Goal: Task Accomplishment & Management: Manage account settings

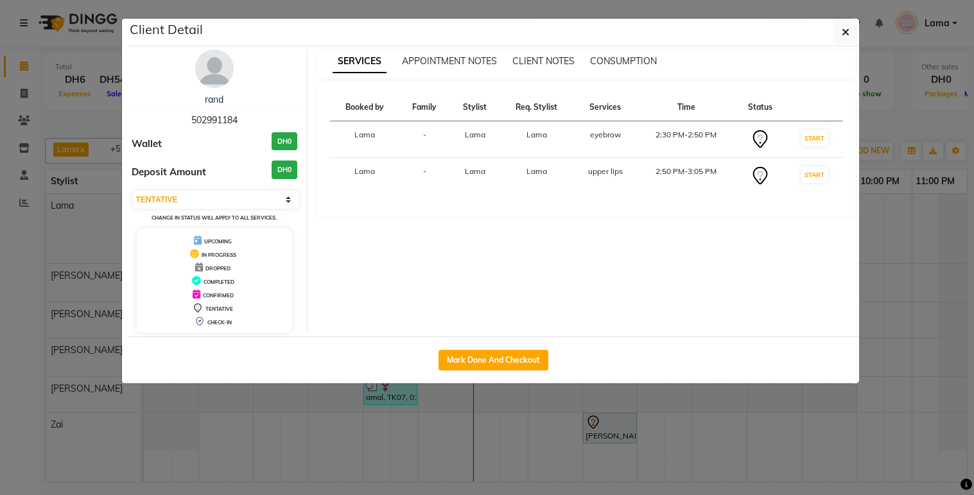
select select "7"
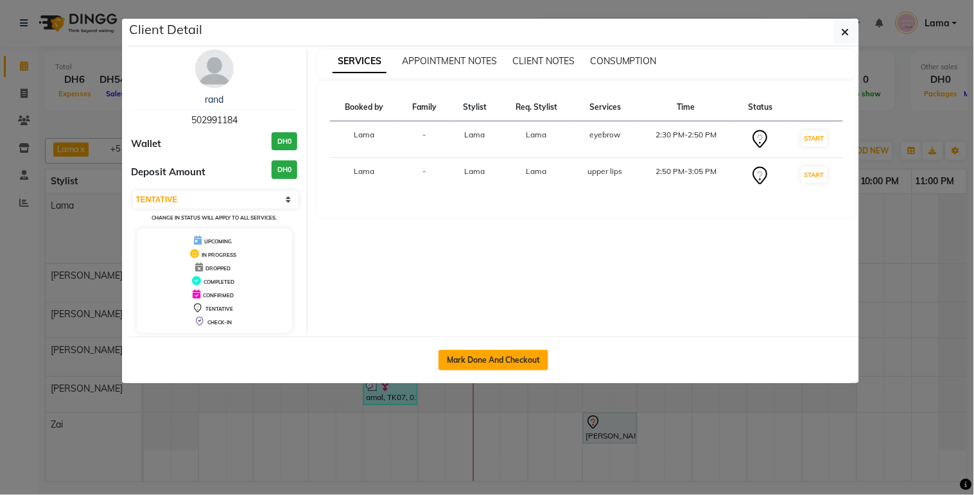
click at [509, 358] on button "Mark Done And Checkout" at bounding box center [494, 360] width 110 height 21
select select "service"
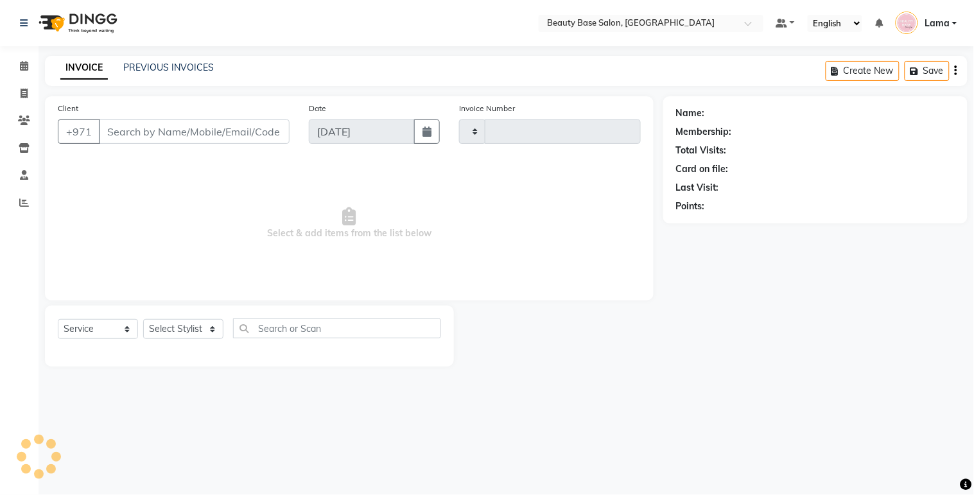
type input "2053"
select select "813"
type input "502991184"
select select "13437"
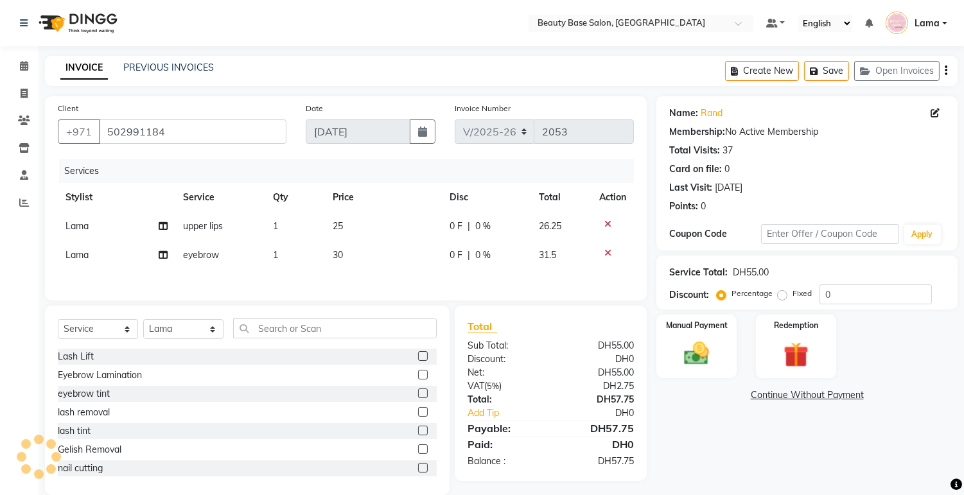
click at [793, 296] on label "Fixed" at bounding box center [802, 294] width 19 height 12
click at [789, 296] on input "Fixed" at bounding box center [784, 293] width 9 height 9
radio input "true"
click at [717, 345] on div "Manual Payment" at bounding box center [697, 346] width 84 height 66
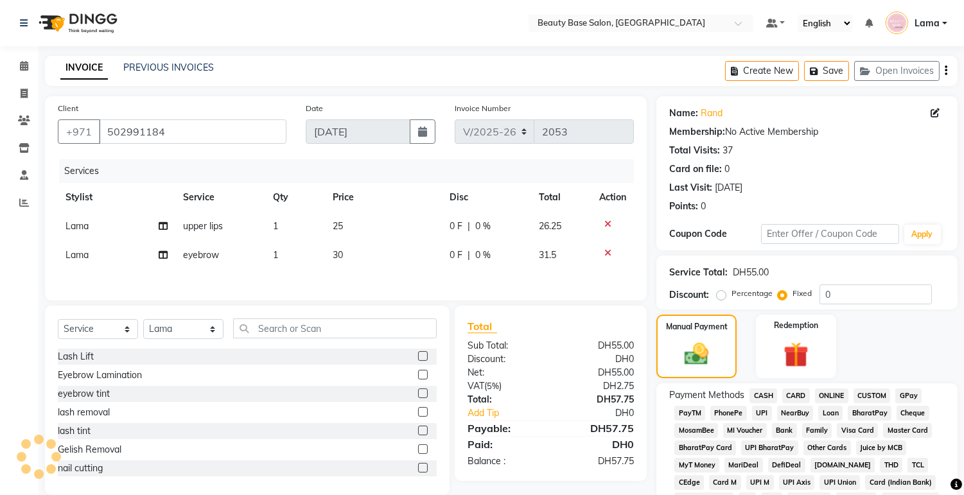
click at [795, 396] on span "CARD" at bounding box center [796, 396] width 28 height 15
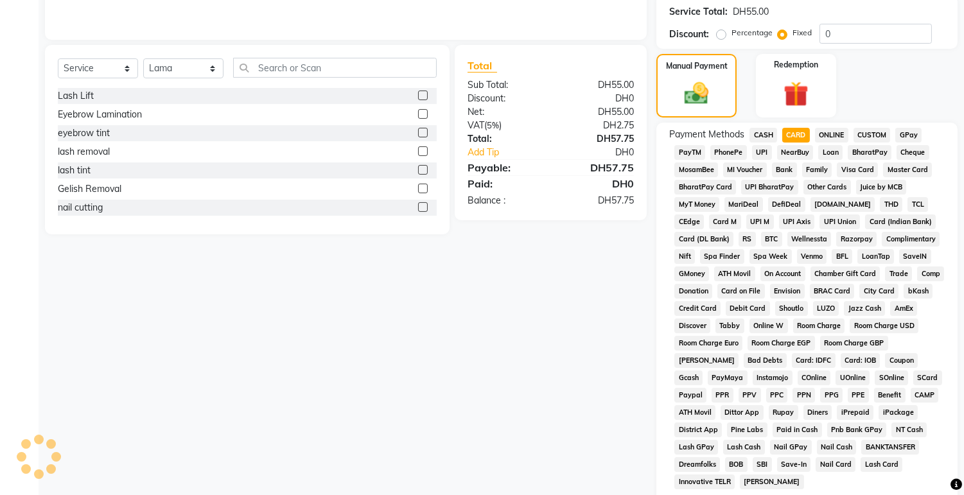
scroll to position [380, 0]
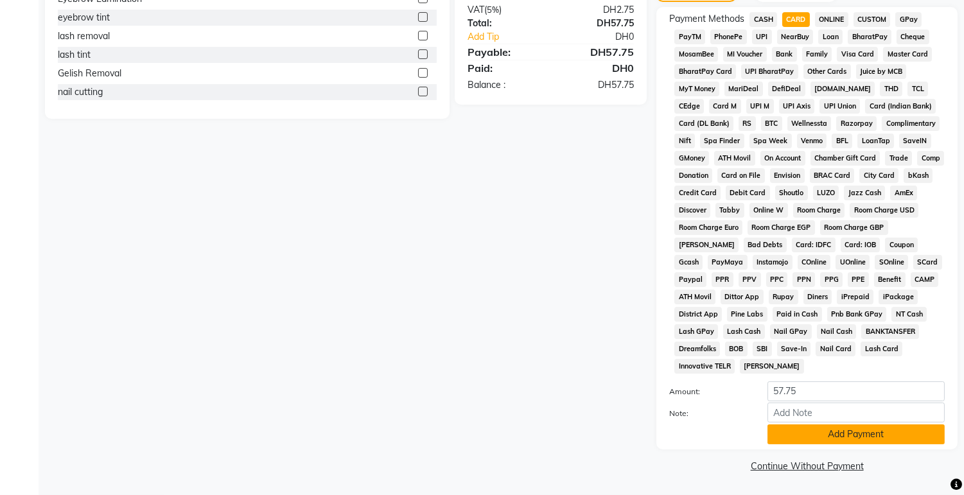
click at [807, 438] on button "Add Payment" at bounding box center [856, 435] width 177 height 20
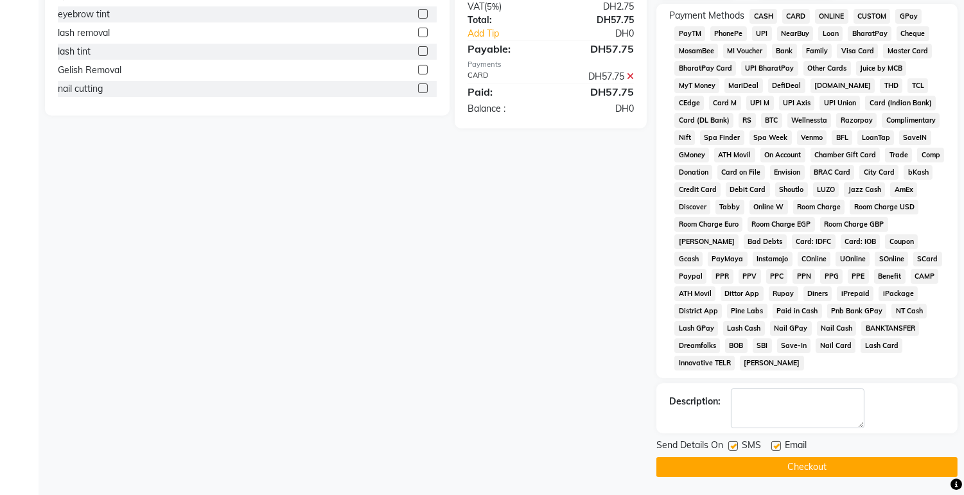
click at [806, 473] on button "Checkout" at bounding box center [806, 467] width 301 height 20
click at [804, 471] on button "Checkout" at bounding box center [806, 467] width 301 height 20
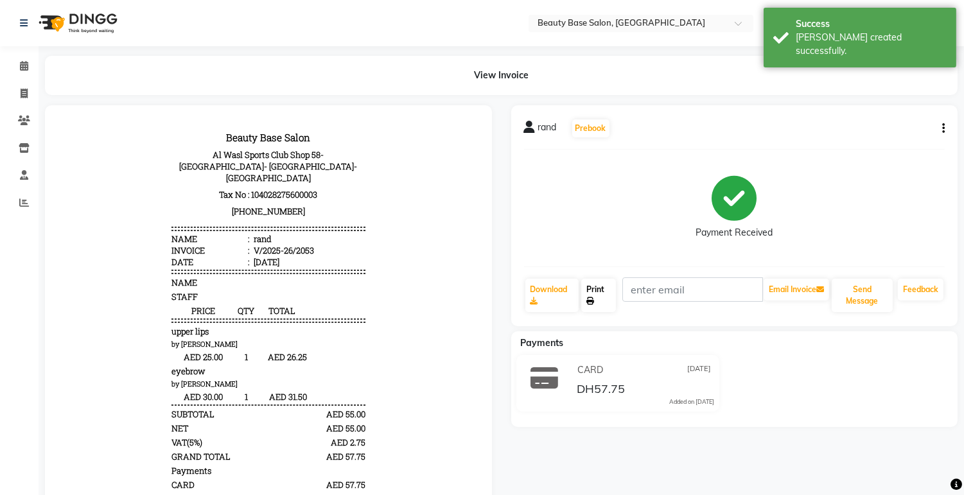
click at [597, 300] on link "Print" at bounding box center [598, 295] width 35 height 33
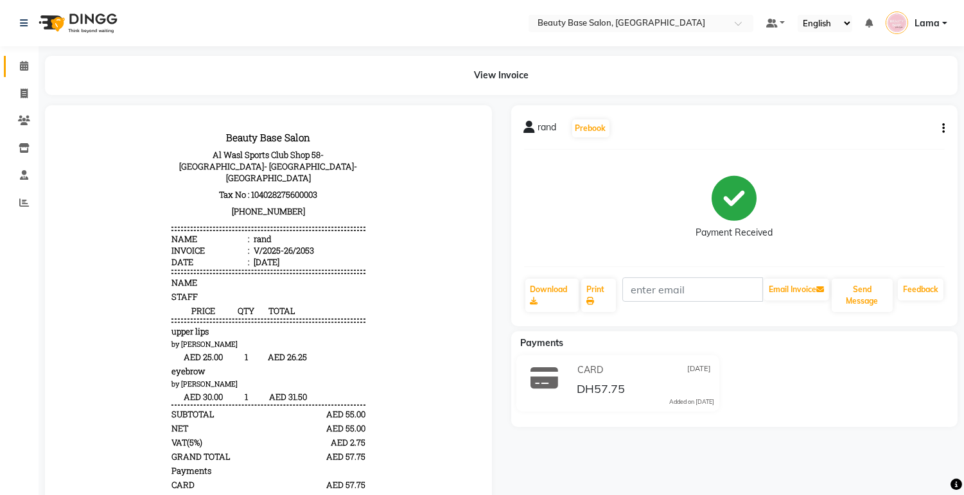
click at [32, 63] on span at bounding box center [24, 66] width 22 height 15
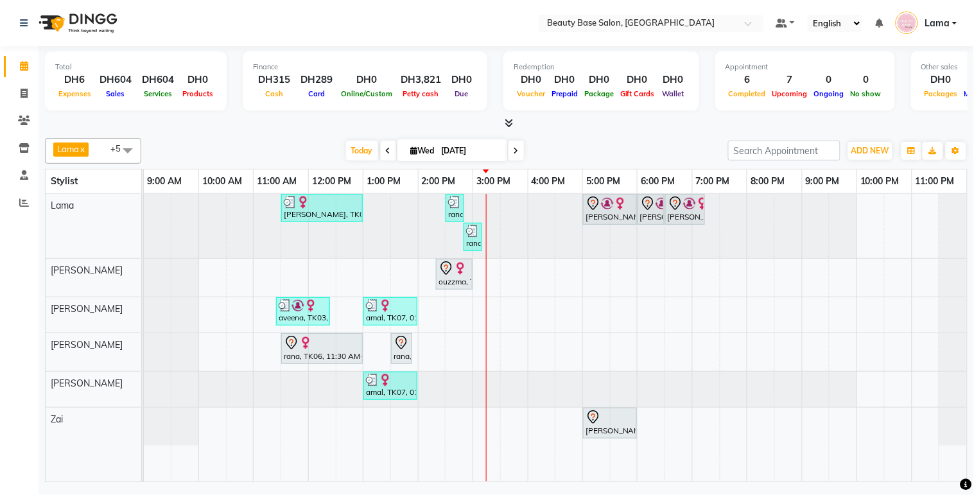
click at [458, 268] on img at bounding box center [460, 268] width 13 height 13
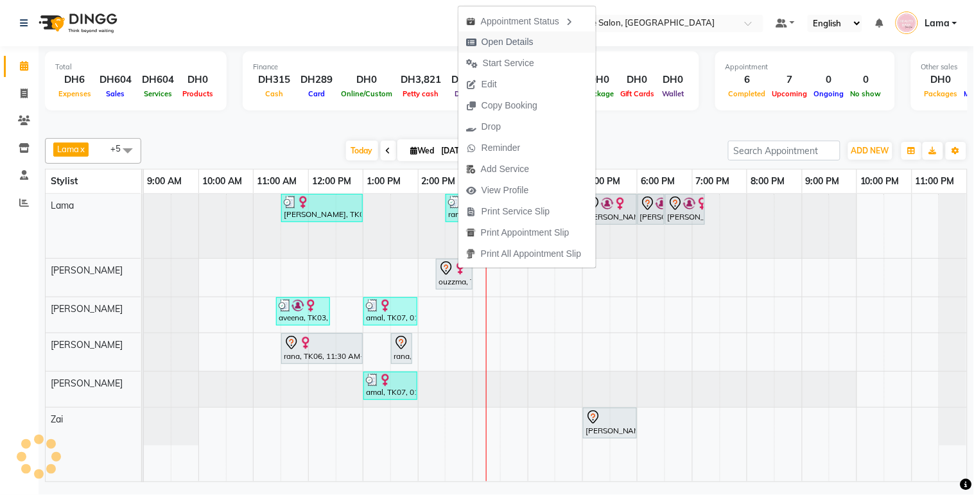
click at [525, 39] on span "Open Details" at bounding box center [508, 41] width 52 height 13
select select "7"
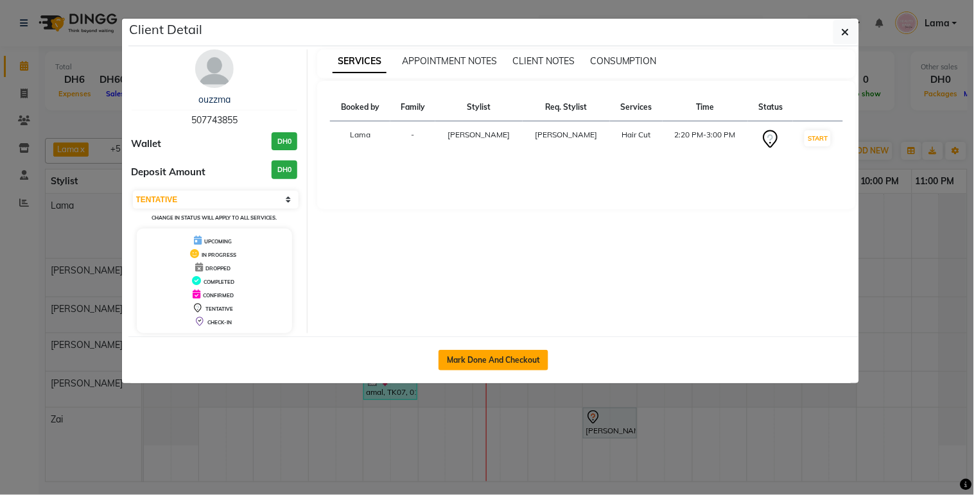
click at [461, 364] on button "Mark Done And Checkout" at bounding box center [494, 360] width 110 height 21
select select "service"
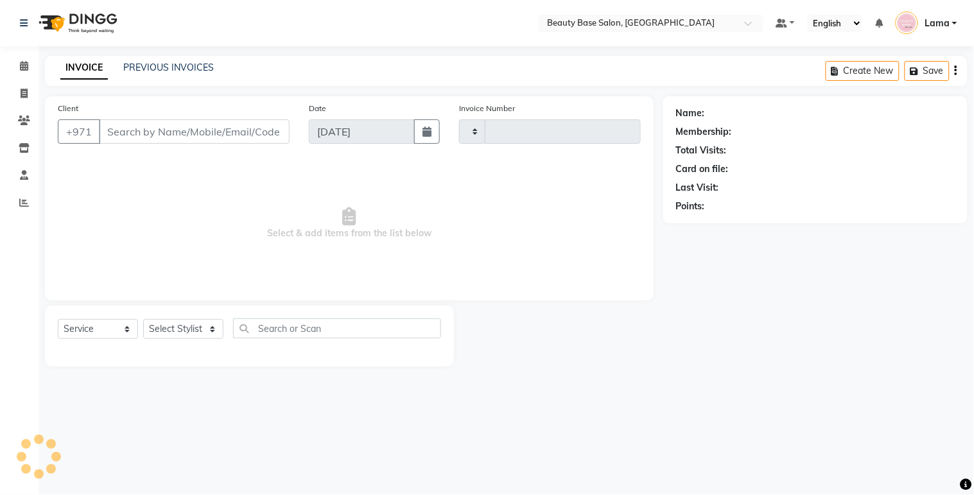
type input "2054"
select select "813"
type input "507743855"
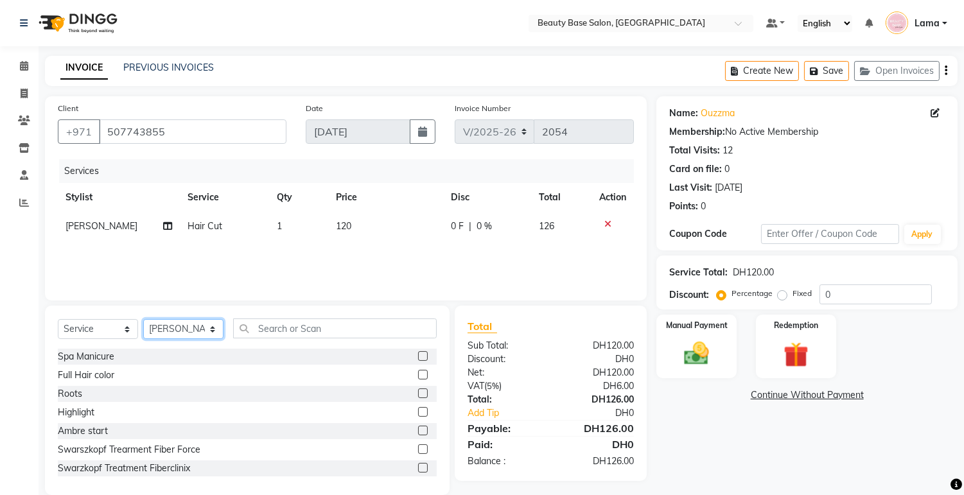
click at [203, 337] on select "Select Stylist Accounts [PERSON_NAME] [PERSON_NAME] [PERSON_NAME] Burula Ghizla…" at bounding box center [183, 329] width 80 height 20
select select "61471"
click at [143, 320] on select "Select Stylist Accounts [PERSON_NAME] [PERSON_NAME] [PERSON_NAME] Burula Ghizla…" at bounding box center [183, 329] width 80 height 20
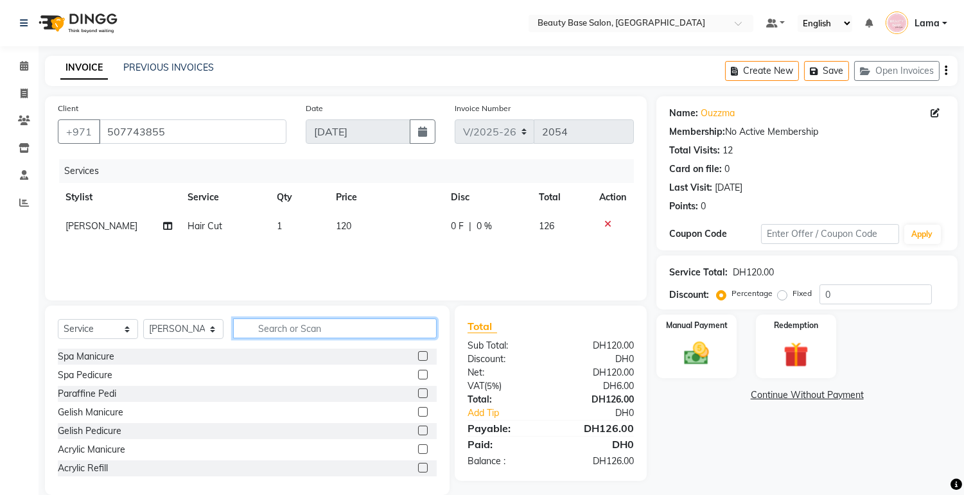
click at [333, 333] on input "text" at bounding box center [335, 329] width 204 height 20
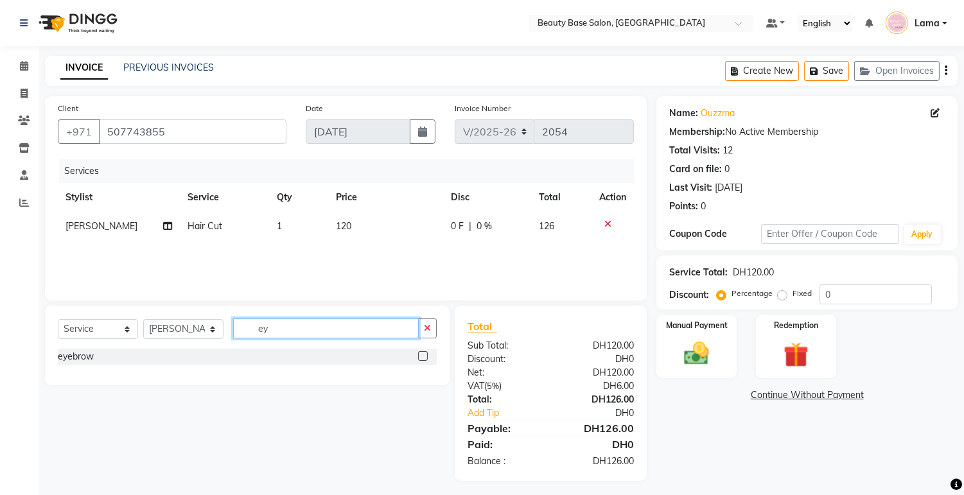
type input "ey"
click at [424, 356] on label at bounding box center [423, 356] width 10 height 10
click at [424, 356] on input "checkbox" at bounding box center [422, 357] width 8 height 8
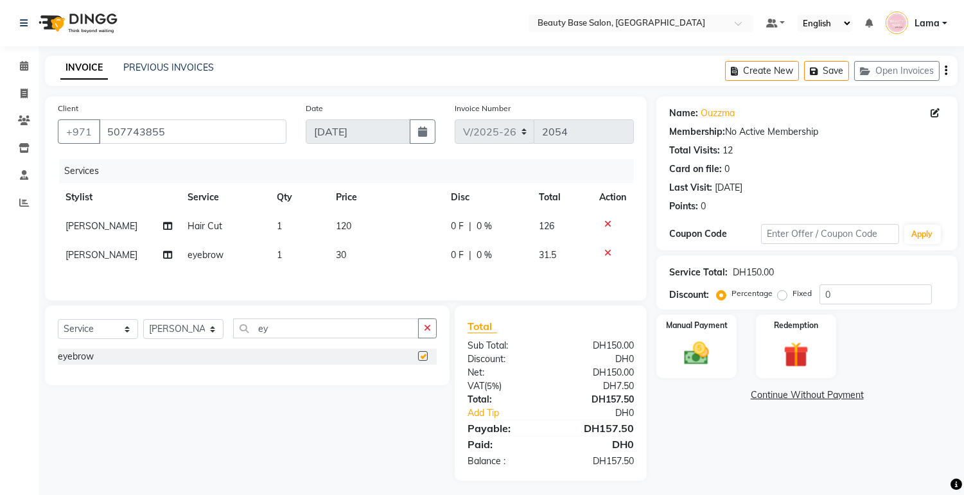
checkbox input "false"
click at [793, 295] on label "Fixed" at bounding box center [802, 294] width 19 height 12
click at [784, 295] on input "Fixed" at bounding box center [784, 293] width 9 height 9
radio input "true"
click at [710, 355] on img at bounding box center [697, 354] width 42 height 30
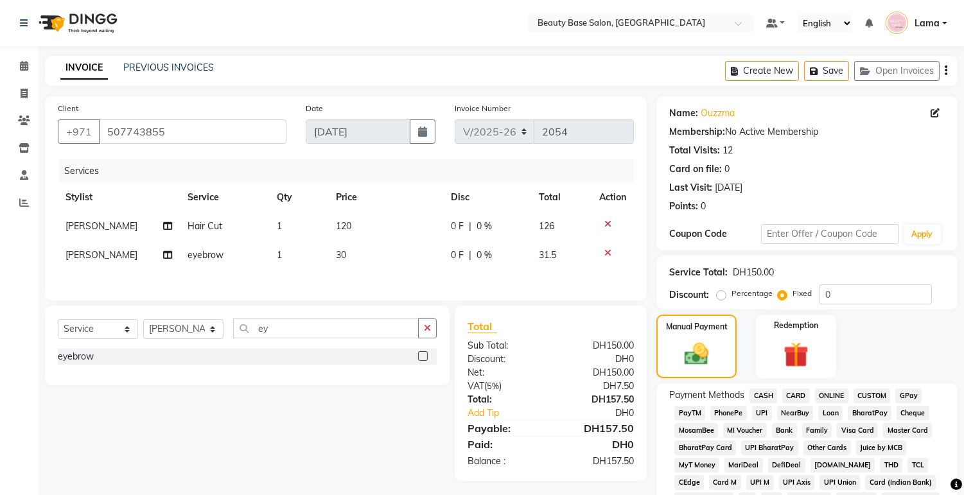
click at [804, 399] on span "CARD" at bounding box center [796, 396] width 28 height 15
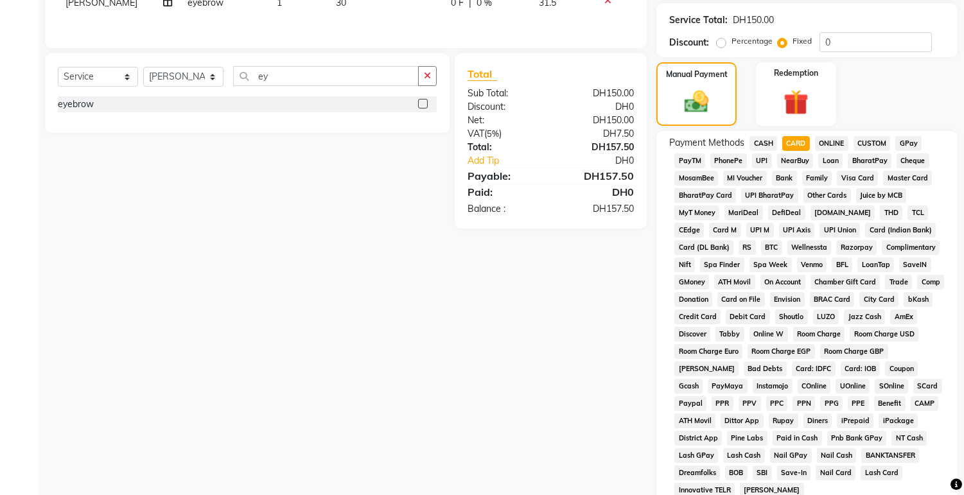
scroll to position [380, 0]
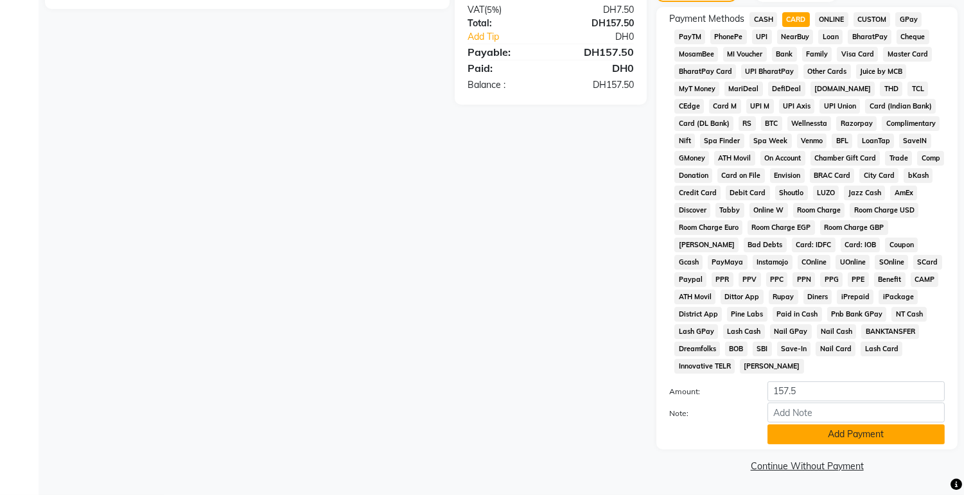
click at [817, 437] on button "Add Payment" at bounding box center [856, 435] width 177 height 20
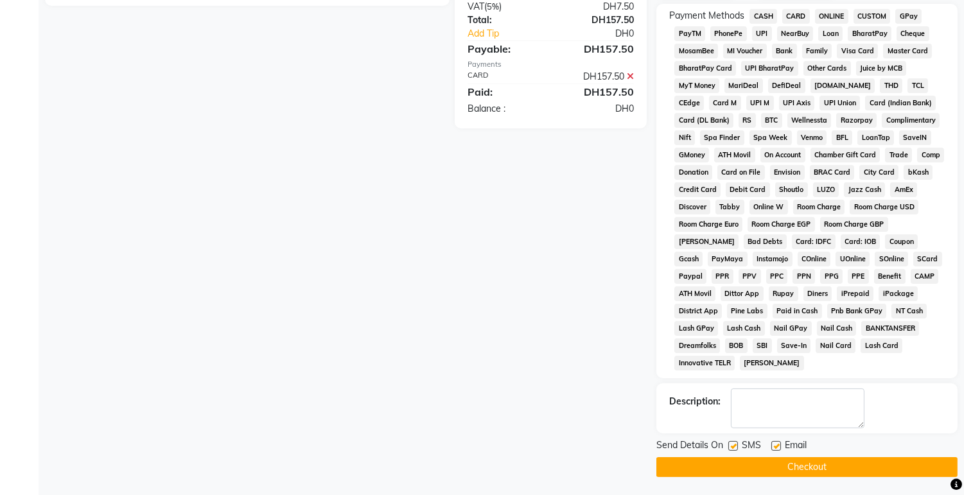
click at [829, 477] on button "Checkout" at bounding box center [806, 467] width 301 height 20
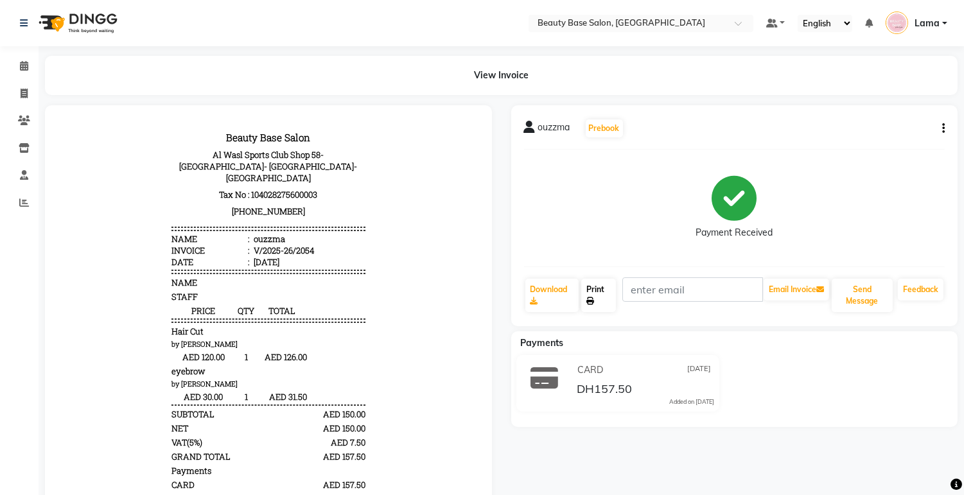
click at [601, 293] on link "Print" at bounding box center [598, 295] width 35 height 33
click at [10, 67] on link "Calendar" at bounding box center [19, 66] width 31 height 21
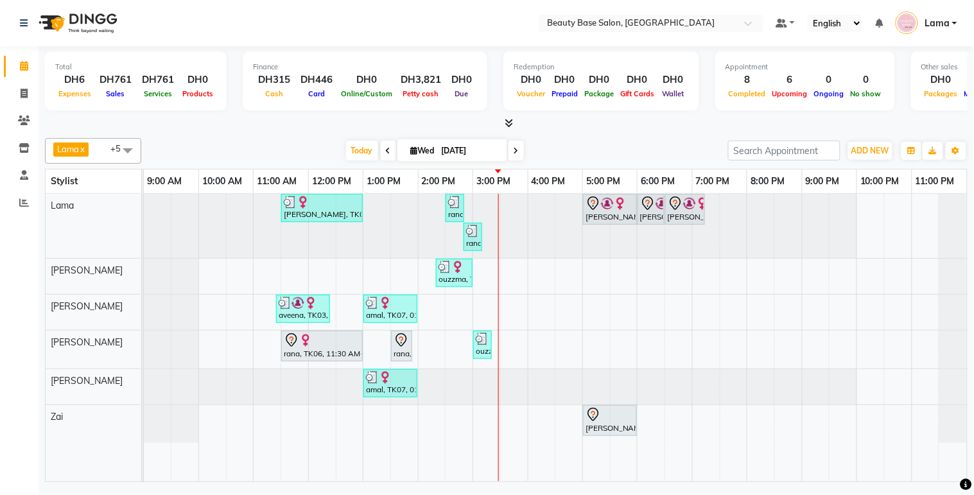
click at [498, 148] on input "[DATE]" at bounding box center [470, 150] width 64 height 19
select select "9"
select select "2025"
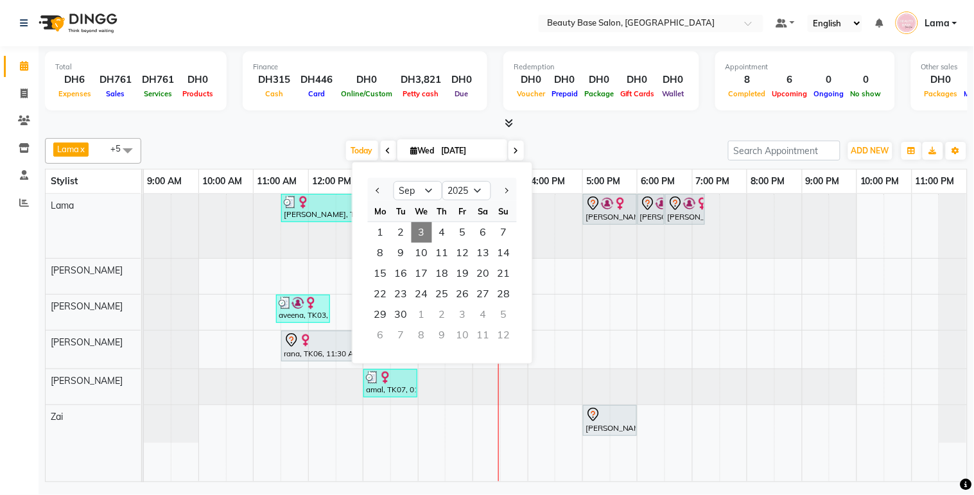
click at [514, 150] on icon at bounding box center [516, 151] width 5 height 8
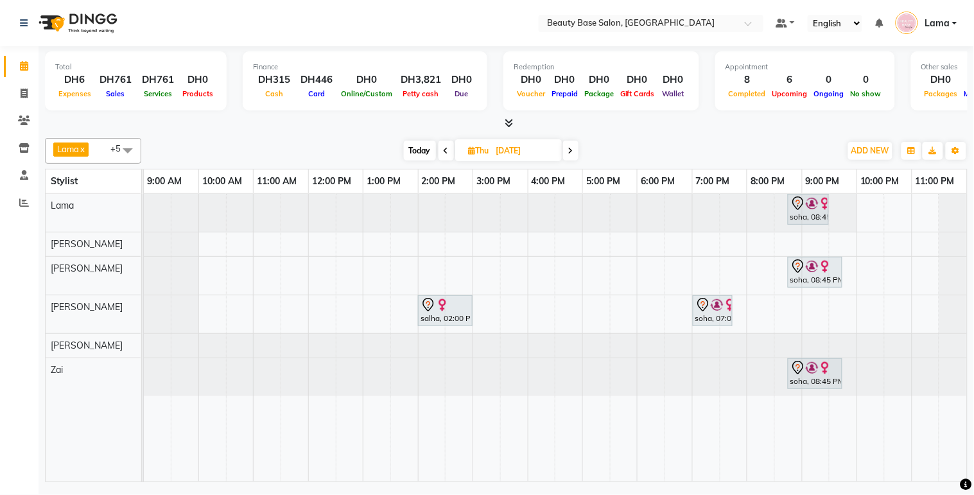
click at [427, 146] on span "Today" at bounding box center [420, 151] width 32 height 20
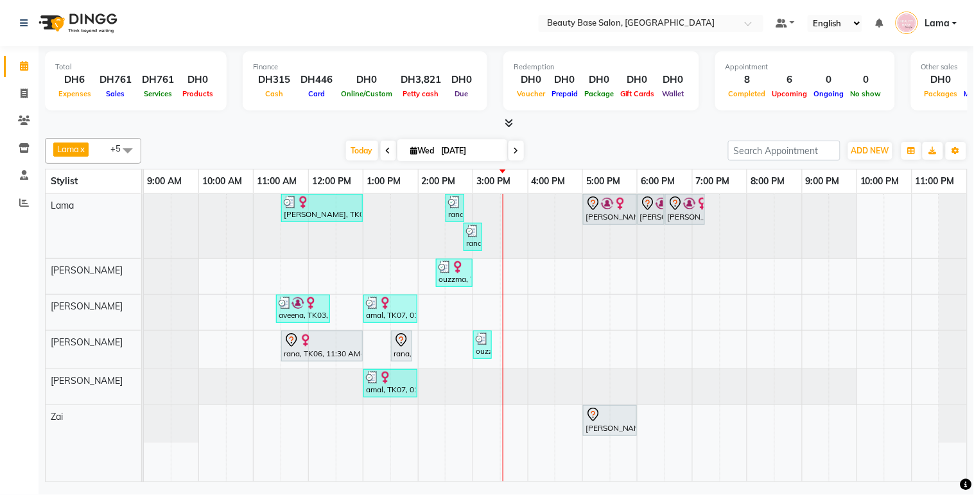
click at [514, 150] on icon at bounding box center [516, 151] width 5 height 8
type input "[DATE]"
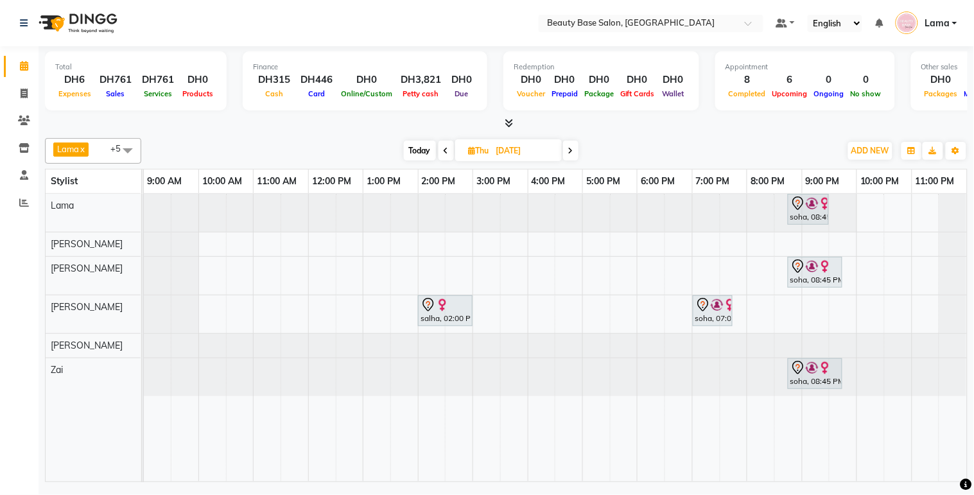
click at [125, 148] on span at bounding box center [128, 150] width 26 height 24
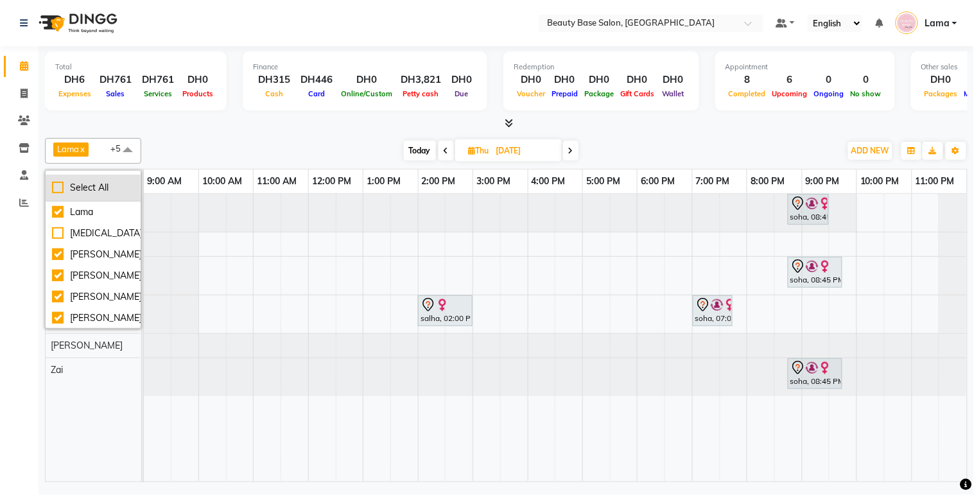
click at [64, 194] on div "Select All" at bounding box center [93, 187] width 82 height 13
checkbox input "true"
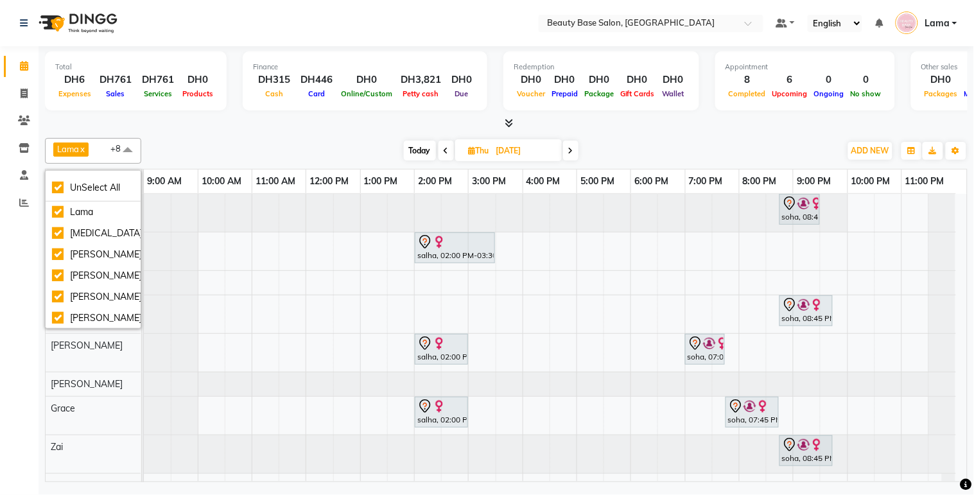
click at [27, 391] on div "Calendar Invoice Clients Inventory Staff Reports Upcoming Tentative Confirm Boo…" at bounding box center [86, 256] width 173 height 439
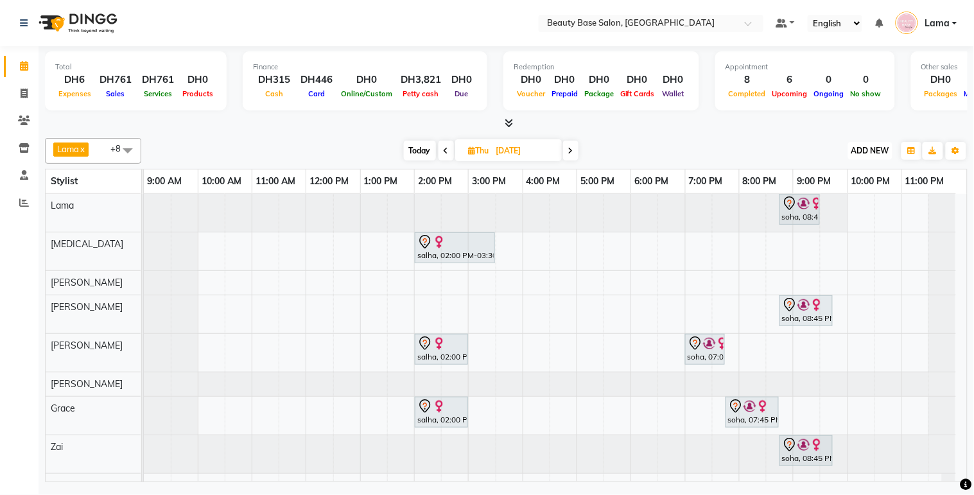
click at [856, 148] on span "ADD NEW" at bounding box center [871, 151] width 38 height 10
click at [833, 175] on button "Add Appointment" at bounding box center [841, 174] width 101 height 17
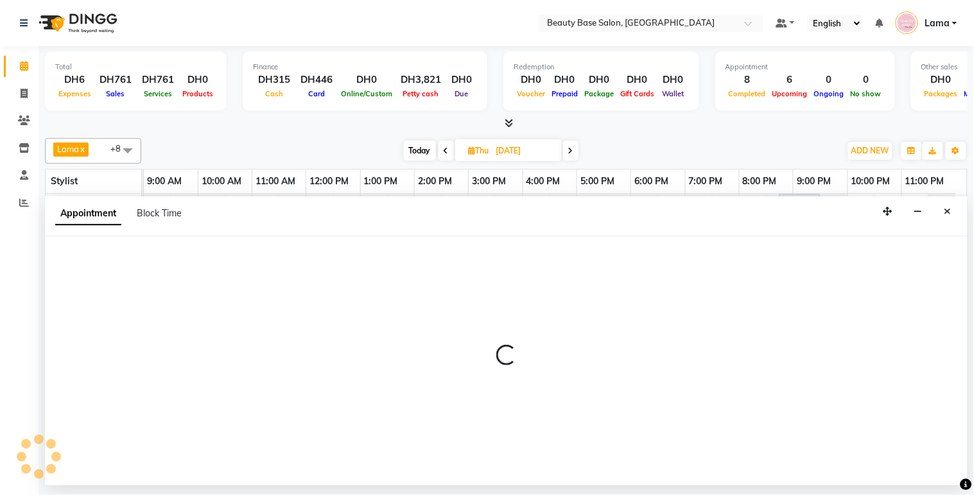
select select "tentative"
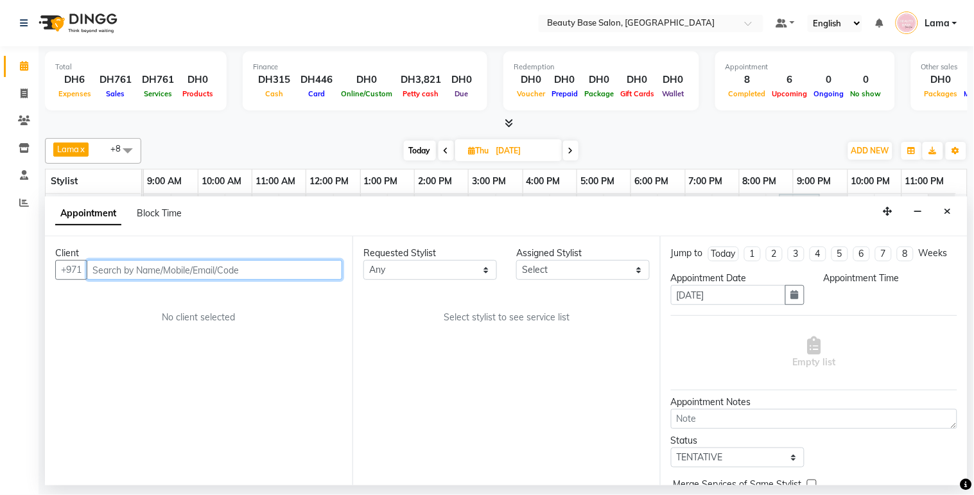
select select "600"
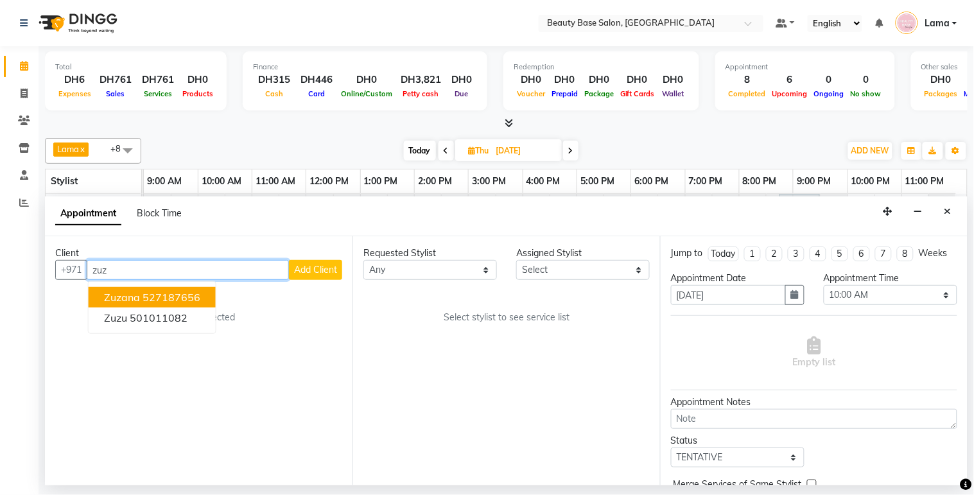
click at [195, 295] on ngb-highlight "527187656" at bounding box center [172, 297] width 58 height 13
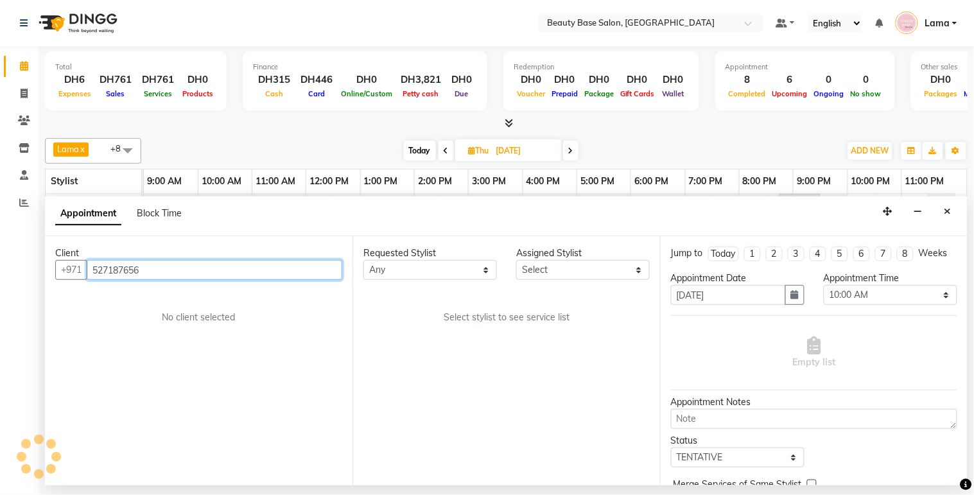
type input "527187656"
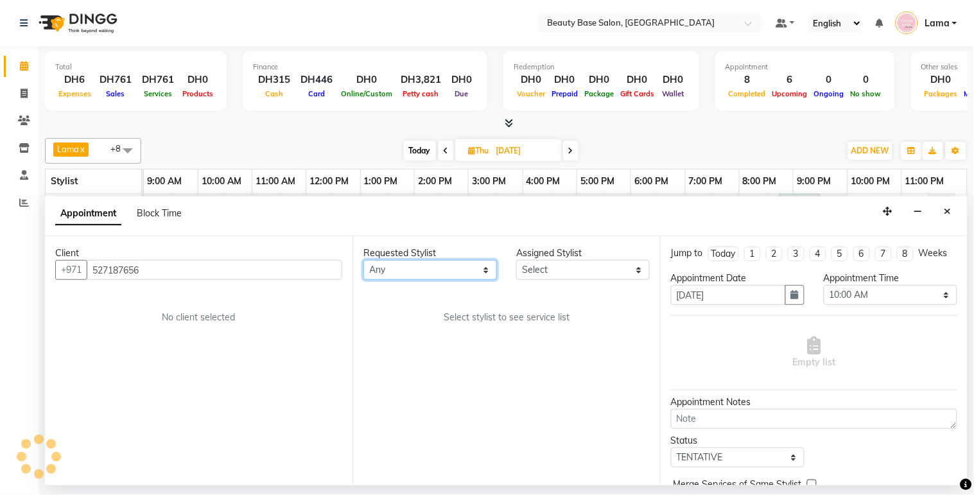
click at [447, 275] on select "Any [PERSON_NAME] [PERSON_NAME] [PERSON_NAME] [PERSON_NAME] [PERSON_NAME] [MEDI…" at bounding box center [431, 270] width 134 height 20
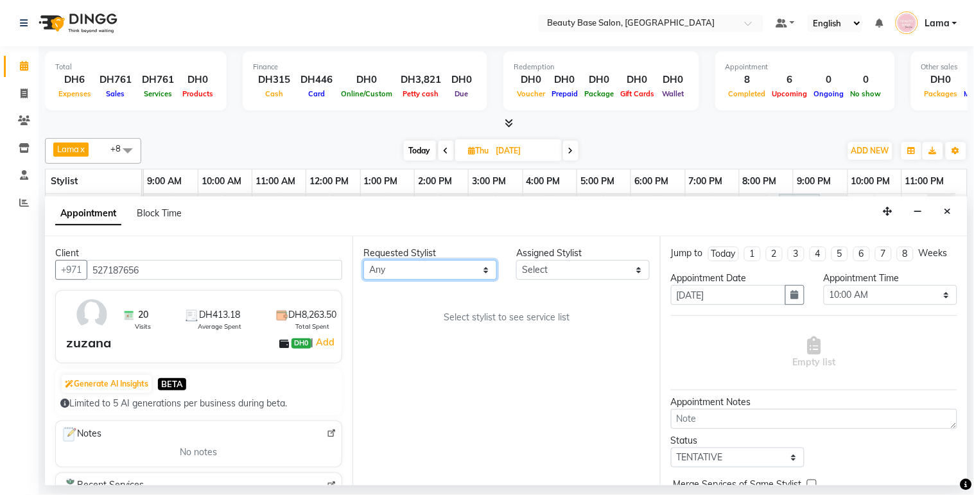
click at [447, 272] on select "Any [PERSON_NAME] [PERSON_NAME] [PERSON_NAME] [PERSON_NAME] [PERSON_NAME] [MEDI…" at bounding box center [431, 270] width 134 height 20
click at [450, 278] on select "Any [PERSON_NAME] [PERSON_NAME] [PERSON_NAME] [PERSON_NAME] [PERSON_NAME] [MEDI…" at bounding box center [431, 270] width 134 height 20
select select "61471"
click at [364, 260] on select "Any [PERSON_NAME] [PERSON_NAME] [PERSON_NAME] [PERSON_NAME] [PERSON_NAME] [MEDI…" at bounding box center [431, 270] width 134 height 20
select select "61471"
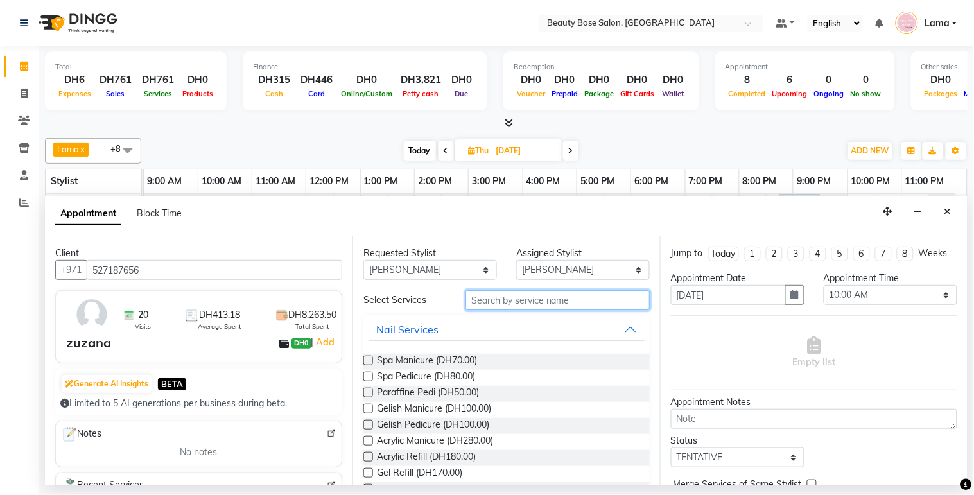
click at [485, 297] on input "text" at bounding box center [558, 300] width 184 height 20
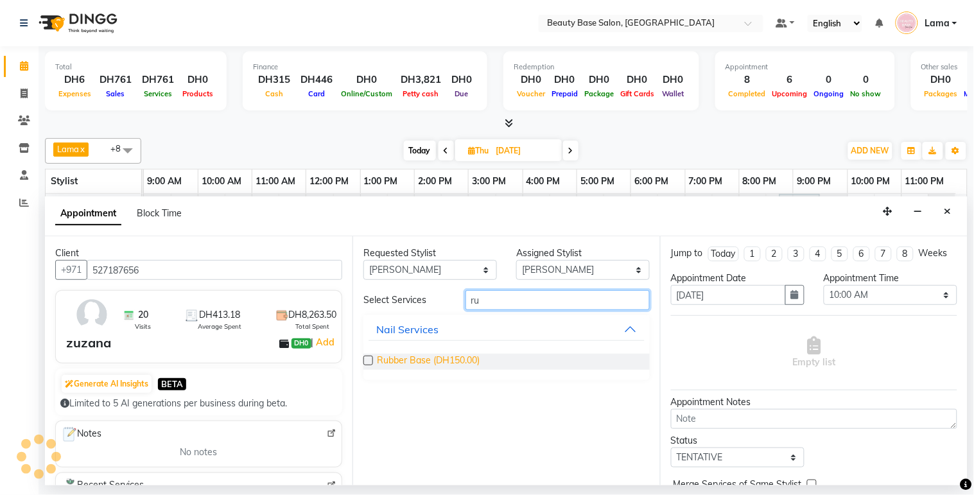
type input "ru"
click at [434, 362] on span "Rubber Base (DH150.00)" at bounding box center [428, 362] width 103 height 16
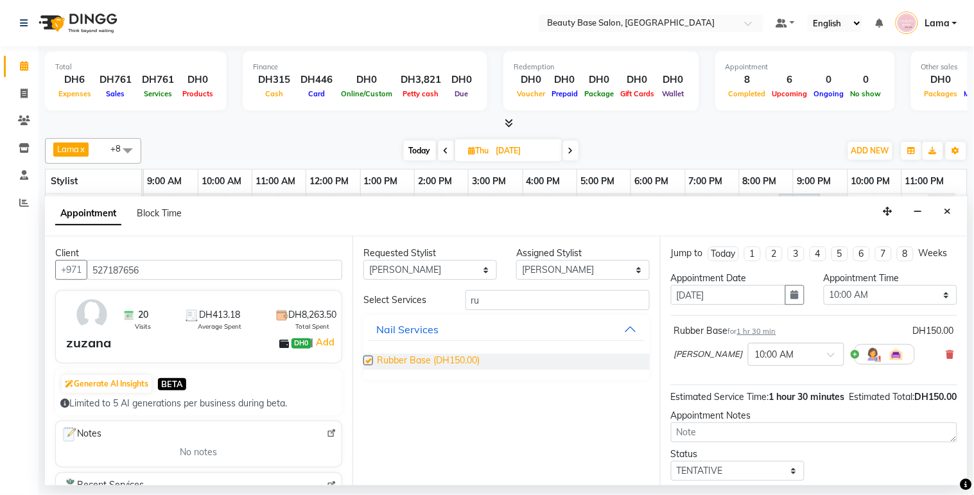
checkbox input "false"
click at [502, 305] on input "ru" at bounding box center [558, 300] width 184 height 20
type input "r"
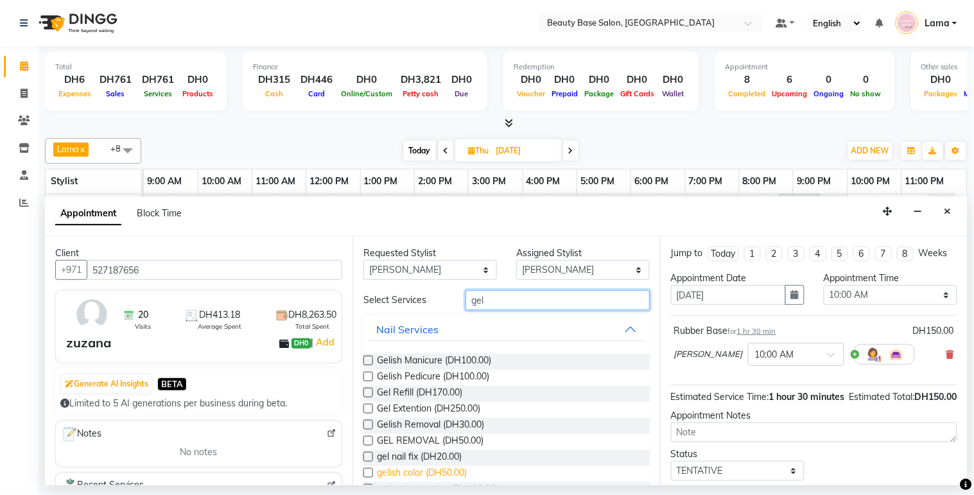
type input "gel"
click at [442, 477] on span "gelish color (DH50.00)" at bounding box center [422, 474] width 90 height 16
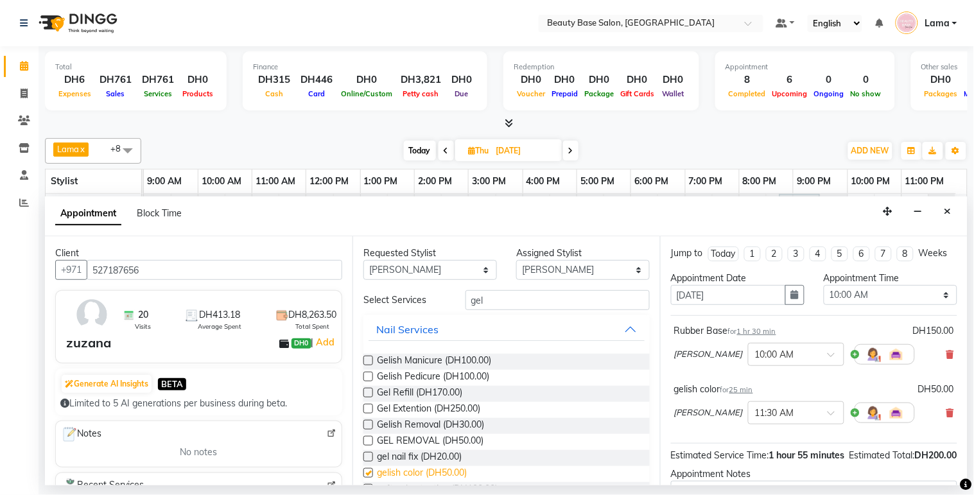
checkbox input "false"
click at [445, 272] on select "Any [PERSON_NAME] [PERSON_NAME] [PERSON_NAME] [PERSON_NAME] [PERSON_NAME] [MEDI…" at bounding box center [431, 270] width 134 height 20
select select "54542"
click at [364, 260] on select "Any [PERSON_NAME] [PERSON_NAME] [PERSON_NAME] [PERSON_NAME] [PERSON_NAME] [MEDI…" at bounding box center [431, 270] width 134 height 20
select select "54542"
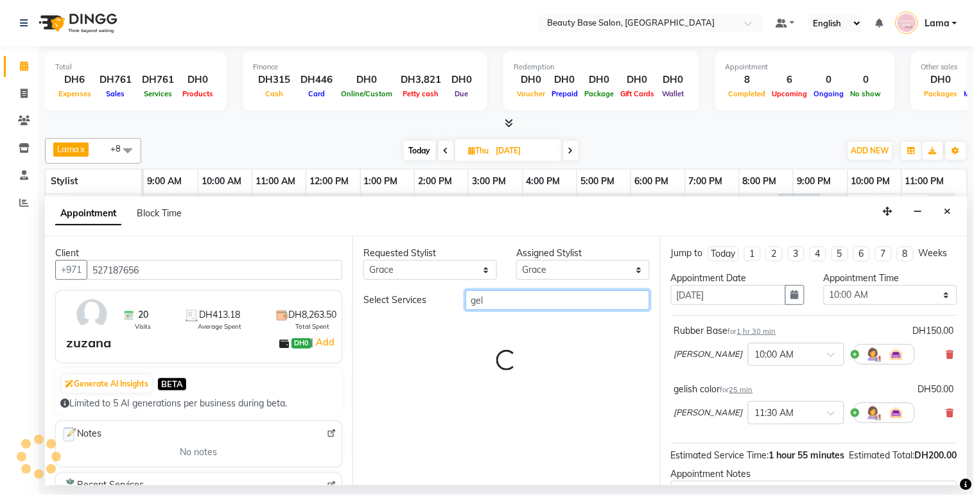
click at [504, 295] on input "gel" at bounding box center [558, 300] width 184 height 20
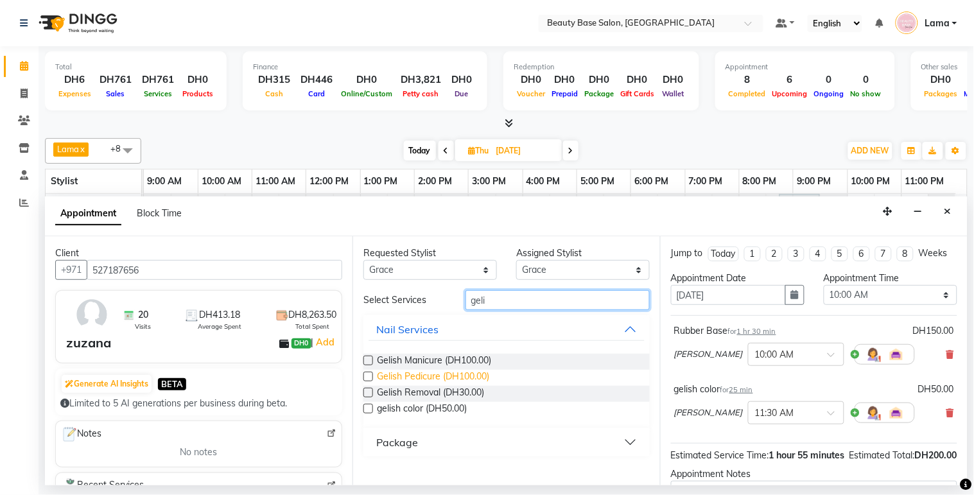
type input "geli"
click at [473, 380] on span "Gelish Pedicure (DH100.00)" at bounding box center [433, 378] width 112 height 16
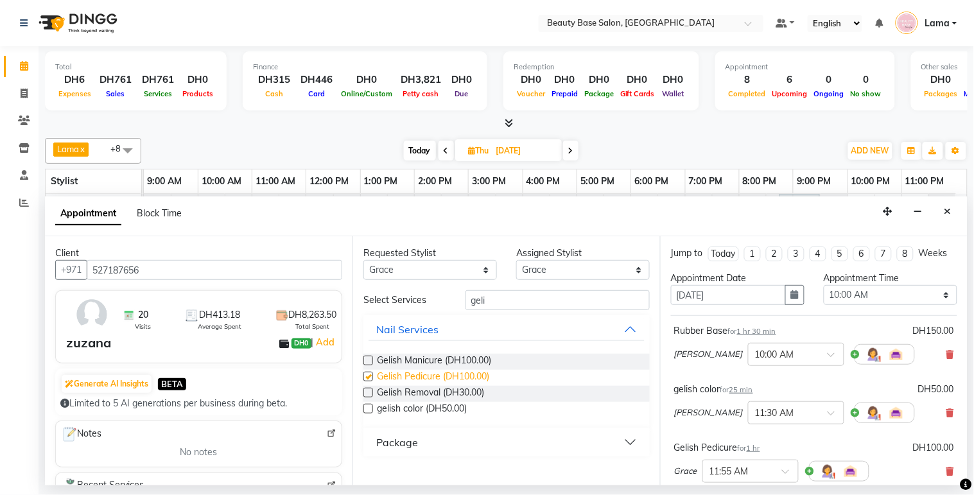
checkbox input "false"
click at [479, 268] on select "Any [PERSON_NAME] [PERSON_NAME] [PERSON_NAME] [PERSON_NAME] [PERSON_NAME] [MEDI…" at bounding box center [431, 270] width 134 height 20
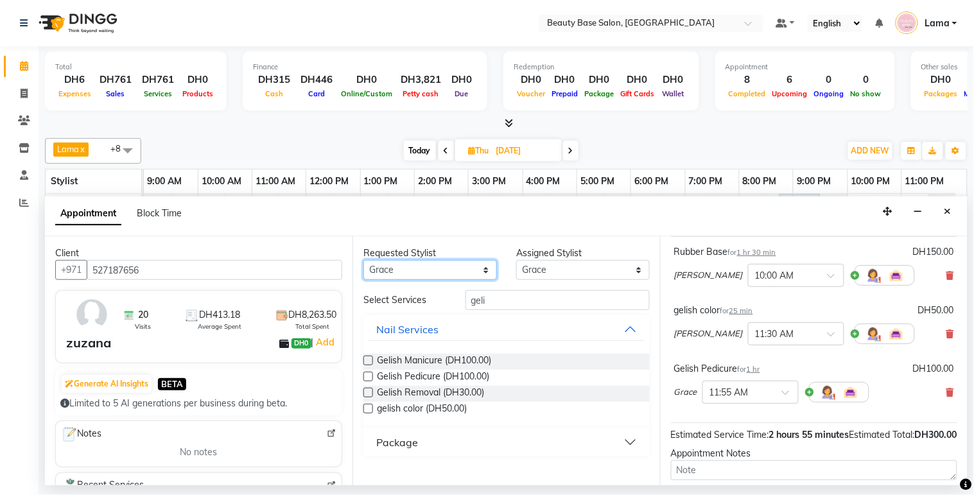
click at [461, 268] on select "Any [PERSON_NAME] [PERSON_NAME] [PERSON_NAME] [PERSON_NAME] [PERSON_NAME] [MEDI…" at bounding box center [431, 270] width 134 height 20
click at [464, 270] on select "Any [PERSON_NAME] [PERSON_NAME] [PERSON_NAME] [PERSON_NAME] [PERSON_NAME] [MEDI…" at bounding box center [431, 270] width 134 height 20
select select "30434"
click at [364, 260] on select "Any [PERSON_NAME] [PERSON_NAME] [PERSON_NAME] [PERSON_NAME] [PERSON_NAME] [MEDI…" at bounding box center [431, 270] width 134 height 20
select select "30434"
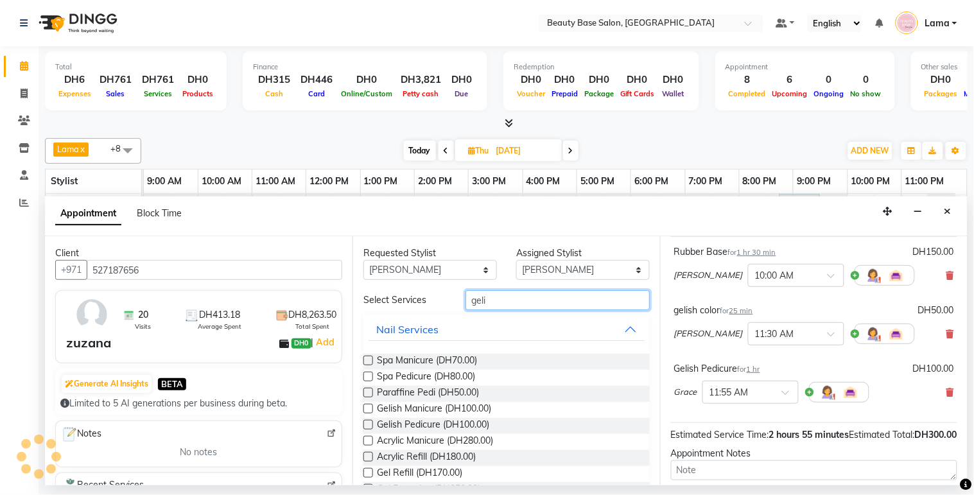
click at [521, 299] on input "geli" at bounding box center [558, 300] width 184 height 20
type input "g"
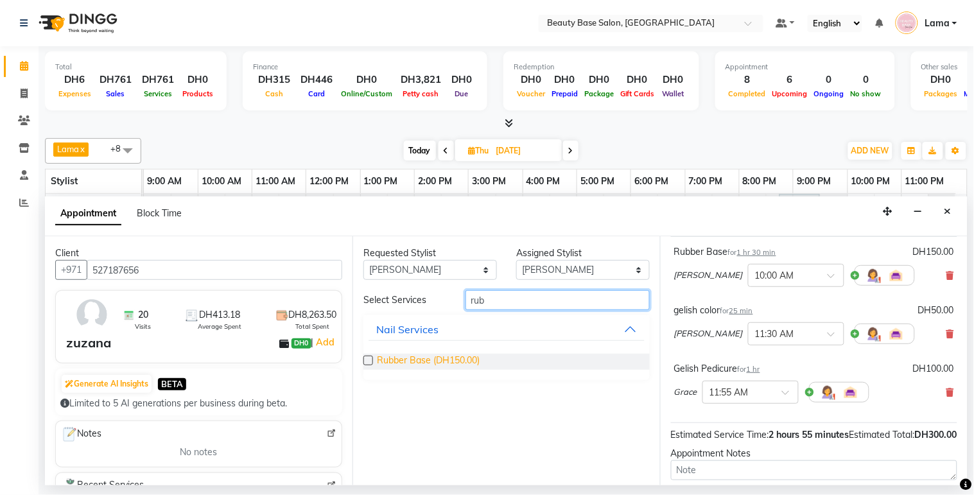
type input "rub"
click at [422, 365] on span "Rubber Base (DH150.00)" at bounding box center [428, 362] width 103 height 16
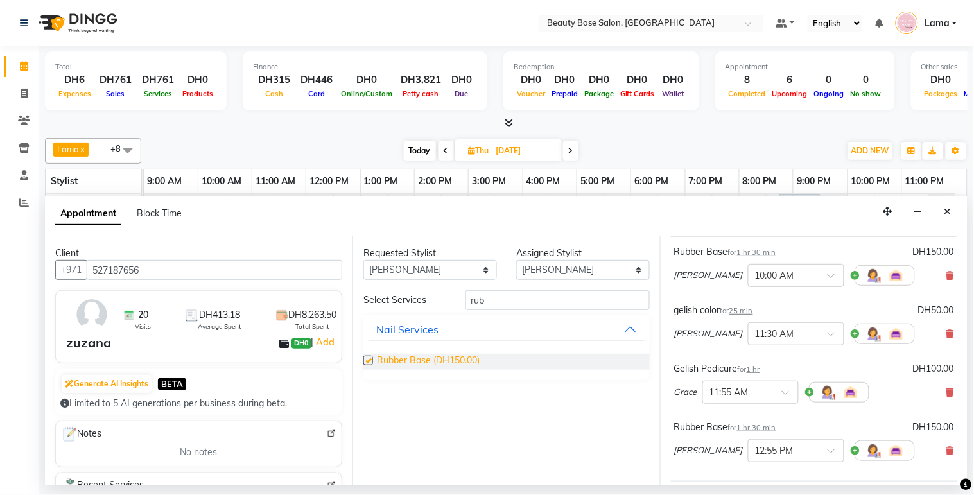
checkbox input "false"
click at [534, 303] on input "rub" at bounding box center [558, 300] width 184 height 20
type input "r"
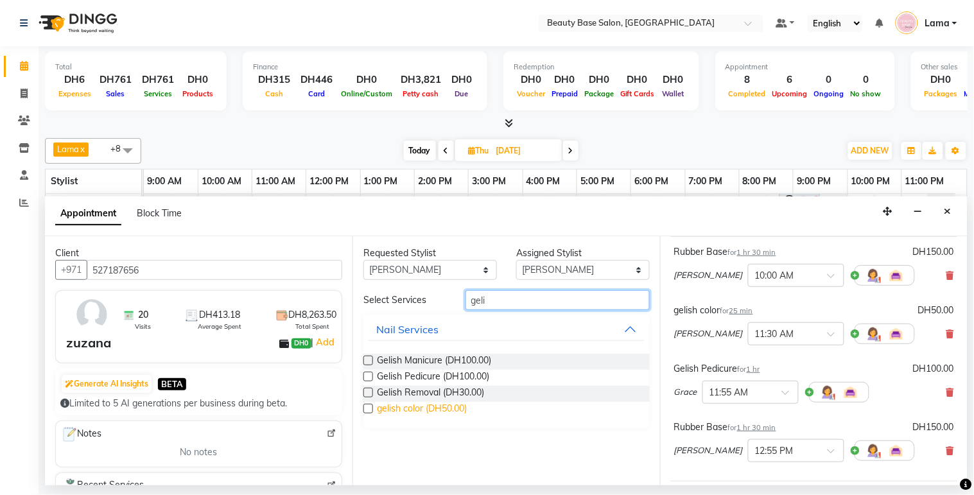
type input "geli"
click at [434, 409] on span "gelish color (DH50.00)" at bounding box center [422, 410] width 90 height 16
checkbox input "false"
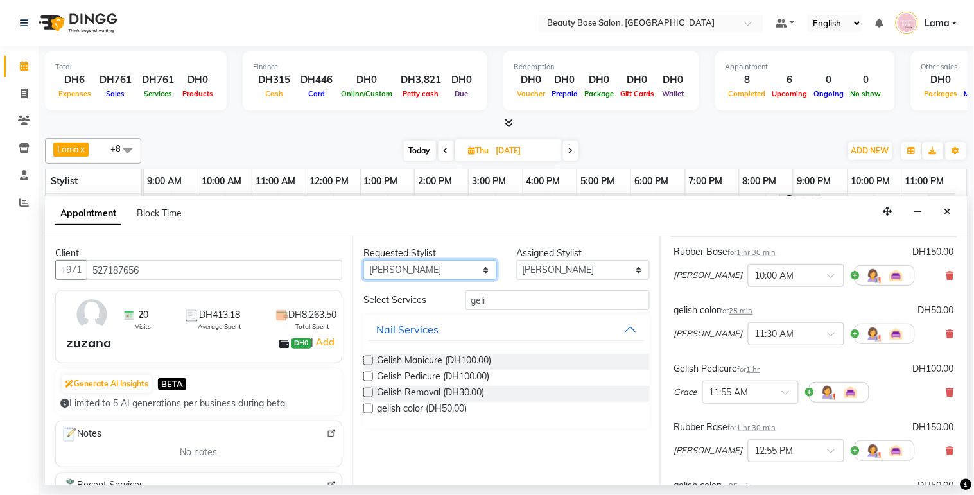
click at [470, 261] on select "Any [PERSON_NAME] [PERSON_NAME] [PERSON_NAME] [PERSON_NAME] [PERSON_NAME] [MEDI…" at bounding box center [431, 270] width 134 height 20
select select "31342"
click at [364, 260] on select "Any [PERSON_NAME] [PERSON_NAME] [PERSON_NAME] [PERSON_NAME] [PERSON_NAME] [MEDI…" at bounding box center [431, 270] width 134 height 20
select select "31342"
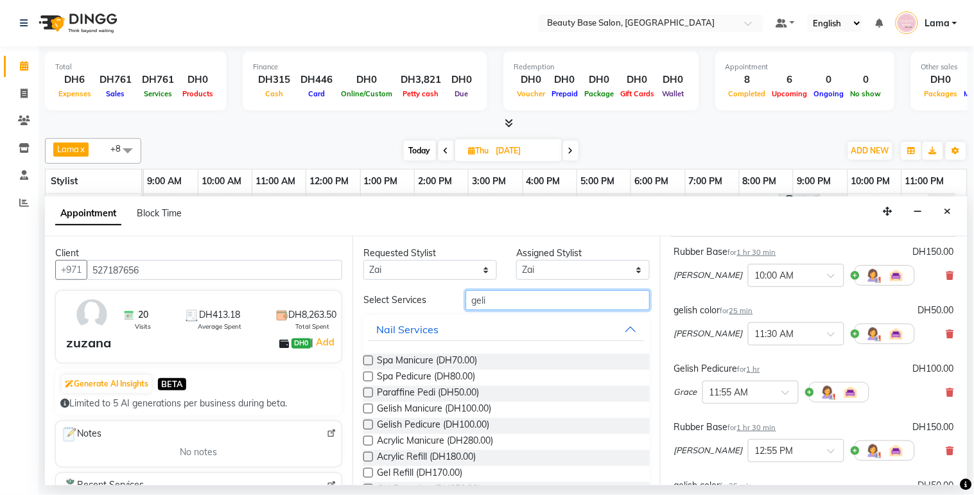
click at [509, 303] on input "geli" at bounding box center [558, 300] width 184 height 20
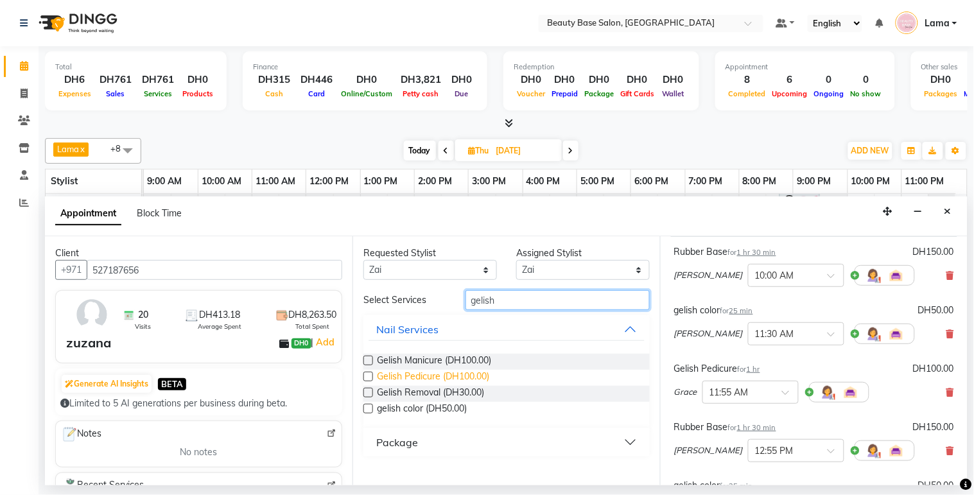
type input "gelish"
click at [466, 374] on span "Gelish Pedicure (DH100.00)" at bounding box center [433, 378] width 112 height 16
checkbox input "false"
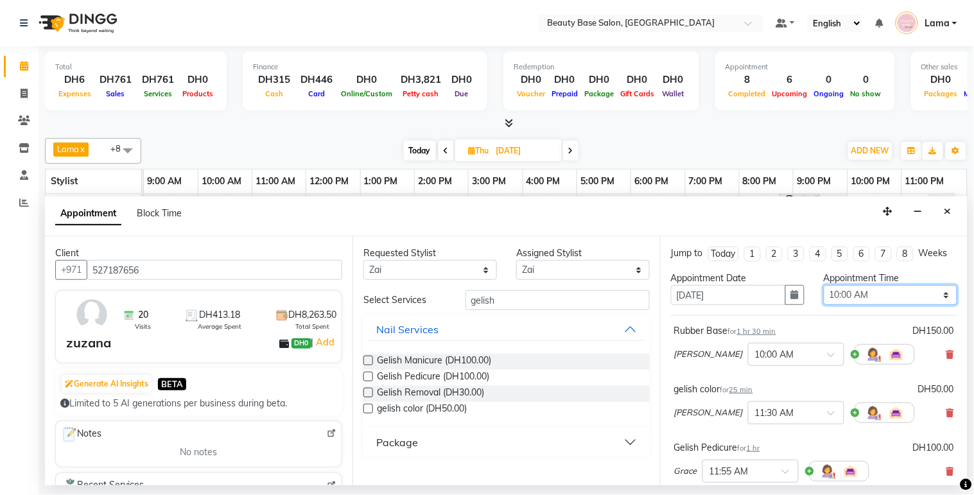
click at [879, 301] on select "Select 10:00 AM 10:05 AM 10:10 AM 10:15 AM 10:20 AM 10:25 AM 10:30 AM 10:35 AM …" at bounding box center [891, 295] width 134 height 20
select select "1200"
click at [824, 297] on select "Select 10:00 AM 10:05 AM 10:10 AM 10:15 AM 10:20 AM 10:25 AM 10:30 AM 10:35 AM …" at bounding box center [891, 295] width 134 height 20
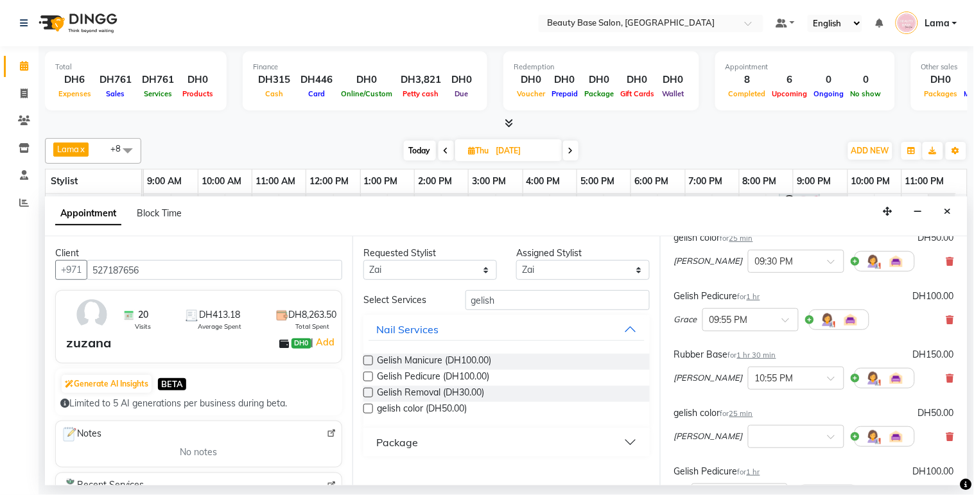
scroll to position [167, 0]
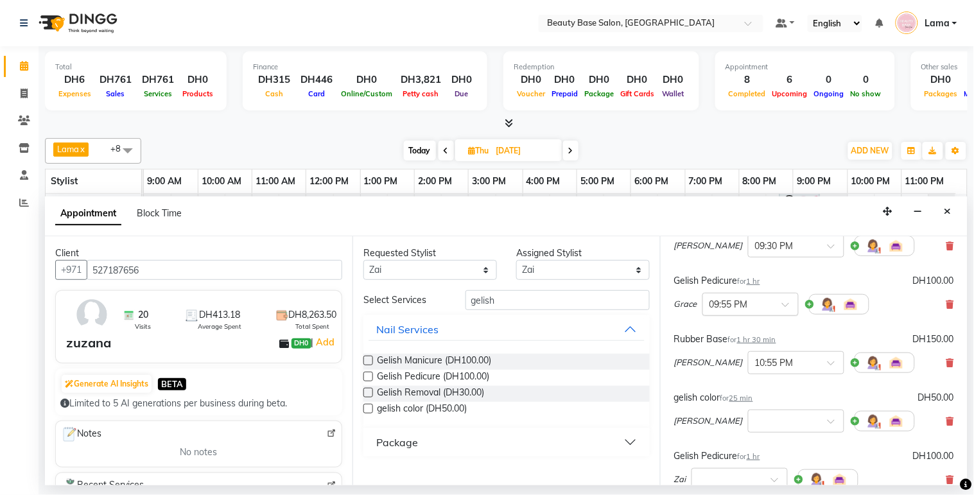
click at [748, 310] on input "text" at bounding box center [738, 303] width 57 height 13
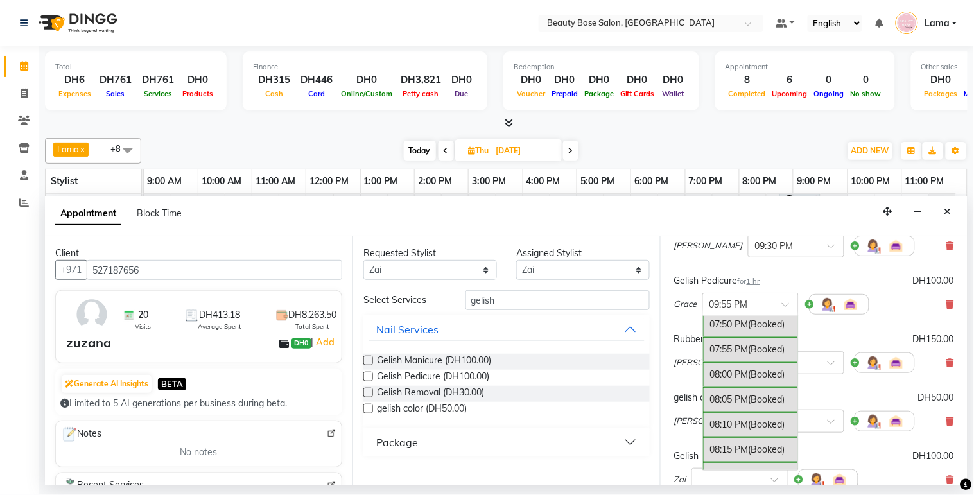
scroll to position [2823, 0]
click at [742, 389] on div "08:00 PM (Booked)" at bounding box center [750, 376] width 95 height 25
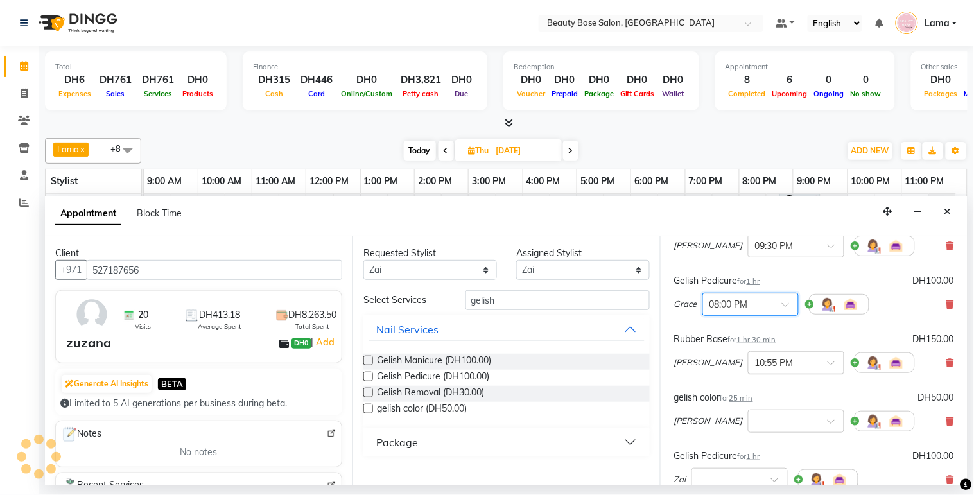
click at [755, 369] on input "text" at bounding box center [783, 361] width 57 height 13
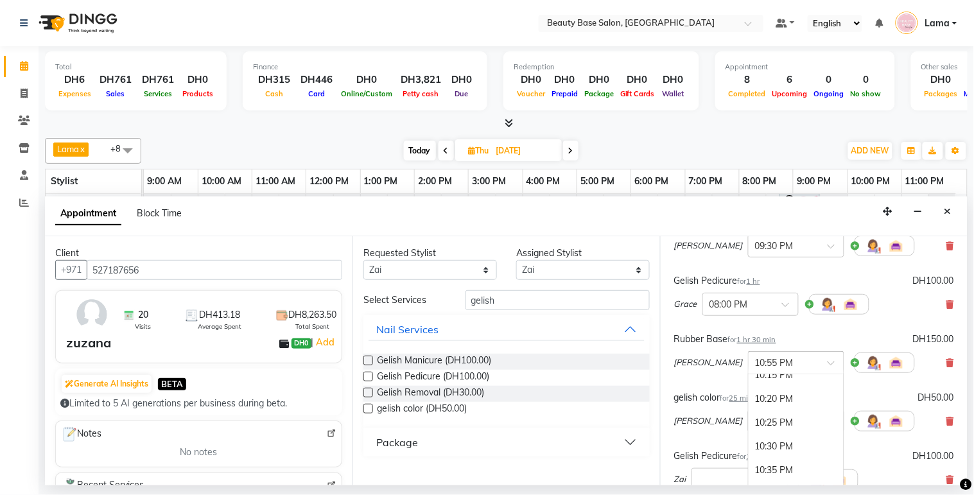
scroll to position [3515, 0]
click at [876, 344] on div "Rubber Base for 1 hr 30 min DH150.00" at bounding box center [814, 339] width 280 height 13
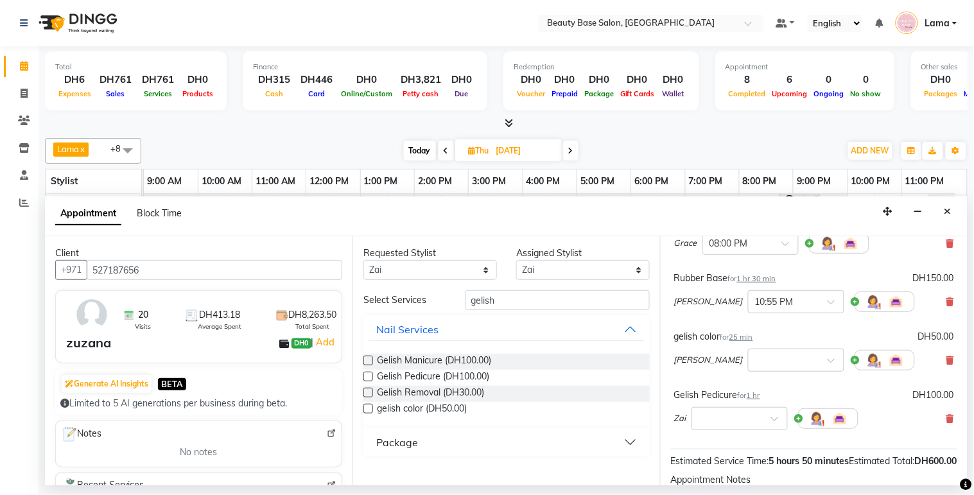
scroll to position [249, 0]
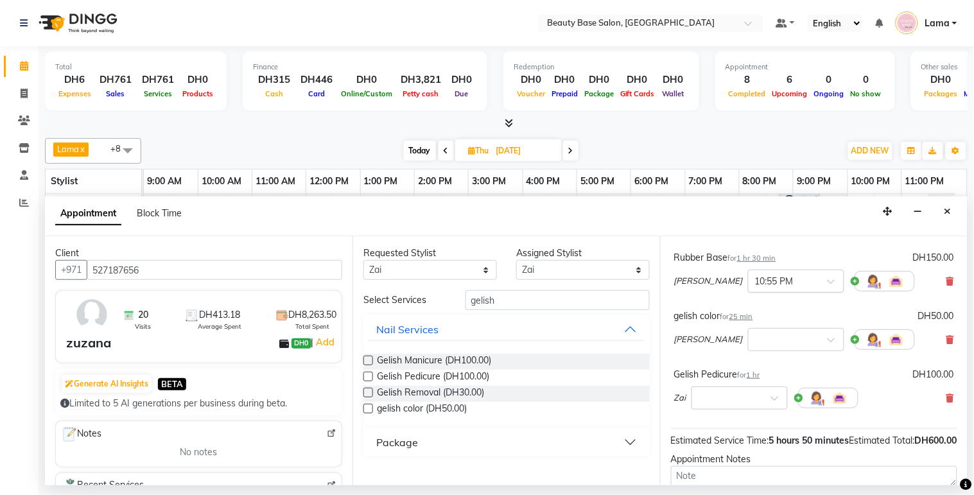
click at [755, 287] on input "text" at bounding box center [783, 280] width 57 height 13
click at [749, 348] on div "08:00 PM" at bounding box center [796, 340] width 95 height 24
click at [755, 344] on input "text" at bounding box center [783, 338] width 57 height 13
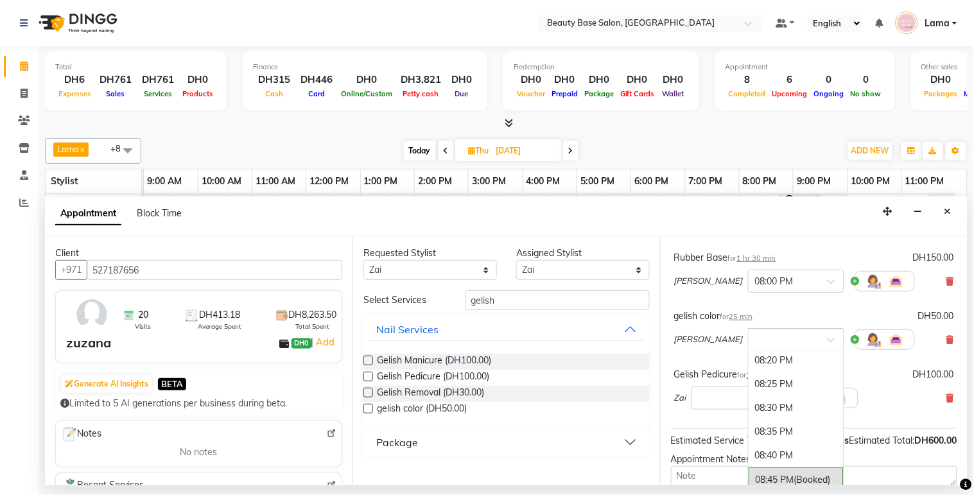
scroll to position [2955, 0]
click at [749, 414] on div "08:30 PM" at bounding box center [796, 403] width 95 height 24
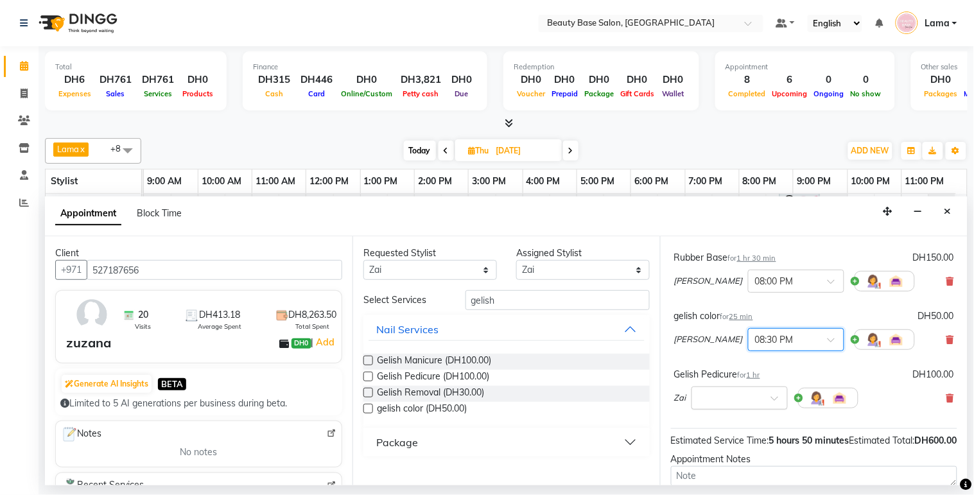
click at [714, 404] on input "text" at bounding box center [727, 397] width 57 height 13
click at [718, 404] on input "text" at bounding box center [727, 397] width 57 height 13
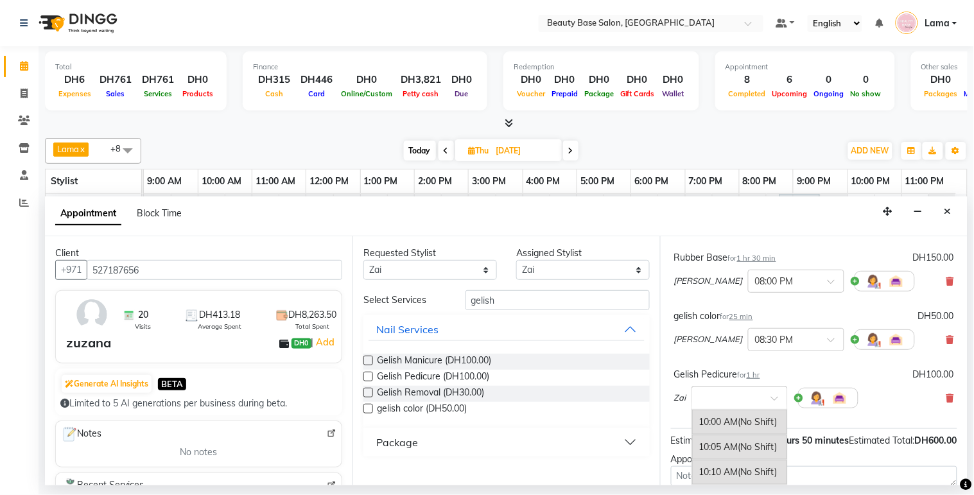
type input "8"
click at [715, 432] on div "08:00 PM (No Shift)" at bounding box center [739, 422] width 95 height 25
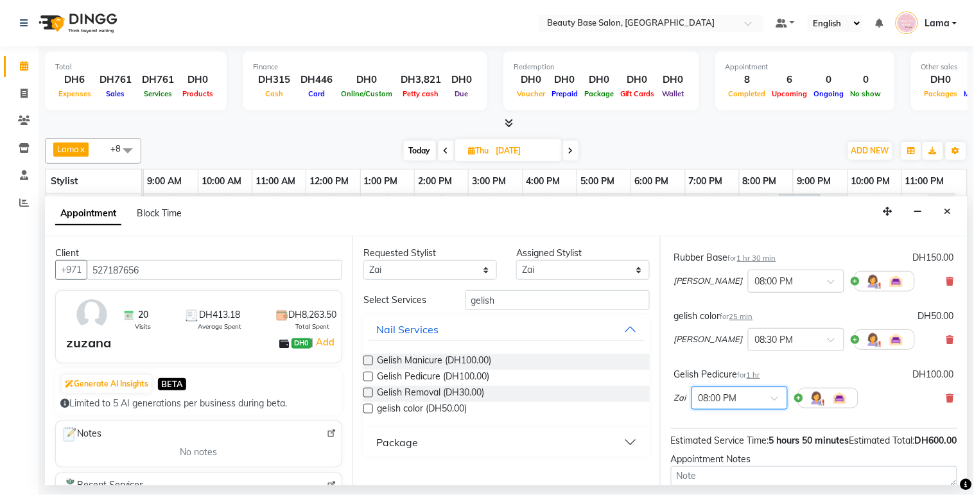
scroll to position [408, 0]
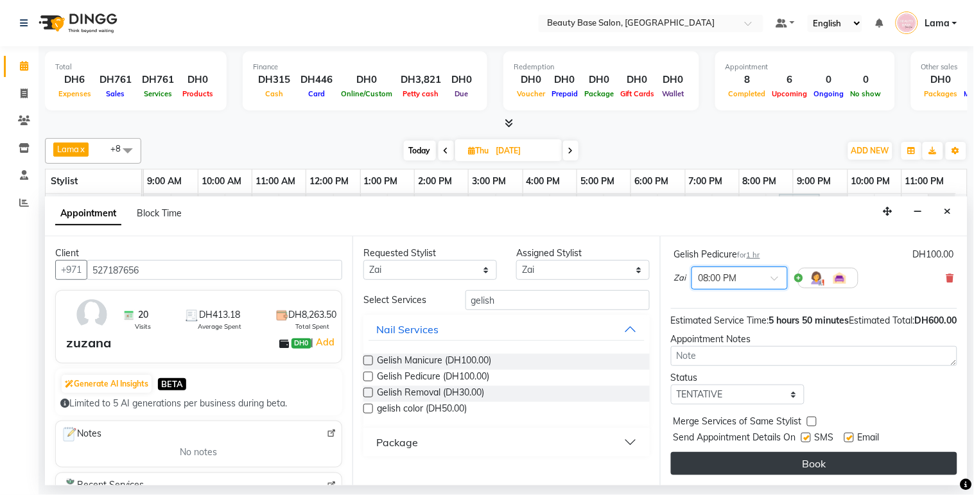
click at [760, 469] on button "Book" at bounding box center [814, 463] width 286 height 23
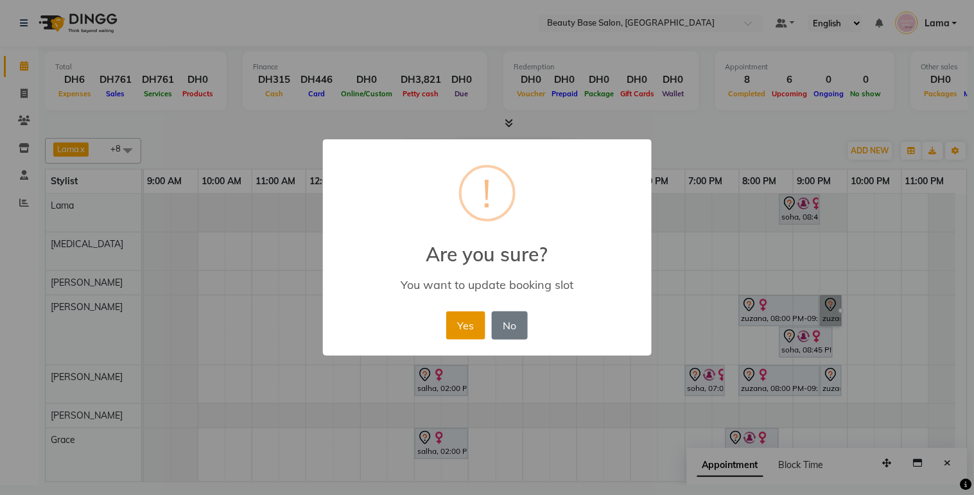
click at [471, 330] on button "Yes" at bounding box center [465, 326] width 39 height 28
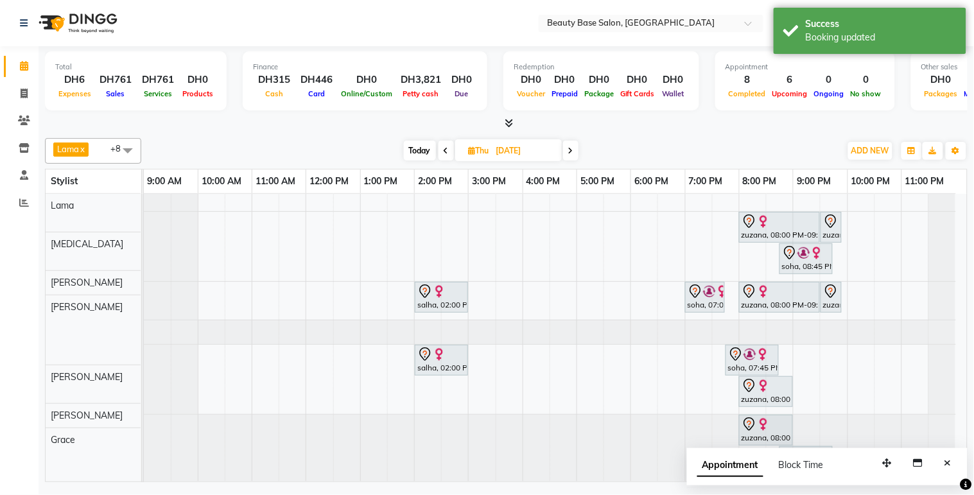
scroll to position [121, 0]
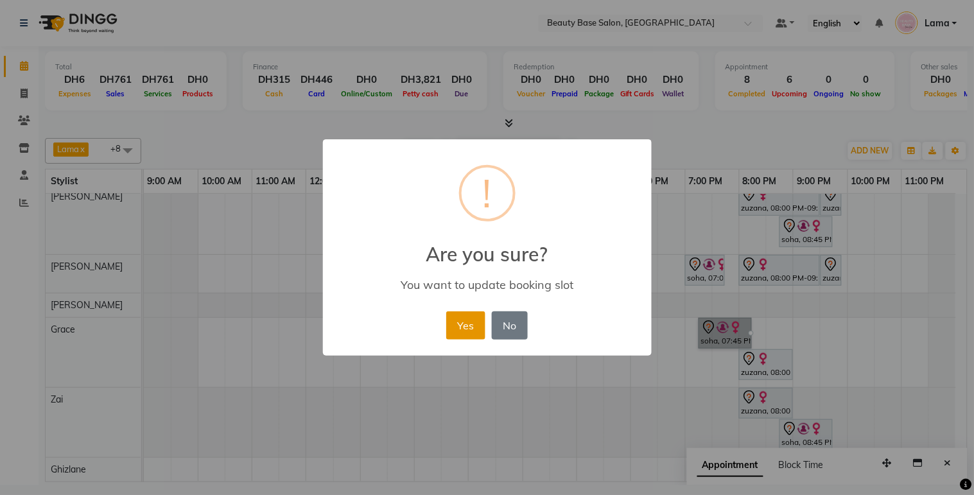
click at [469, 321] on button "Yes" at bounding box center [465, 326] width 39 height 28
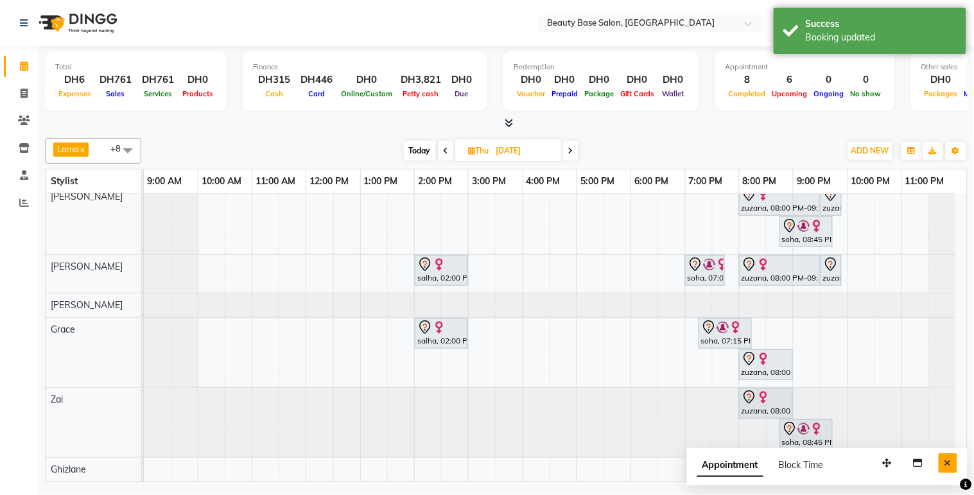
click at [947, 470] on button "Close" at bounding box center [948, 463] width 19 height 20
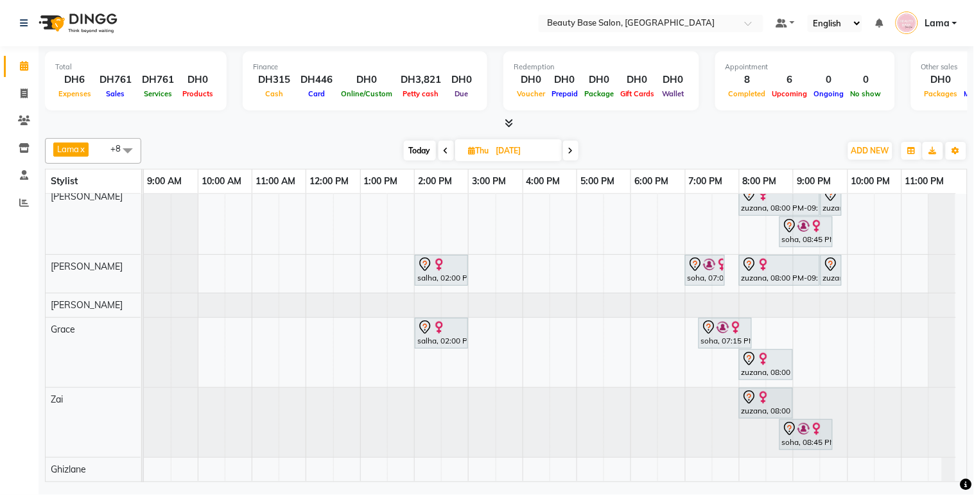
click at [704, 268] on div "soha, 07:00 PM-07:45 PM, full face" at bounding box center [705, 270] width 37 height 27
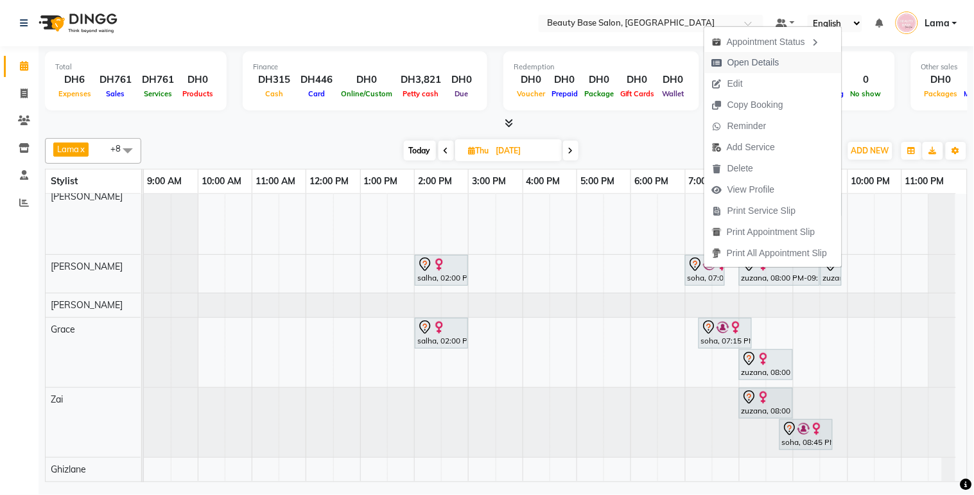
click at [775, 62] on span "Open Details" at bounding box center [754, 62] width 52 height 13
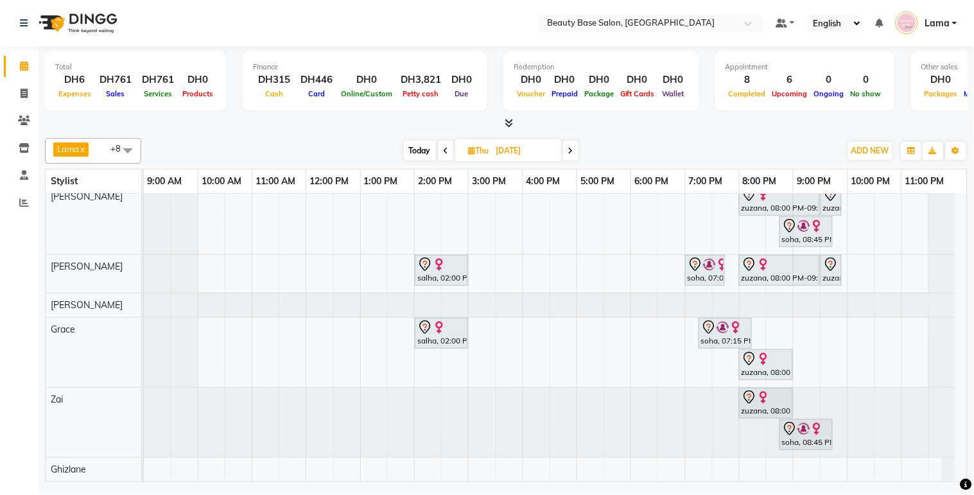
click at [710, 262] on div "soha, 07:00 PM-07:45 PM, full face" at bounding box center [705, 270] width 37 height 27
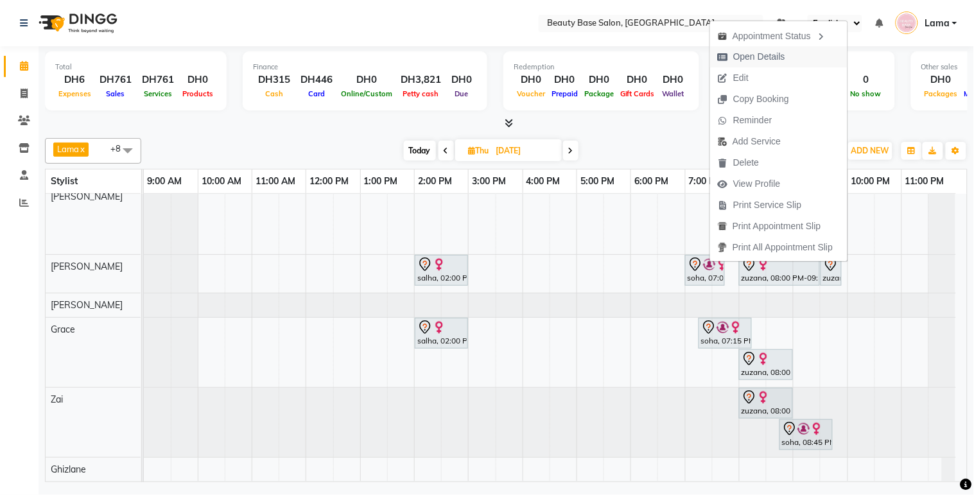
click at [763, 54] on span "Open Details" at bounding box center [760, 56] width 52 height 13
select select "7"
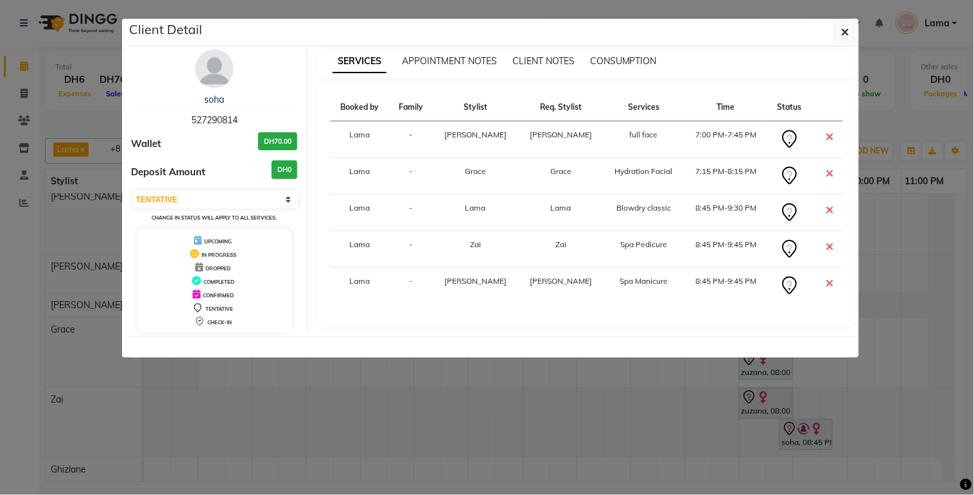
click at [908, 284] on ngb-modal-window "Client Detail soha 527290814 Wallet DH70.00 Deposit Amount DH0 Select CONFIRMED…" at bounding box center [487, 247] width 974 height 495
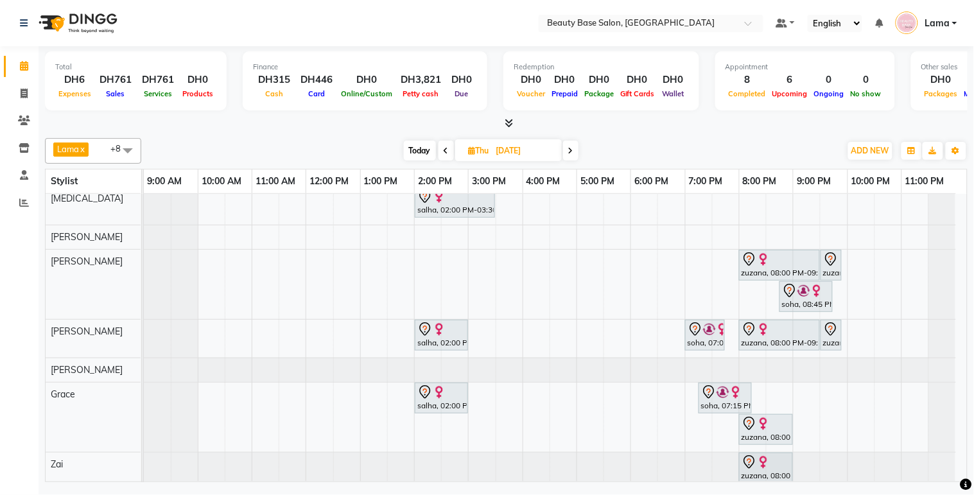
scroll to position [15, 0]
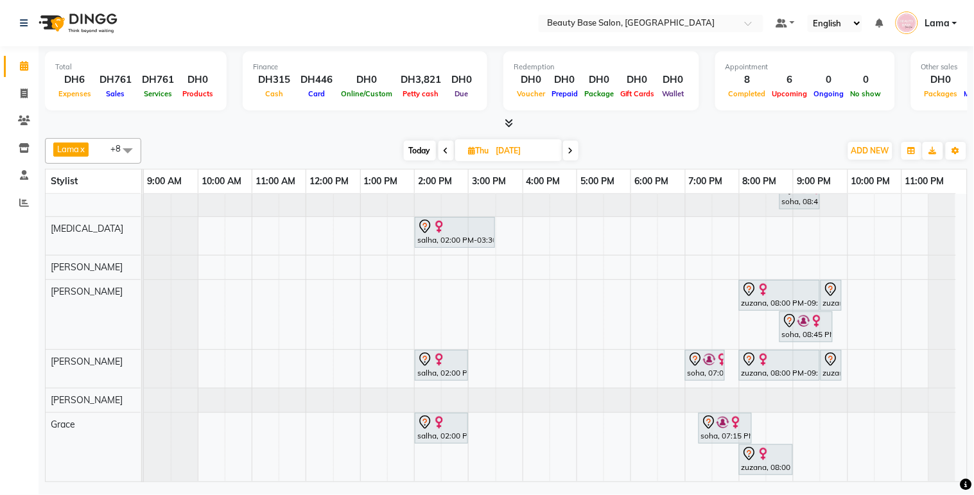
click at [955, 191] on div "11:00 PM" at bounding box center [929, 182] width 54 height 24
click at [953, 193] on div at bounding box center [942, 198] width 27 height 38
click at [951, 197] on div at bounding box center [942, 198] width 27 height 38
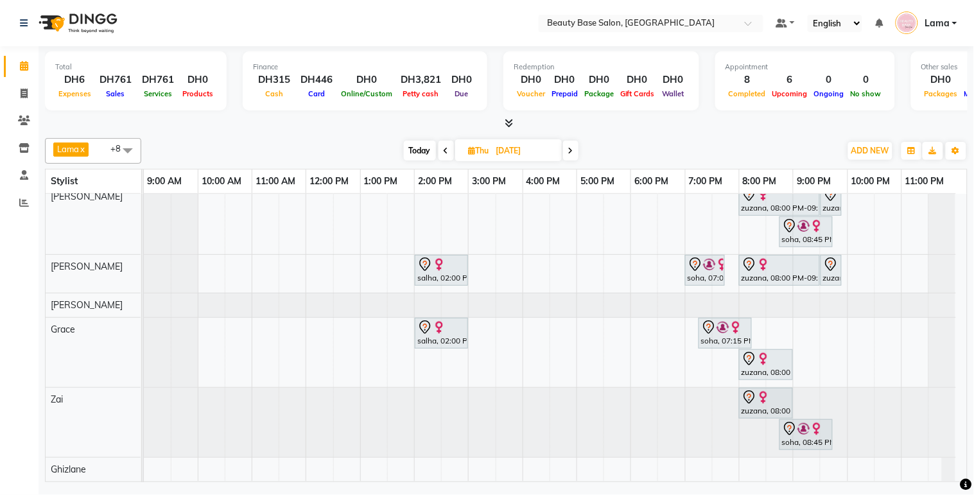
scroll to position [0, 0]
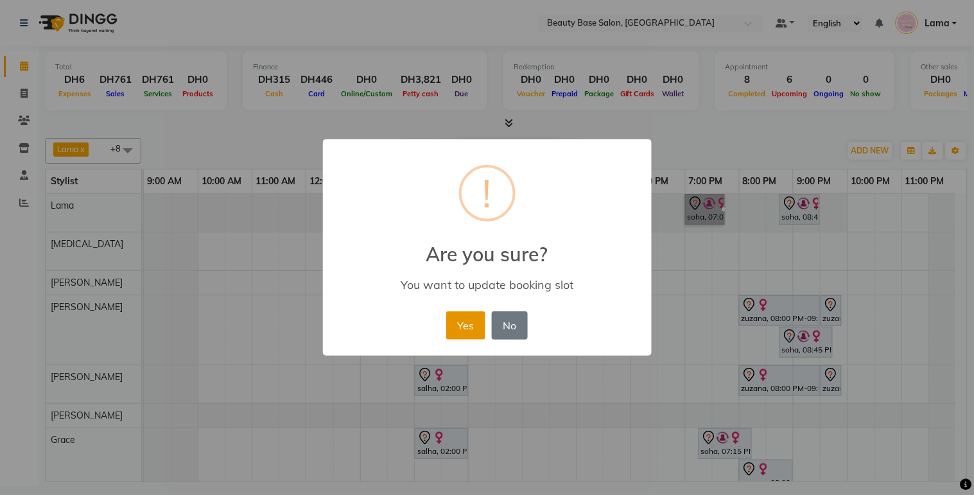
click at [473, 320] on button "Yes" at bounding box center [465, 326] width 39 height 28
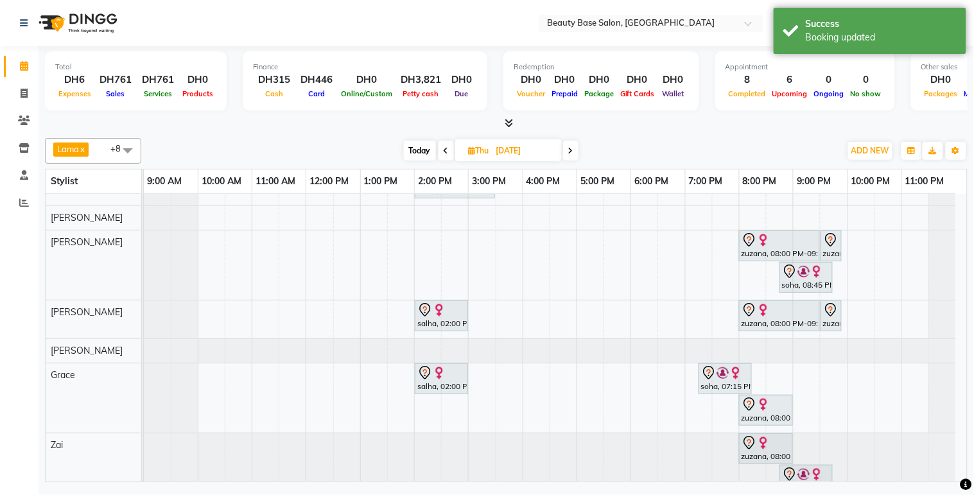
scroll to position [66, 0]
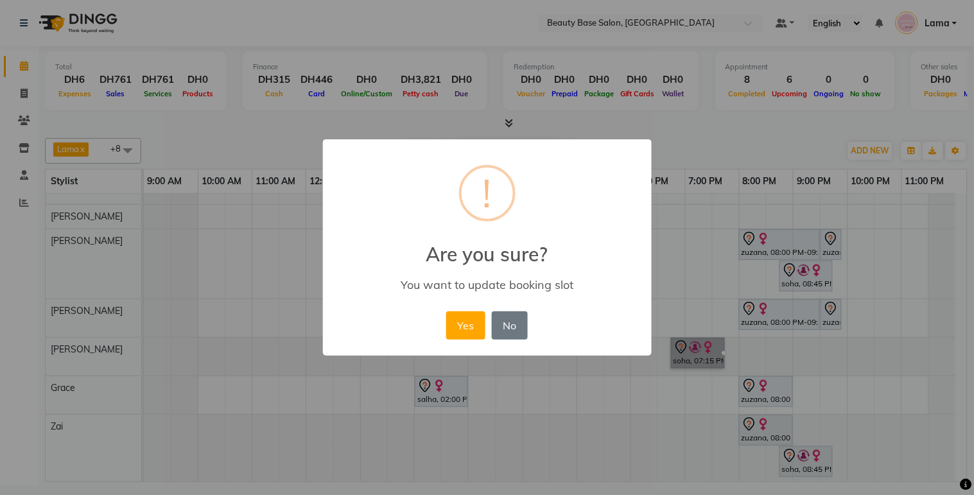
click at [840, 350] on div "× ! Are you sure? You want to update booking slot Yes No No" at bounding box center [487, 247] width 974 height 495
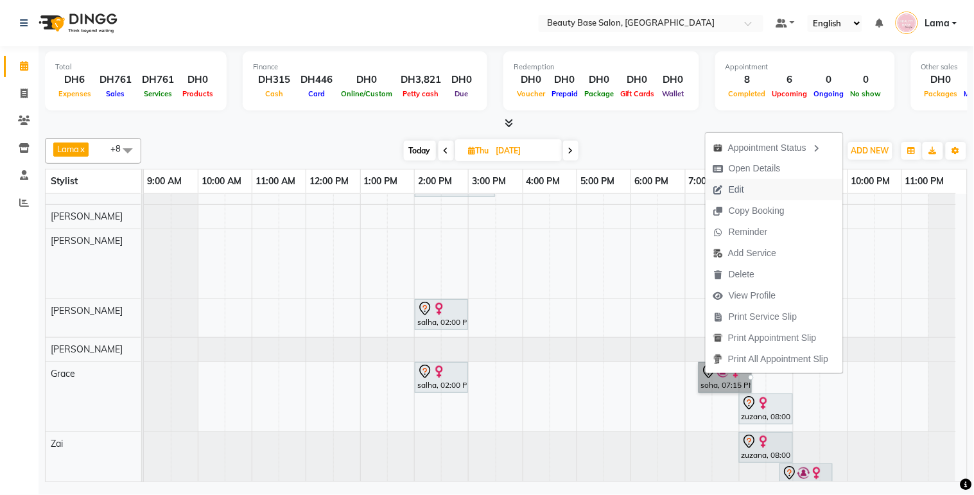
click at [756, 189] on button "Edit" at bounding box center [774, 189] width 137 height 21
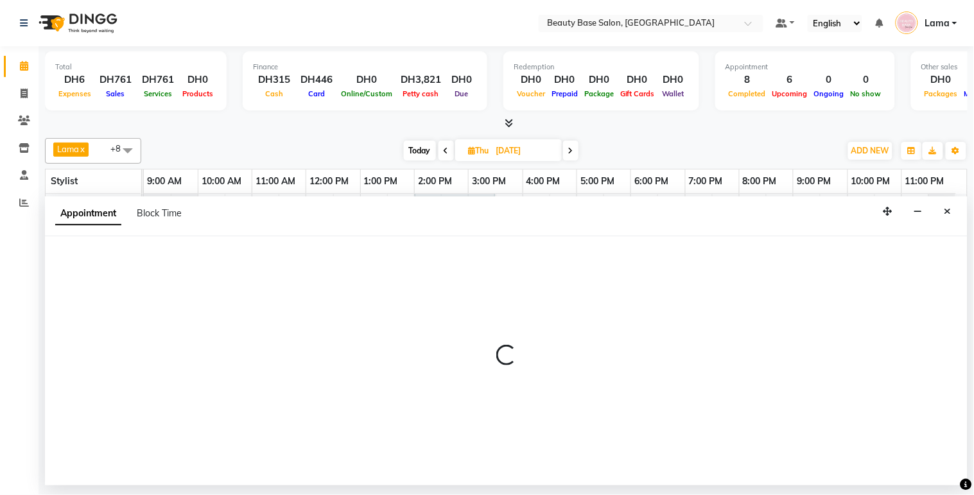
select select "tentative"
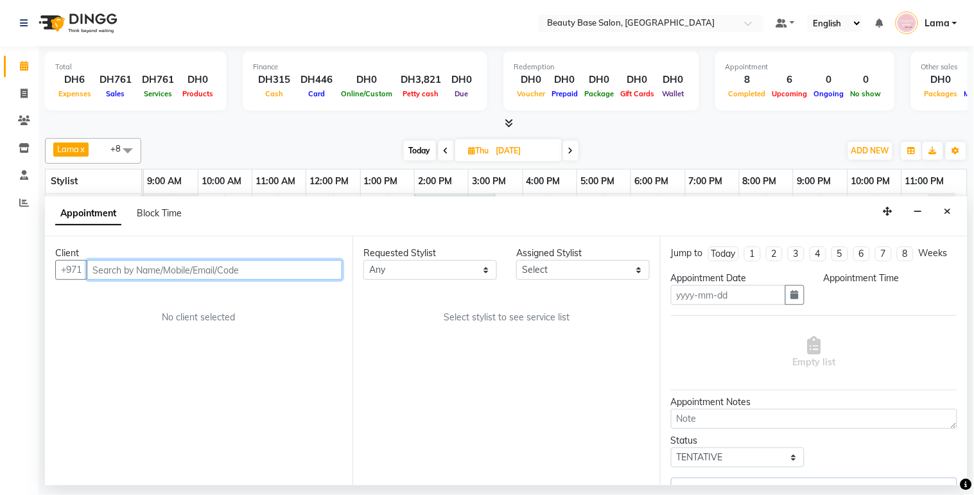
type input "[DATE]"
select select "1140"
select select "30434"
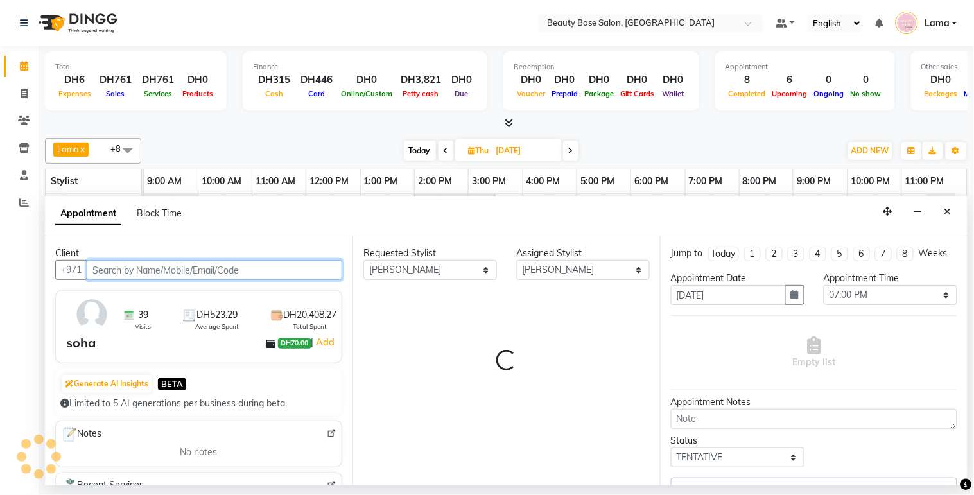
select select "1223"
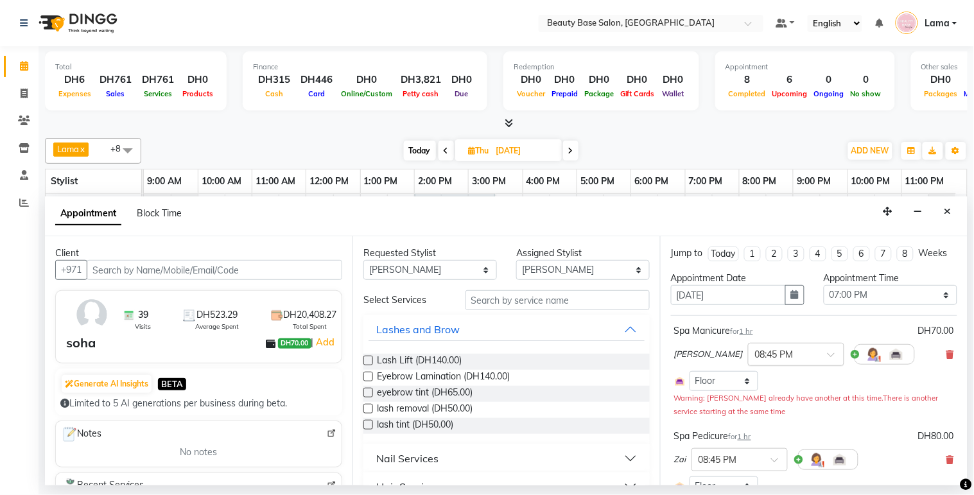
click at [761, 360] on input "text" at bounding box center [783, 353] width 57 height 13
click at [749, 418] on div "07:00 PM" at bounding box center [796, 408] width 95 height 24
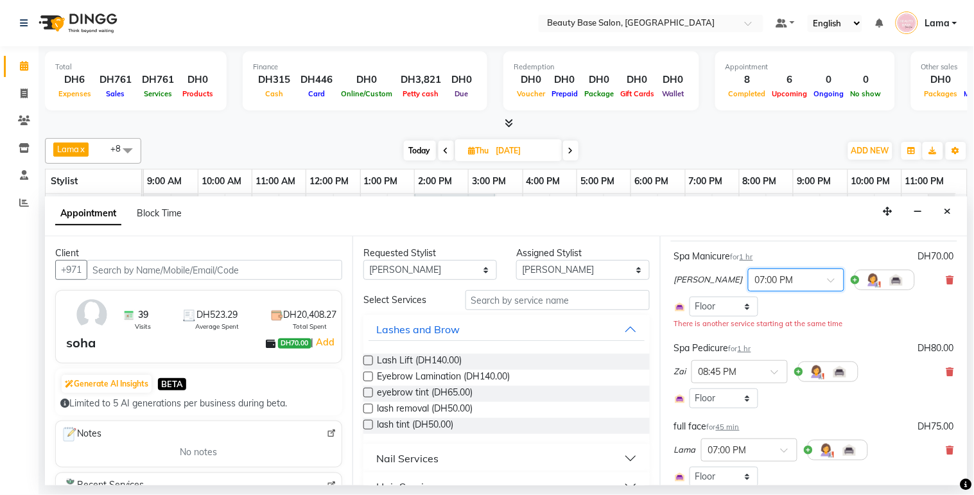
scroll to position [79, 0]
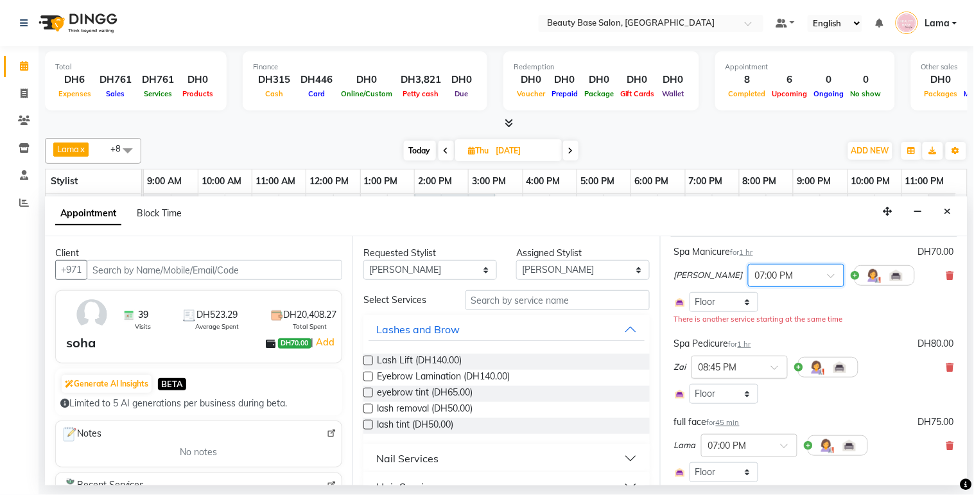
click at [743, 373] on input "text" at bounding box center [727, 366] width 57 height 13
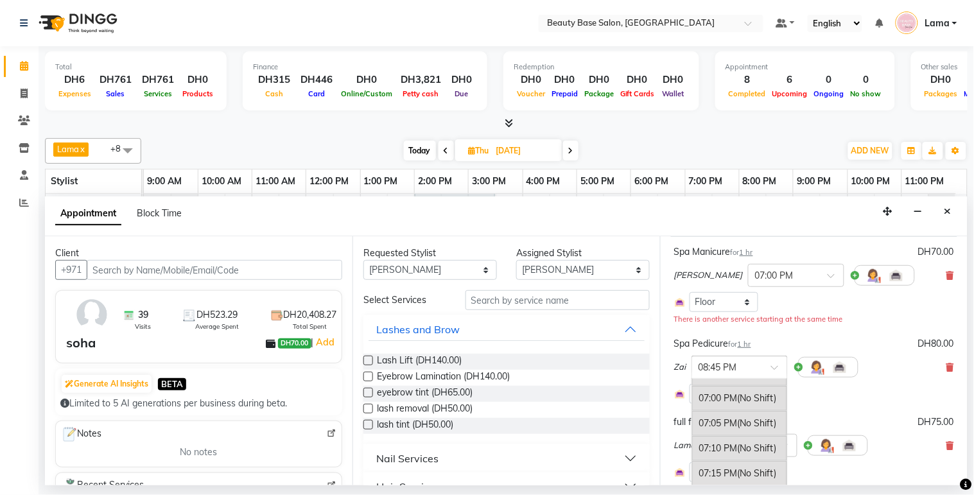
scroll to position [2675, 0]
click at [728, 434] on div "07:00 PM (No Shift)" at bounding box center [739, 421] width 95 height 25
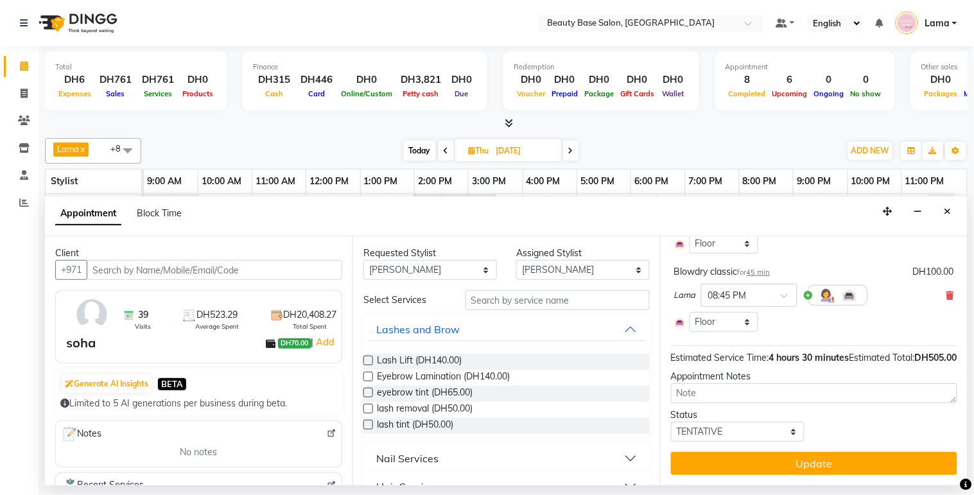
scroll to position [398, 0]
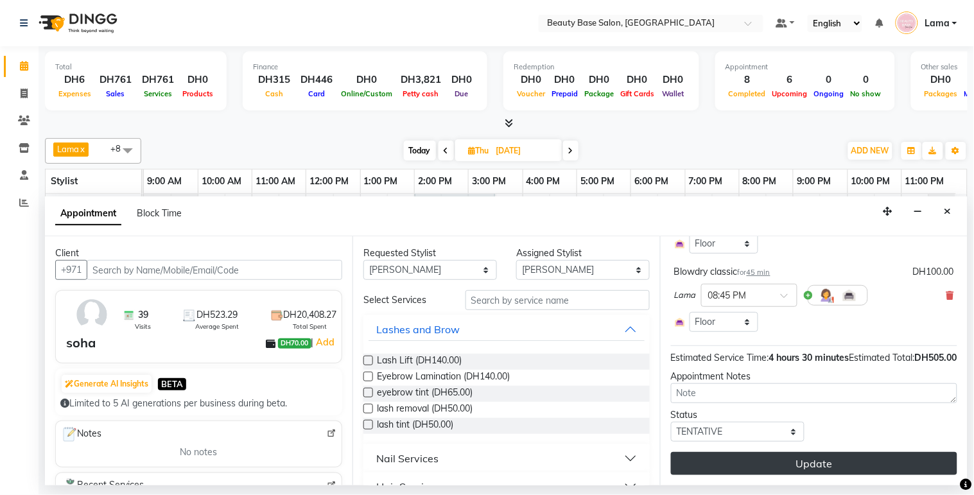
click at [794, 470] on button "Update" at bounding box center [814, 463] width 286 height 23
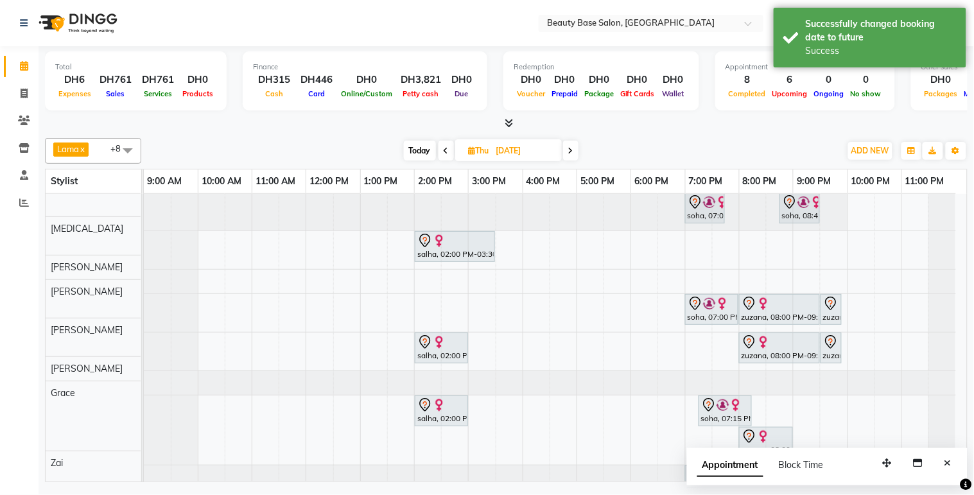
scroll to position [0, 0]
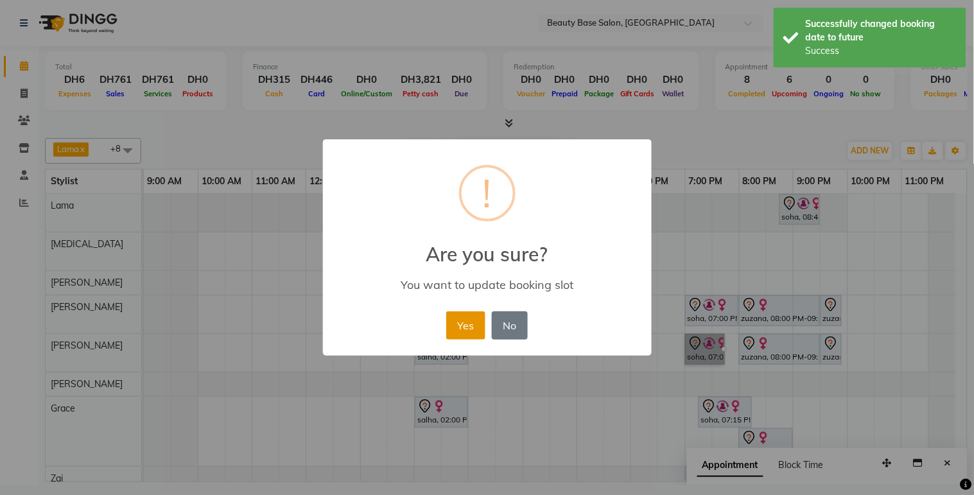
click at [459, 336] on button "Yes" at bounding box center [465, 326] width 39 height 28
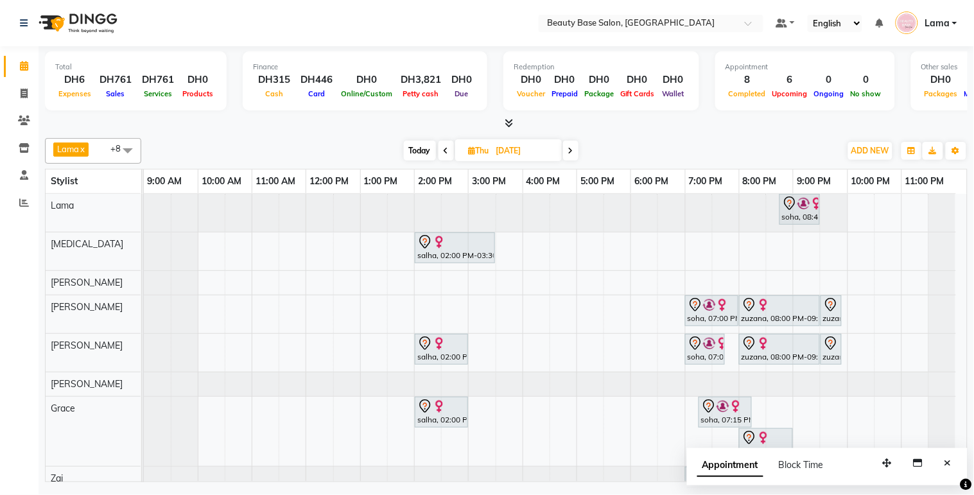
click at [412, 148] on span "Today" at bounding box center [420, 151] width 32 height 20
type input "[DATE]"
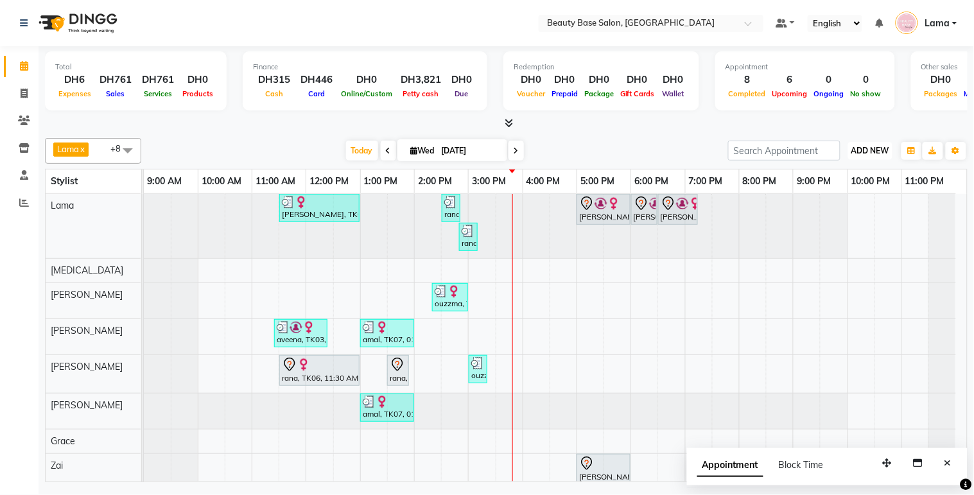
click at [874, 142] on button "ADD NEW Toggle Dropdown" at bounding box center [871, 151] width 44 height 18
click at [853, 177] on button "Add Appointment" at bounding box center [841, 174] width 101 height 17
select select "tentative"
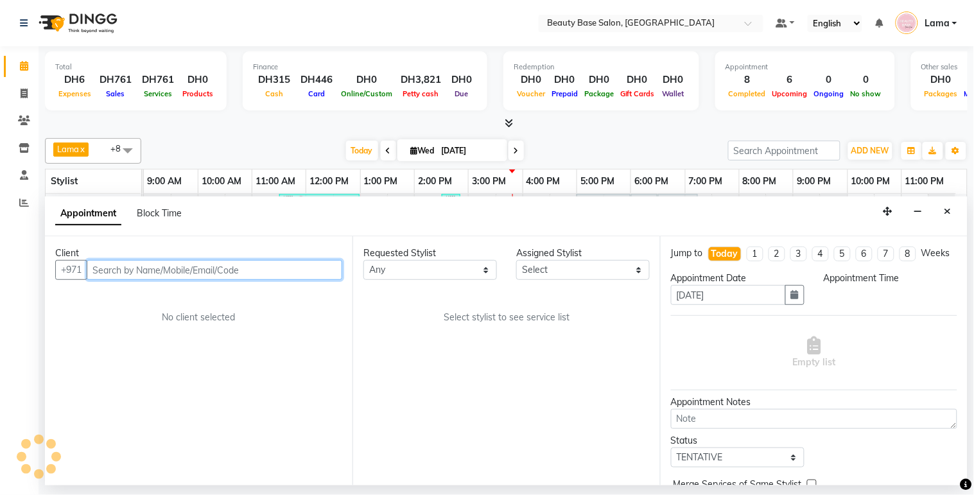
select select "600"
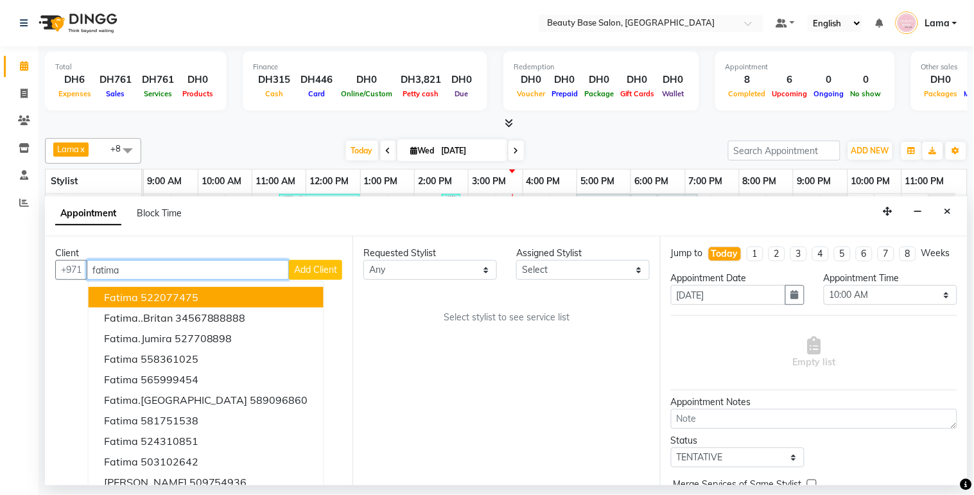
scroll to position [13, 0]
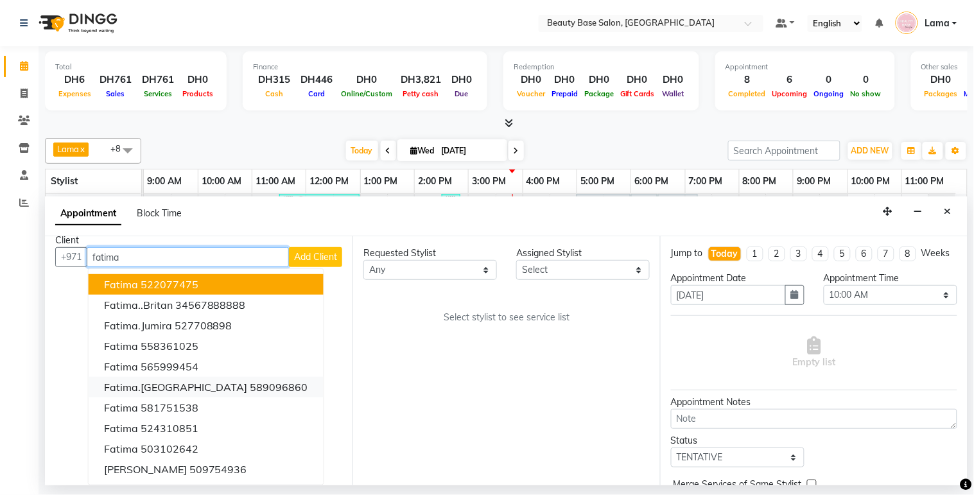
click at [251, 392] on ngb-highlight "589096860" at bounding box center [280, 387] width 58 height 13
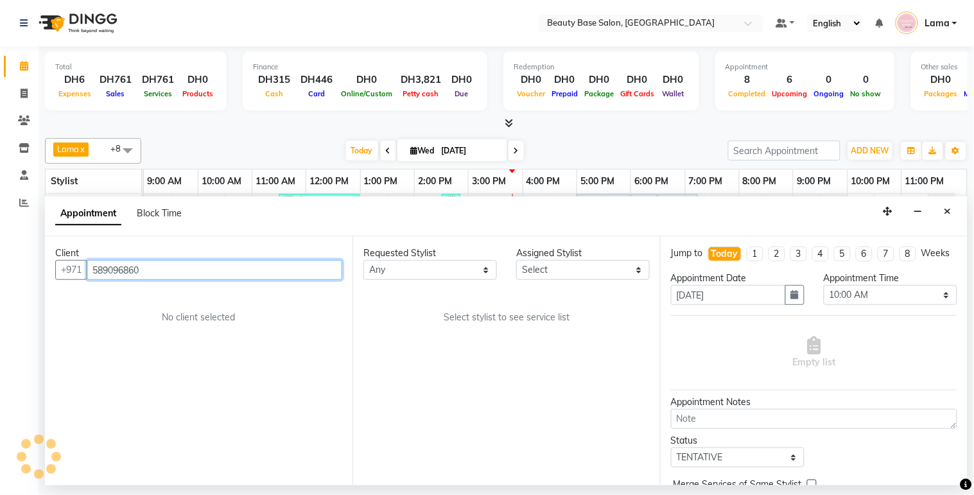
scroll to position [0, 0]
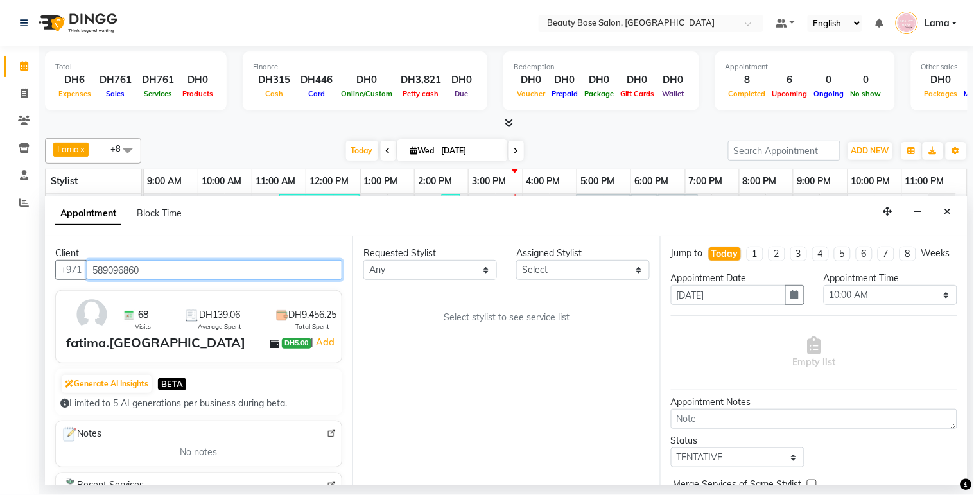
type input "589096860"
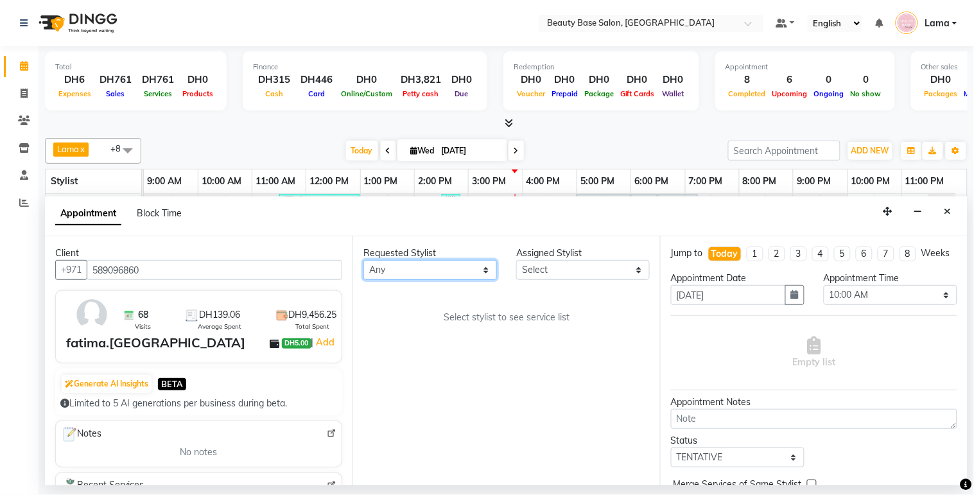
click at [410, 272] on select "Any [PERSON_NAME] [PERSON_NAME] [PERSON_NAME] [PERSON_NAME] [PERSON_NAME] [MEDI…" at bounding box center [431, 270] width 134 height 20
select select "30434"
click at [364, 260] on select "Any [PERSON_NAME] [PERSON_NAME] [PERSON_NAME] [PERSON_NAME] [PERSON_NAME] [MEDI…" at bounding box center [431, 270] width 134 height 20
select select "30434"
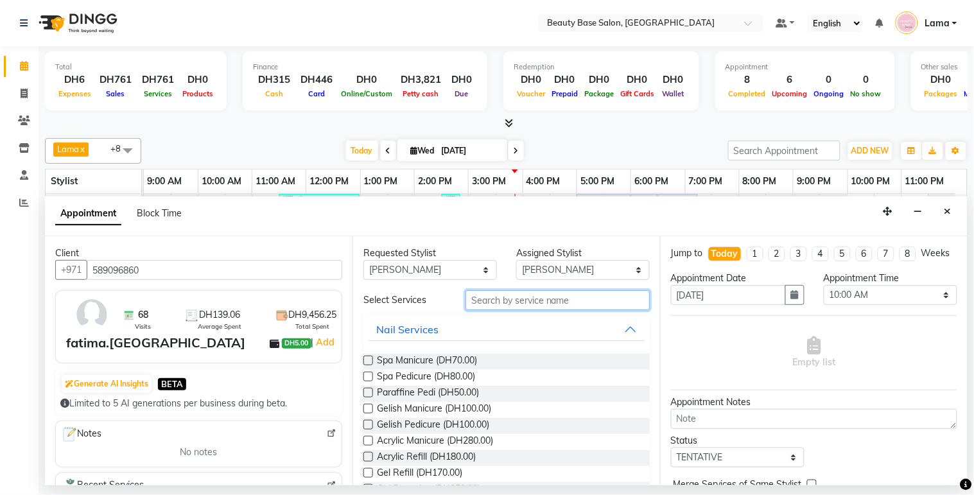
click at [503, 303] on input "text" at bounding box center [558, 300] width 184 height 20
click at [424, 365] on span "Spa Manicure (DH70.00)" at bounding box center [427, 362] width 100 height 16
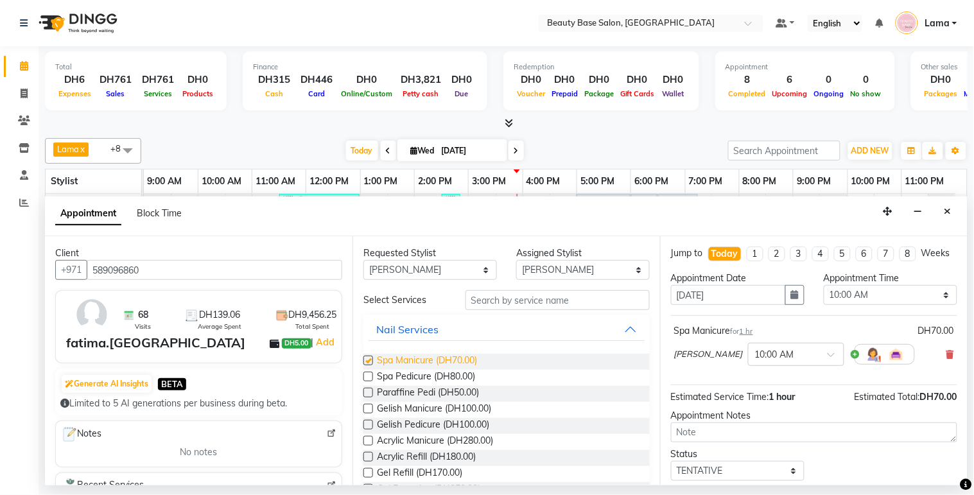
checkbox input "false"
click at [439, 263] on select "Any [PERSON_NAME] [PERSON_NAME] [PERSON_NAME] [PERSON_NAME] [PERSON_NAME] [MEDI…" at bounding box center [431, 270] width 134 height 20
select select "17496"
click at [364, 260] on select "Any [PERSON_NAME] [PERSON_NAME] [PERSON_NAME] [PERSON_NAME] [PERSON_NAME] [MEDI…" at bounding box center [431, 270] width 134 height 20
select select "17496"
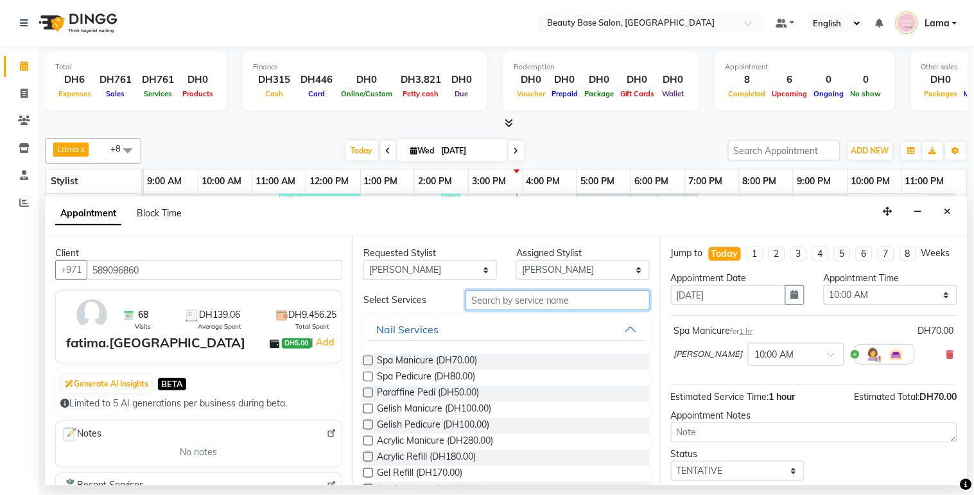
click at [529, 304] on input "text" at bounding box center [558, 300] width 184 height 20
click at [448, 374] on span "Spa Pedicure (DH80.00)" at bounding box center [426, 378] width 98 height 16
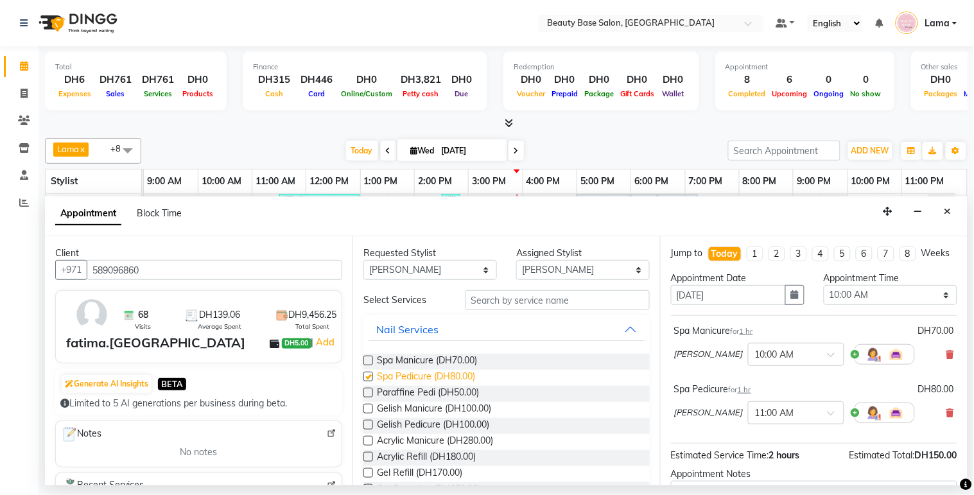
checkbox input "false"
click at [876, 305] on select "Select 10:00 AM 10:05 AM 10:10 AM 10:15 AM 10:20 AM 10:25 AM 10:30 AM 10:35 AM …" at bounding box center [891, 295] width 134 height 20
select select "1110"
click at [824, 297] on select "Select 10:00 AM 10:05 AM 10:10 AM 10:15 AM 10:20 AM 10:25 AM 10:30 AM 10:35 AM …" at bounding box center [891, 295] width 134 height 20
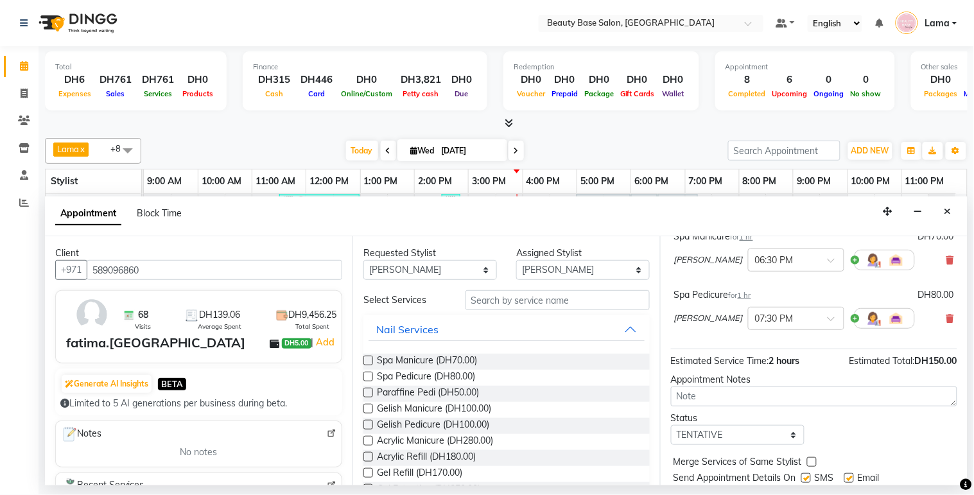
scroll to position [96, 0]
click at [757, 322] on input "text" at bounding box center [783, 315] width 57 height 13
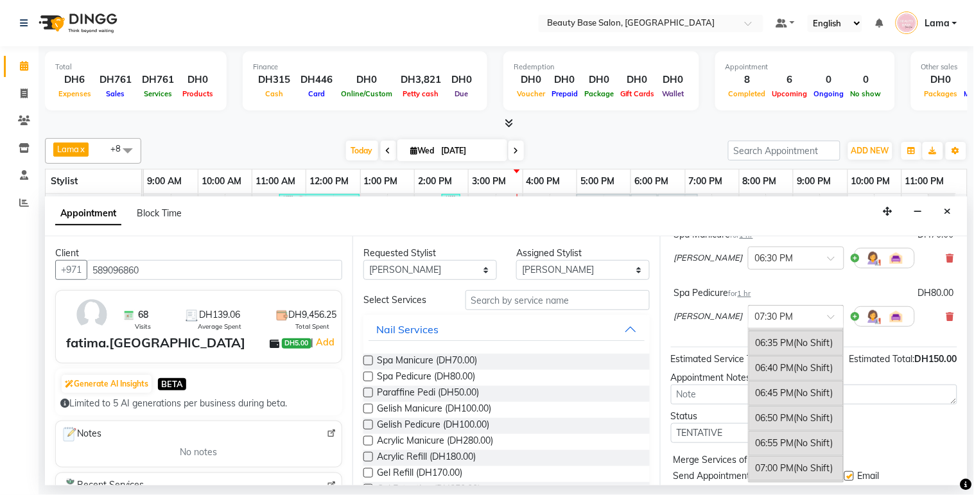
scroll to position [2565, 0]
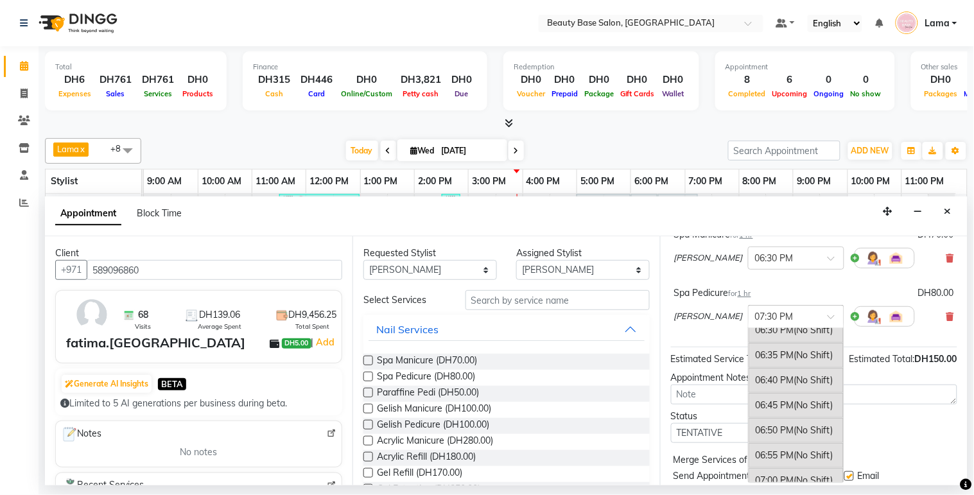
click at [749, 343] on div "06:30 PM (No Shift)" at bounding box center [796, 330] width 95 height 25
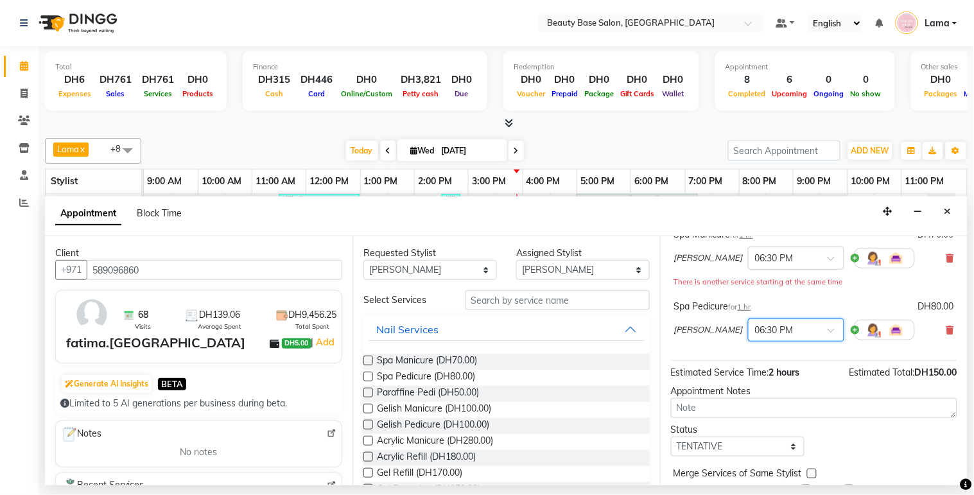
scroll to position [161, 0]
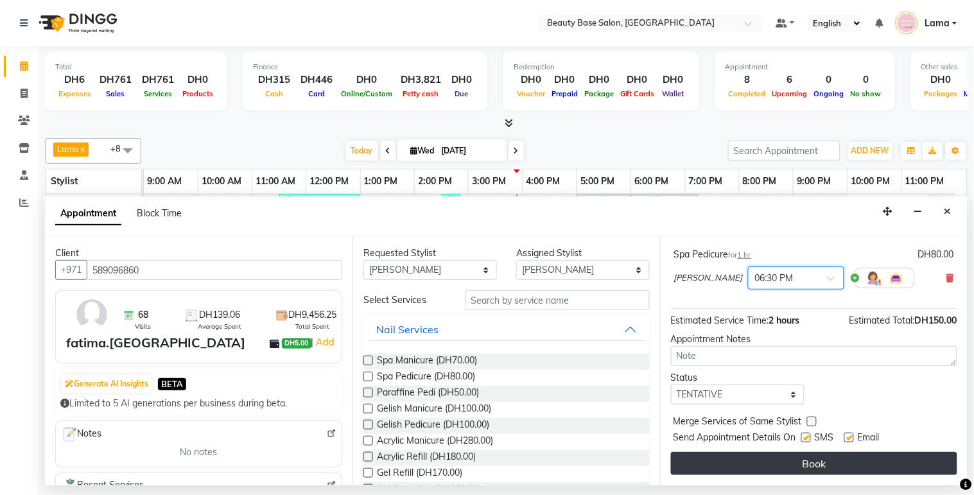
click at [822, 470] on button "Book" at bounding box center [814, 463] width 286 height 23
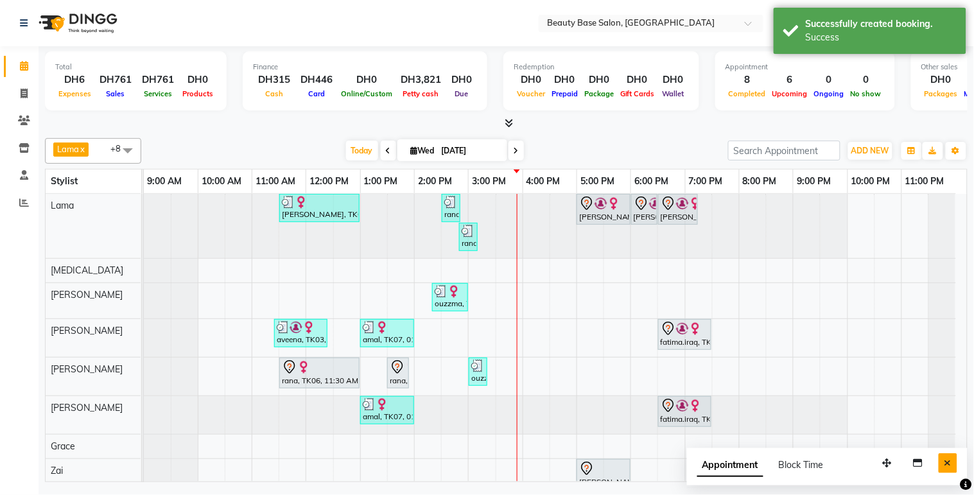
click at [952, 473] on button "Close" at bounding box center [948, 463] width 19 height 20
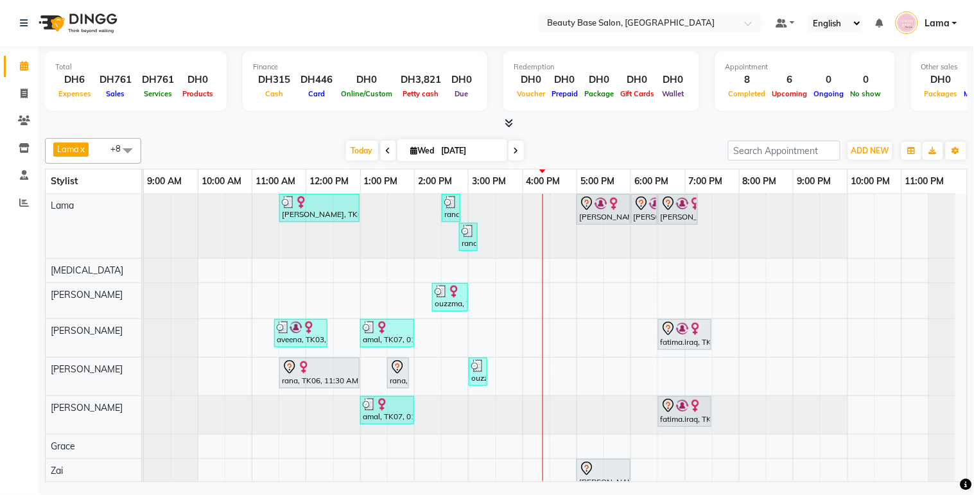
click at [517, 155] on span at bounding box center [516, 151] width 15 height 20
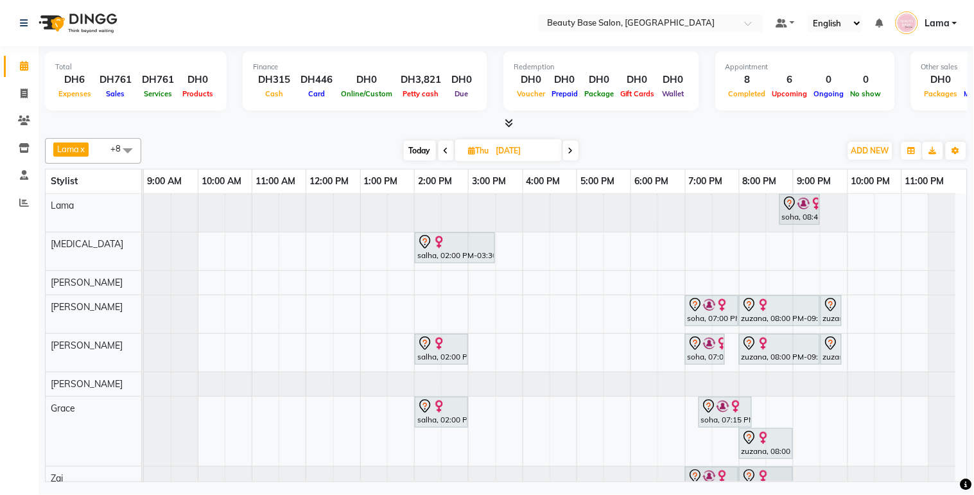
click at [422, 153] on span "Today" at bounding box center [420, 151] width 32 height 20
type input "[DATE]"
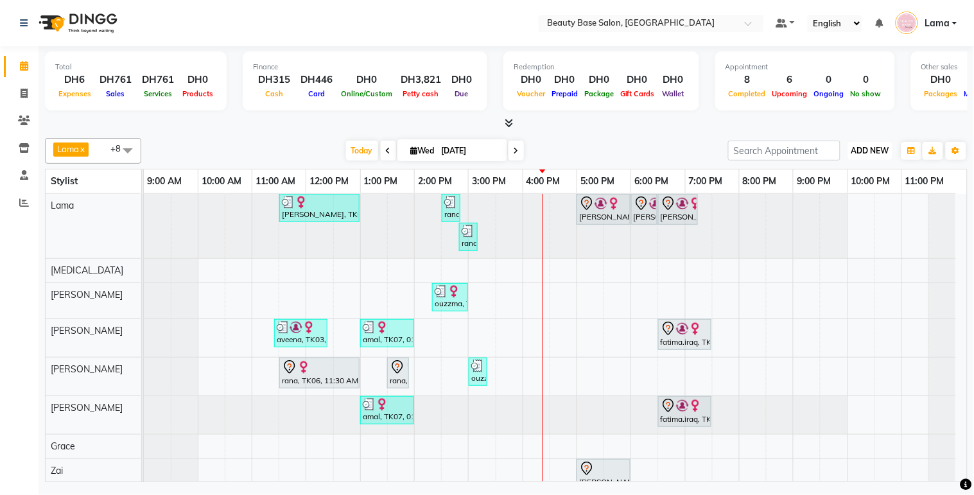
click at [879, 154] on span "ADD NEW" at bounding box center [871, 151] width 38 height 10
click at [836, 177] on button "Add Appointment" at bounding box center [841, 174] width 101 height 17
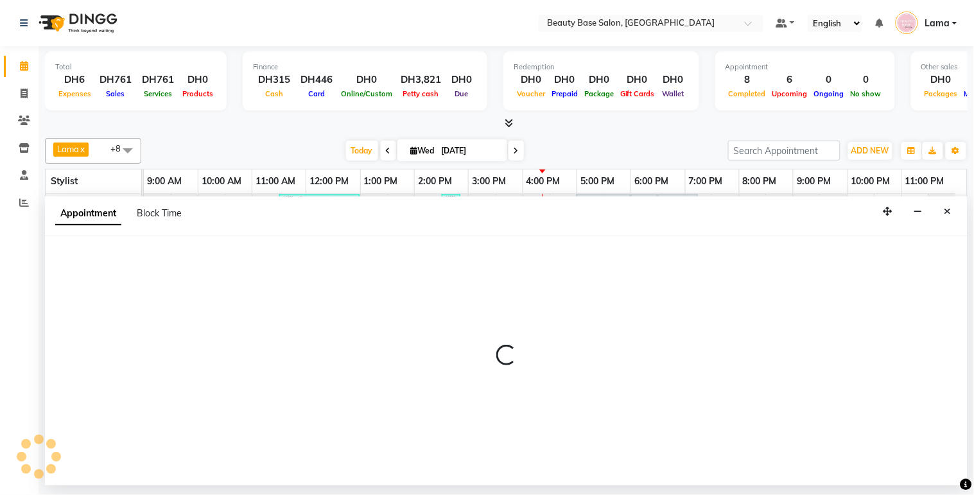
select select "600"
select select "tentative"
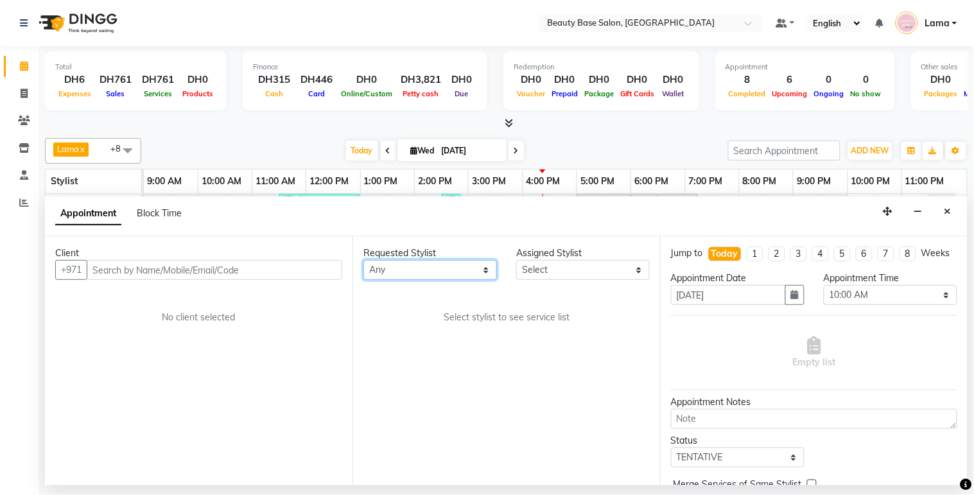
click at [416, 264] on select "Any [PERSON_NAME] [PERSON_NAME] [PERSON_NAME] [PERSON_NAME] [PERSON_NAME] [MEDI…" at bounding box center [431, 270] width 134 height 20
select select "54541"
click at [364, 260] on select "Any [PERSON_NAME] [PERSON_NAME] [PERSON_NAME] [PERSON_NAME] [PERSON_NAME] [MEDI…" at bounding box center [431, 270] width 134 height 20
select select "54541"
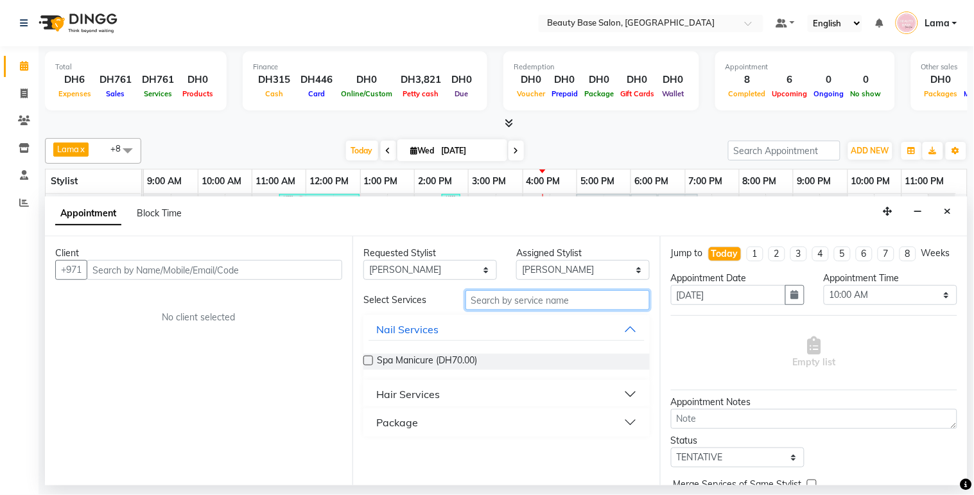
click at [479, 305] on input "text" at bounding box center [558, 300] width 184 height 20
type input "wav"
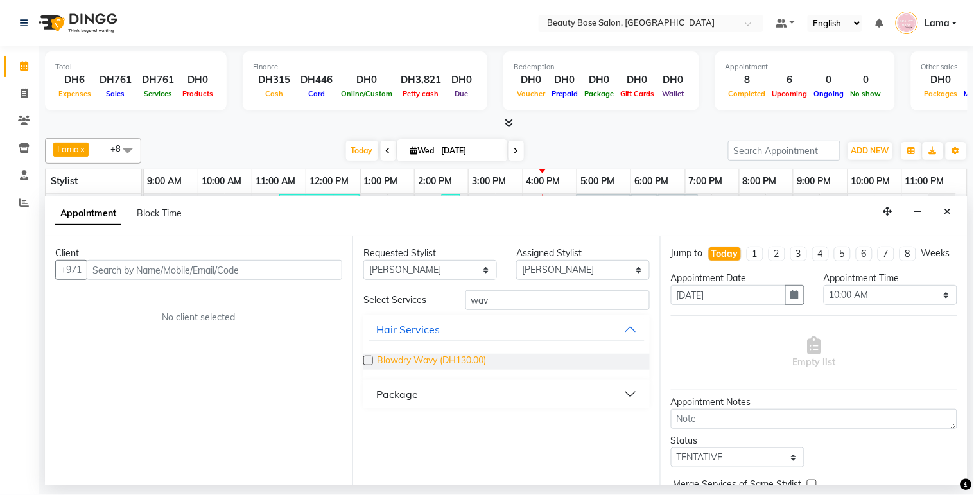
click at [387, 356] on span "Blowdry Wavy (DH130.00)" at bounding box center [431, 362] width 109 height 16
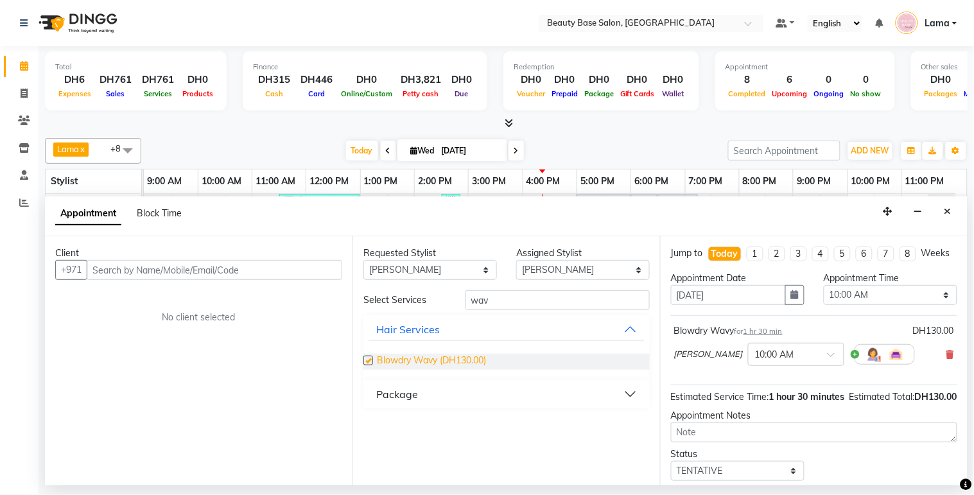
checkbox input "false"
click at [878, 305] on select "Select 10:00 AM 10:05 AM 10:10 AM 10:15 AM 10:20 AM 10:25 AM 10:30 AM 10:35 AM …" at bounding box center [891, 295] width 134 height 20
click at [824, 297] on select "Select 10:00 AM 10:05 AM 10:10 AM 10:15 AM 10:20 AM 10:25 AM 10:30 AM 10:35 AM …" at bounding box center [891, 295] width 134 height 20
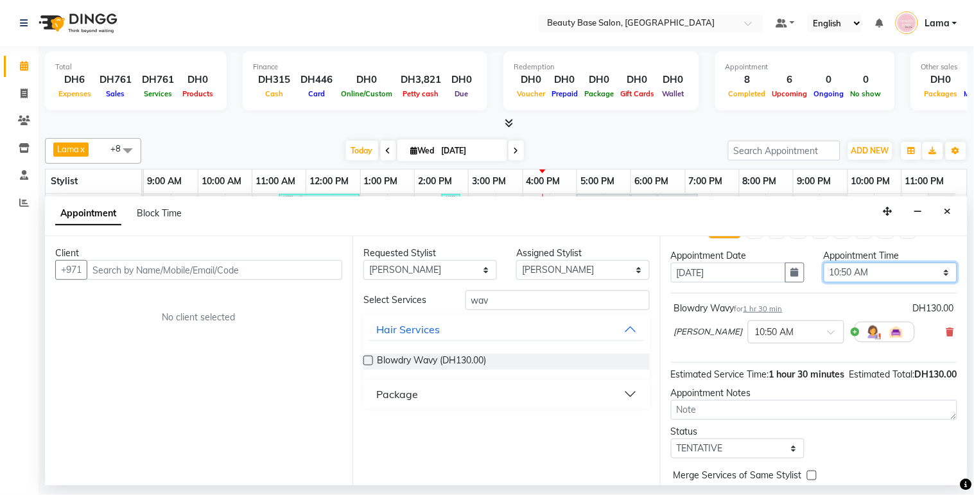
scroll to position [10, 0]
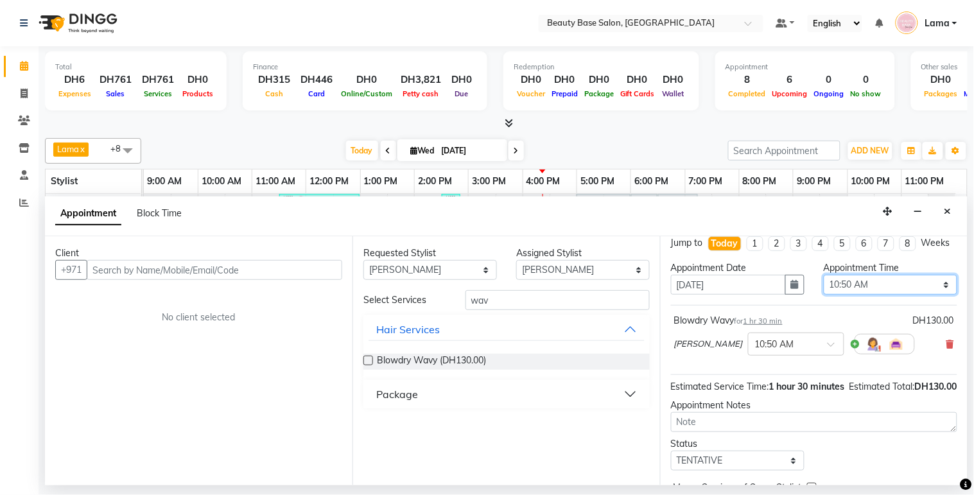
click at [870, 295] on select "Select 10:00 AM 10:05 AM 10:10 AM 10:15 AM 10:20 AM 10:25 AM 10:30 AM 10:35 AM …" at bounding box center [891, 285] width 134 height 20
select select "930"
click at [824, 286] on select "Select 10:00 AM 10:05 AM 10:10 AM 10:15 AM 10:20 AM 10:25 AM 10:30 AM 10:35 AM …" at bounding box center [891, 285] width 134 height 20
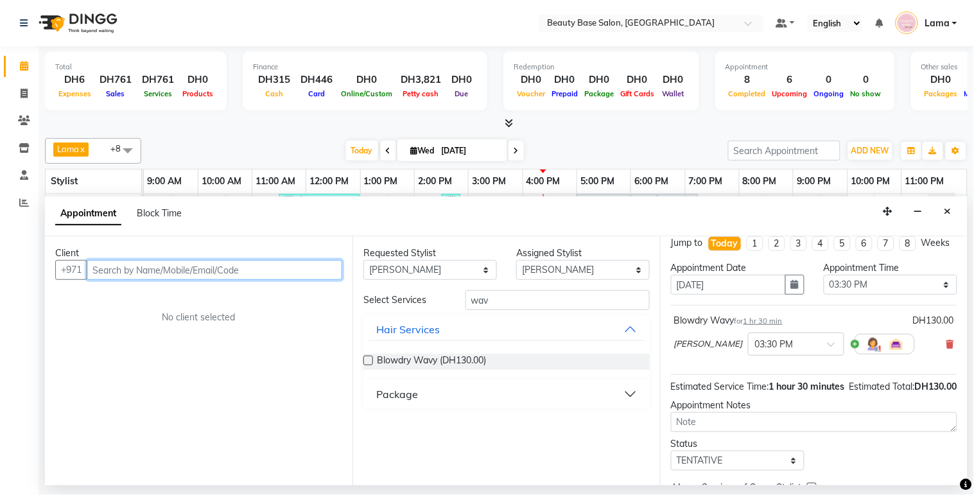
click at [288, 268] on input "text" at bounding box center [215, 270] width 256 height 20
click at [261, 266] on input "text" at bounding box center [215, 270] width 256 height 20
type input "508648456"
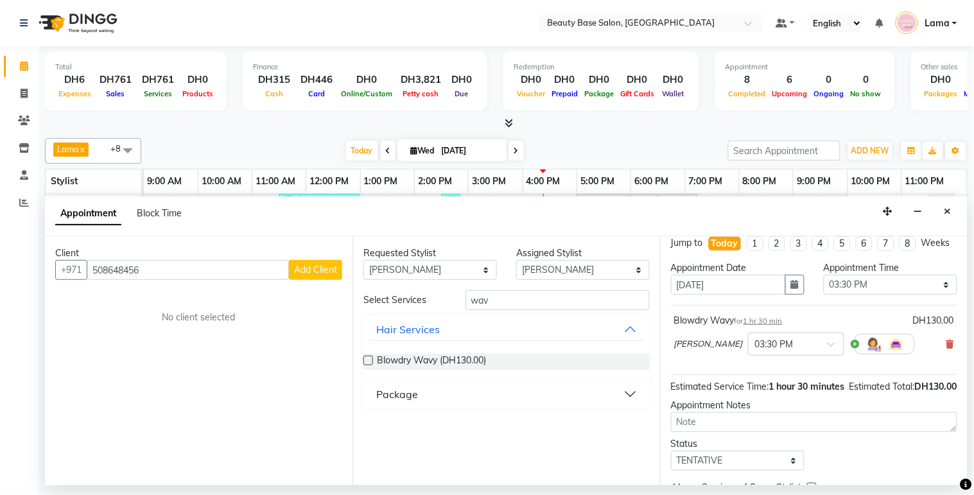
click at [319, 272] on span "Add Client" at bounding box center [315, 270] width 43 height 12
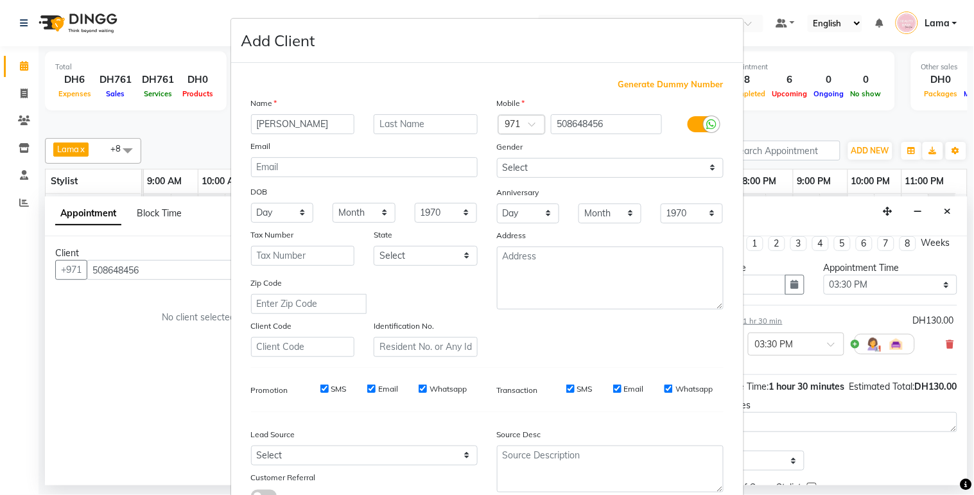
type input "[PERSON_NAME]"
click at [427, 128] on input "text" at bounding box center [426, 124] width 104 height 20
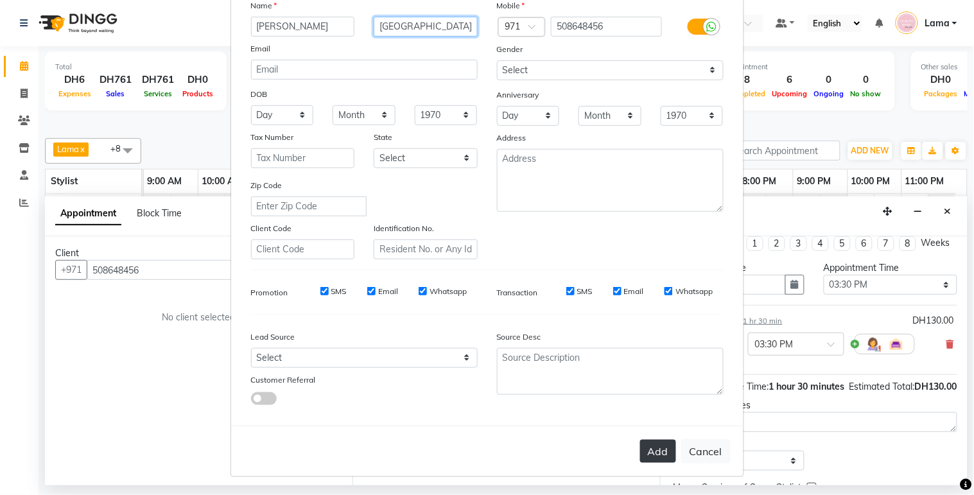
type input "[GEOGRAPHIC_DATA]"
click at [667, 460] on button "Add" at bounding box center [658, 451] width 36 height 23
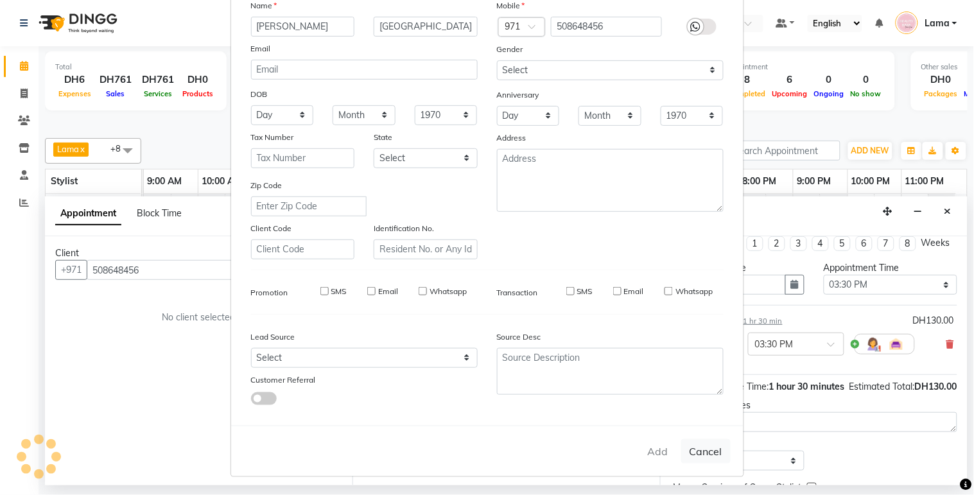
select select
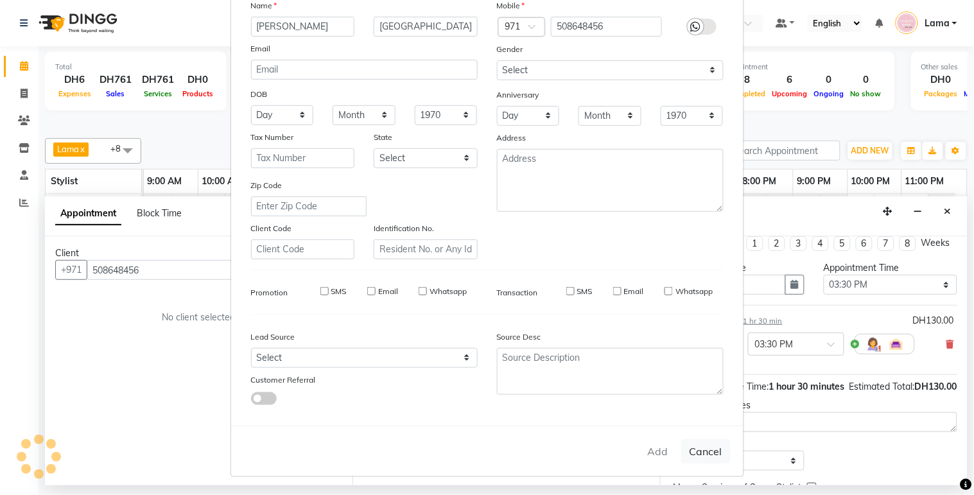
select select
checkbox input "false"
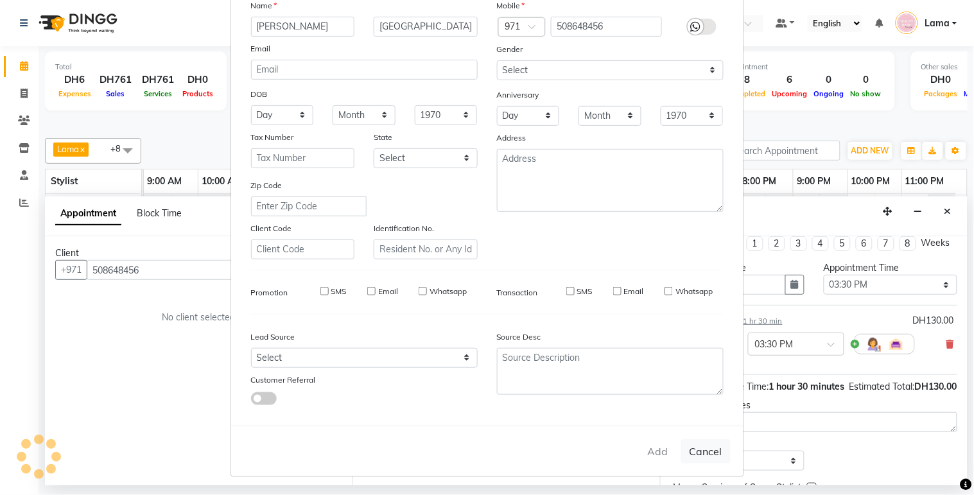
checkbox input "false"
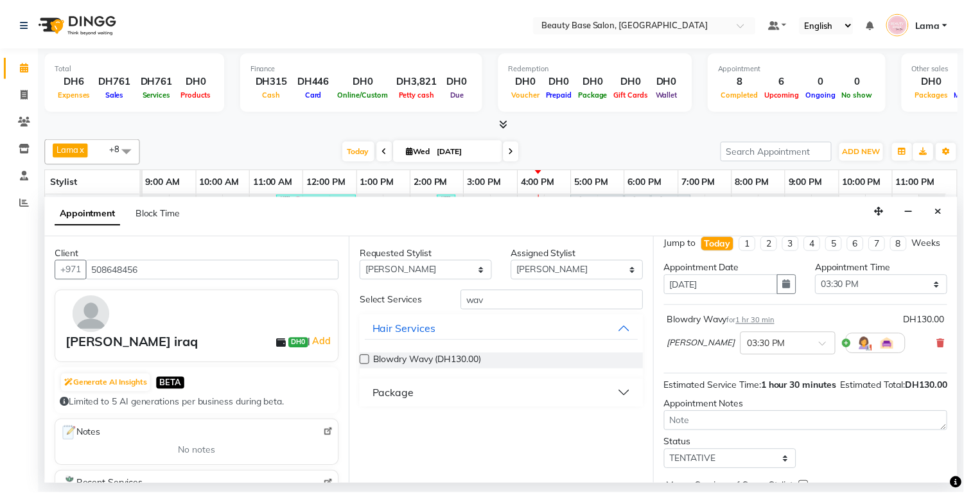
scroll to position [103, 0]
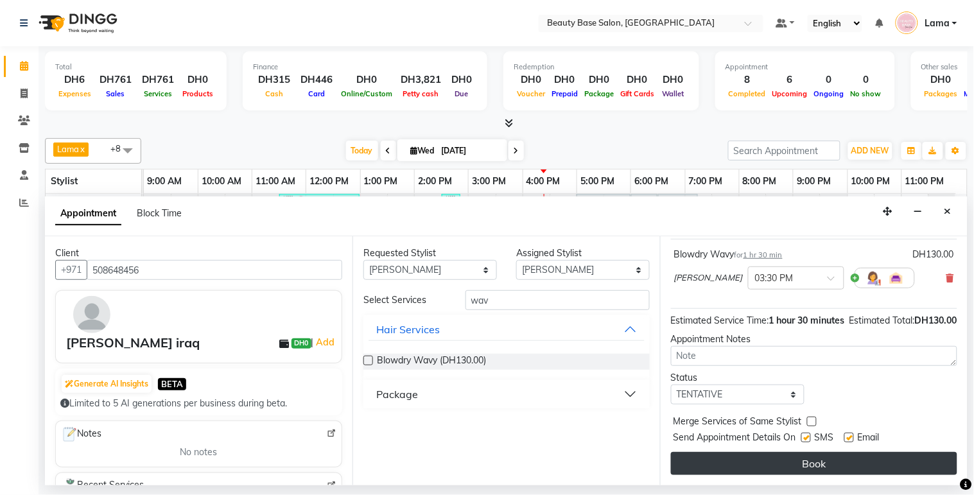
click at [868, 470] on button "Book" at bounding box center [814, 463] width 286 height 23
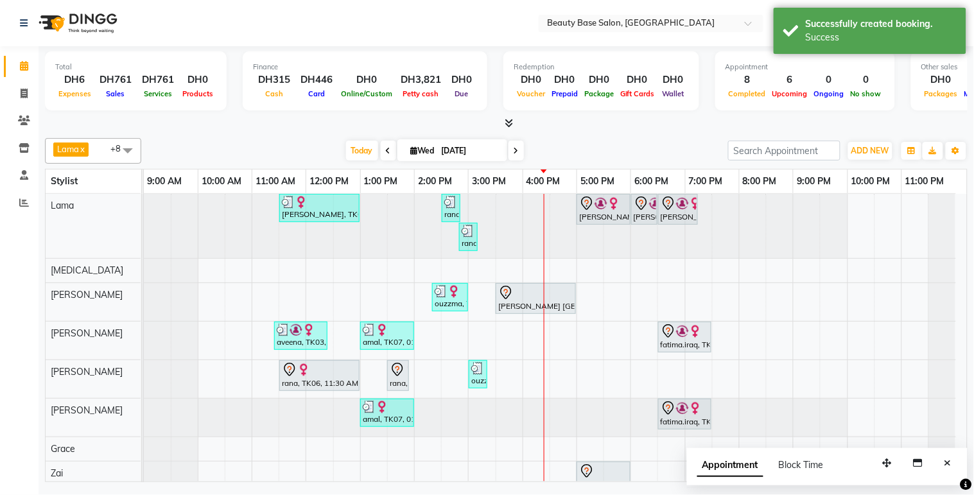
click at [547, 306] on div "[PERSON_NAME] [GEOGRAPHIC_DATA], TK10, 03:30 PM-05:00 PM, Blowdry Wavy" at bounding box center [536, 298] width 78 height 27
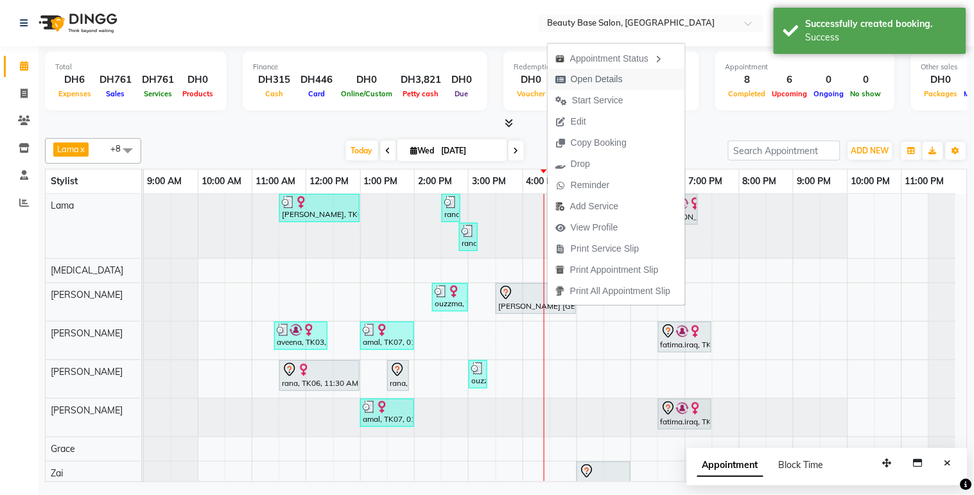
click at [622, 76] on span "Open Details" at bounding box center [597, 79] width 52 height 13
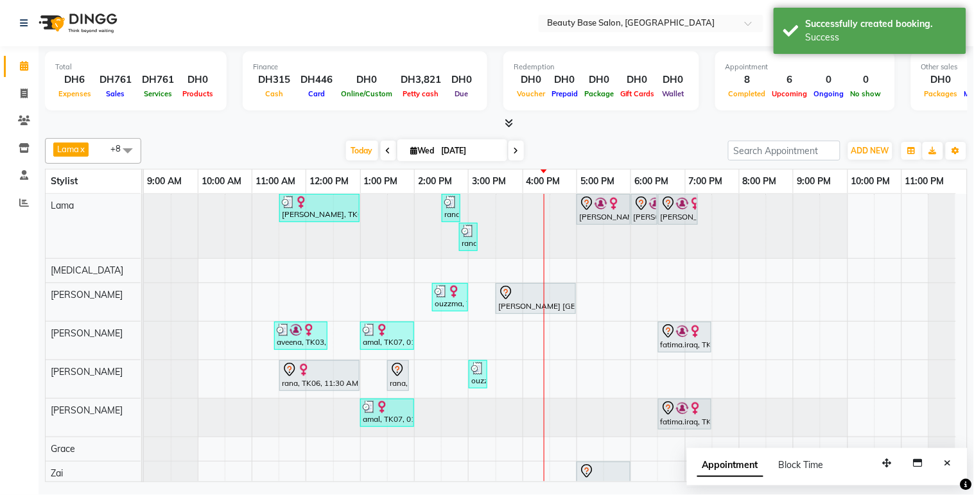
click at [541, 299] on div at bounding box center [535, 292] width 75 height 15
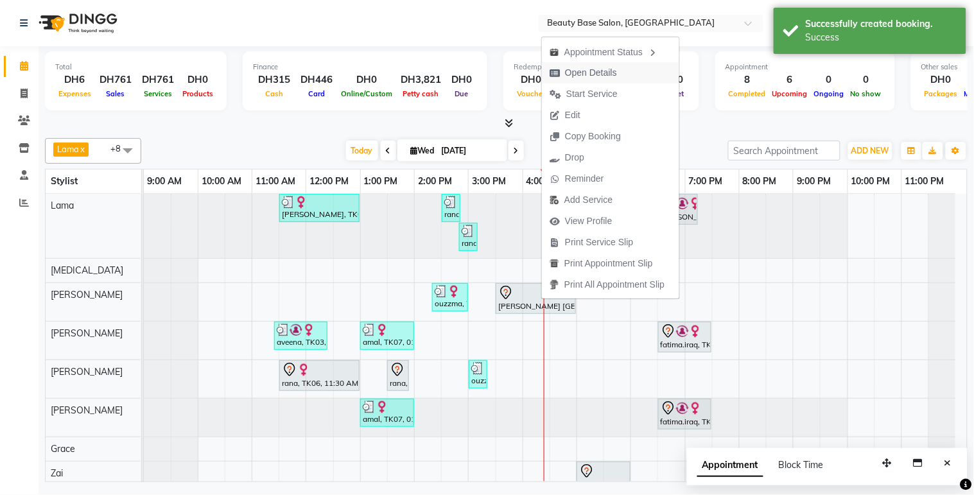
click at [612, 74] on span "Open Details" at bounding box center [591, 72] width 52 height 13
select select "7"
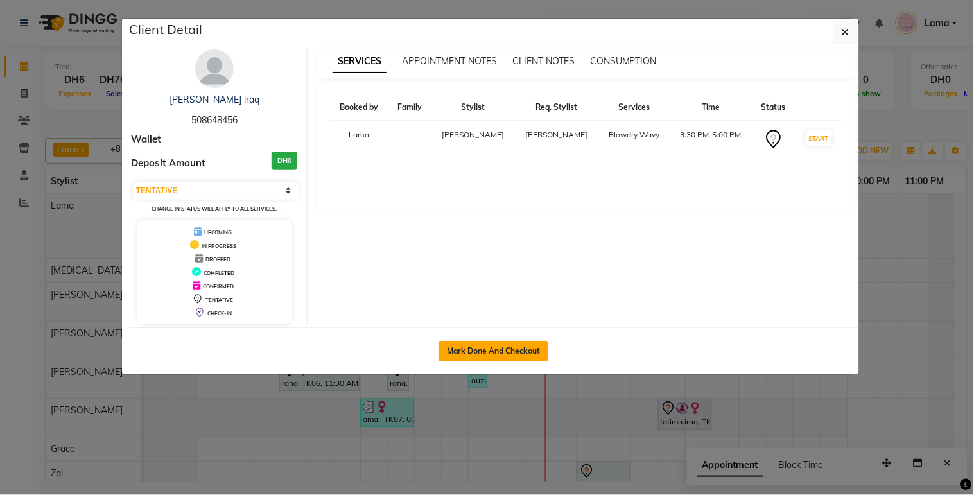
click at [508, 358] on button "Mark Done And Checkout" at bounding box center [494, 351] width 110 height 21
select select "service"
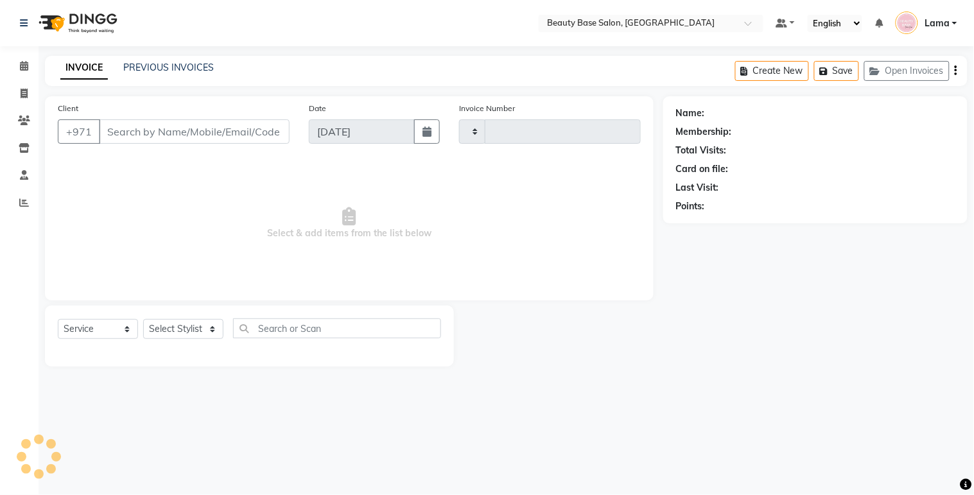
type input "2055"
select select "813"
type input "508648456"
select select "54541"
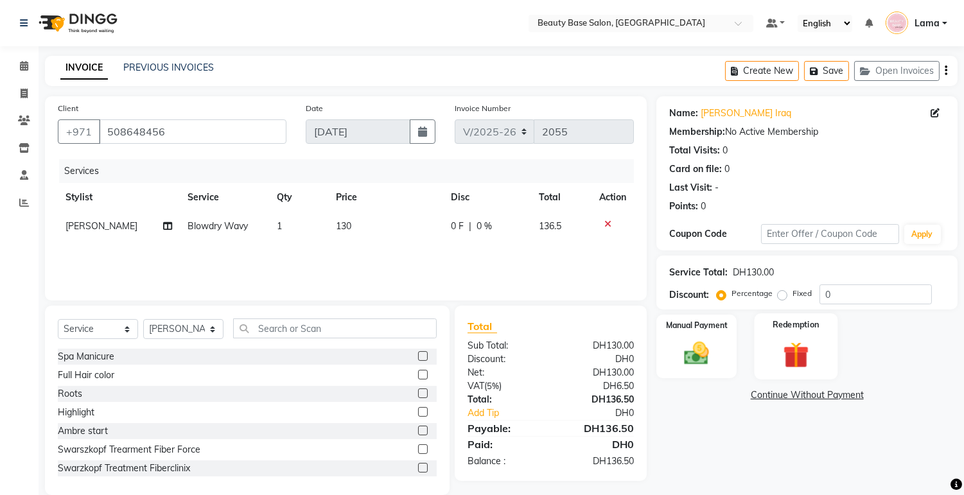
click at [788, 316] on div "Redemption" at bounding box center [796, 346] width 84 height 66
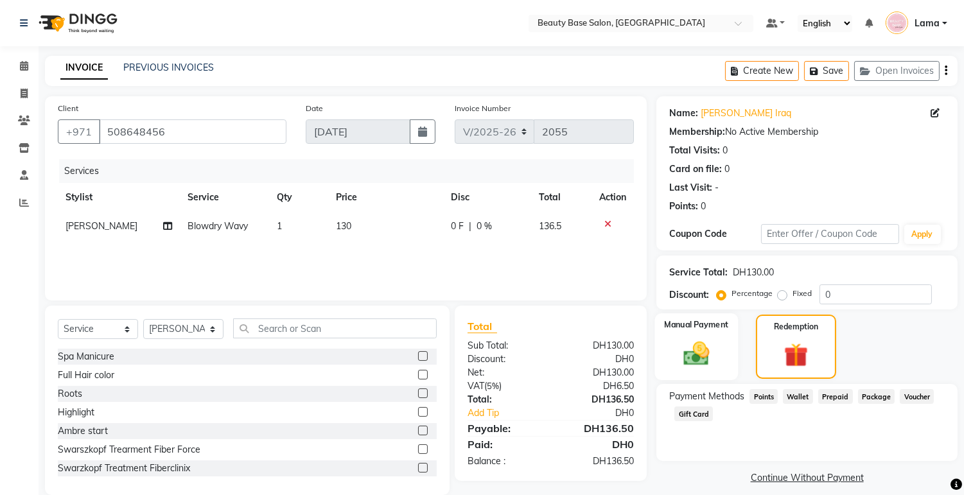
click at [707, 354] on img at bounding box center [697, 354] width 42 height 30
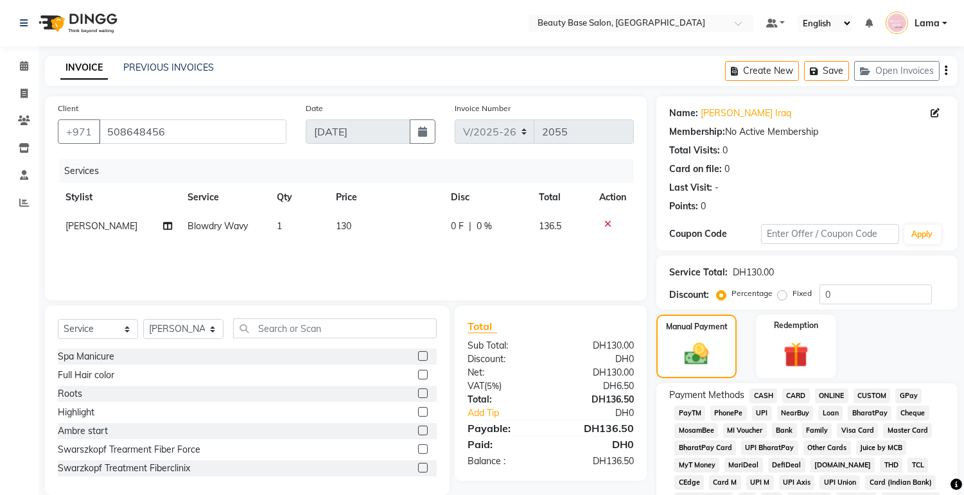
click at [793, 297] on label "Fixed" at bounding box center [802, 294] width 19 height 12
click at [784, 297] on input "Fixed" at bounding box center [784, 293] width 9 height 9
radio input "true"
click at [805, 396] on span "CARD" at bounding box center [796, 396] width 28 height 15
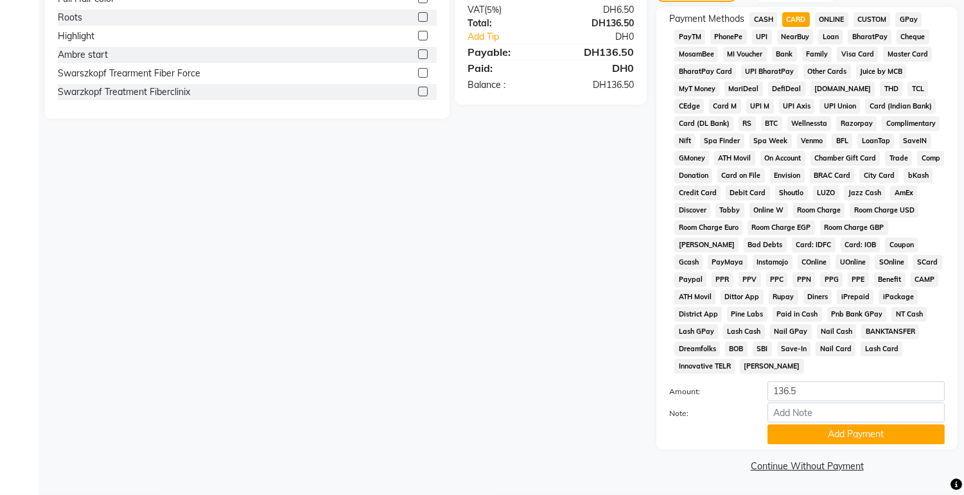
click at [849, 460] on link "Continue Without Payment" at bounding box center [807, 466] width 296 height 13
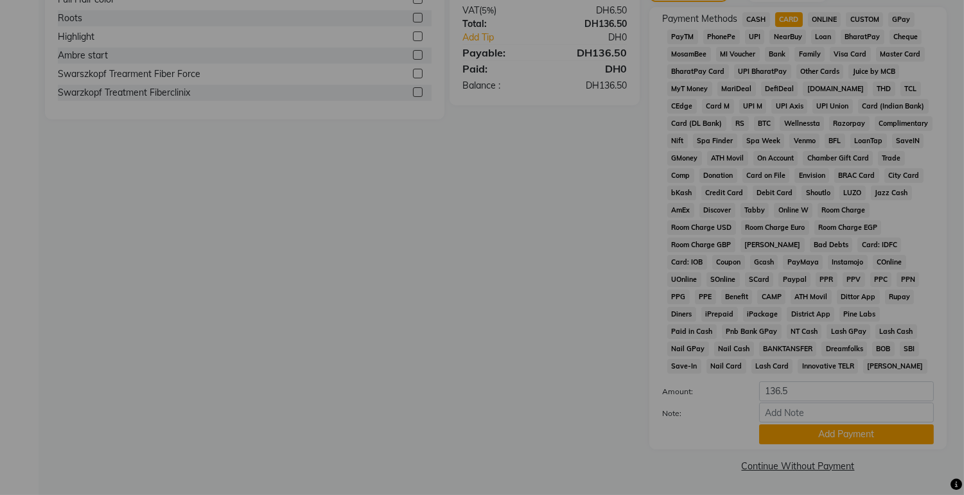
scroll to position [362, 0]
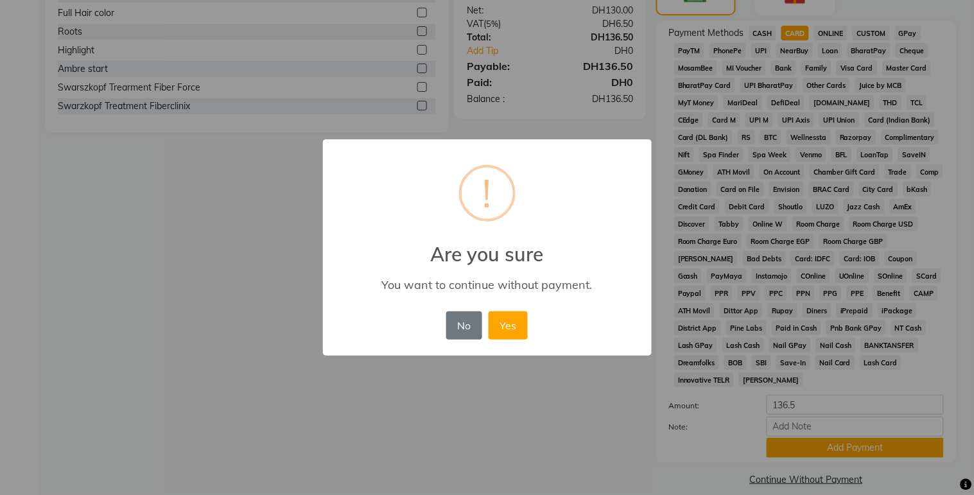
click at [851, 437] on div "× ! Are you sure You want to continue without payment. No No Yes" at bounding box center [487, 247] width 974 height 495
click at [470, 331] on button "No" at bounding box center [464, 326] width 36 height 28
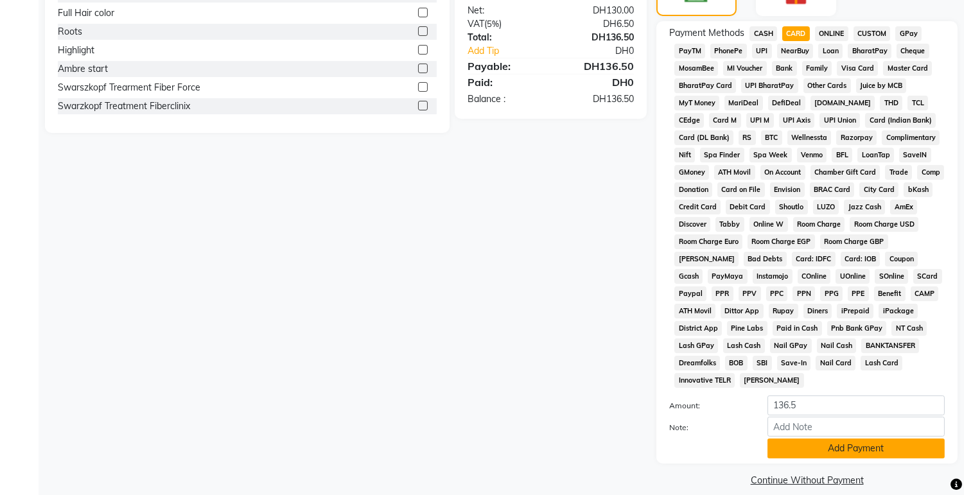
click at [871, 455] on button "Add Payment" at bounding box center [856, 449] width 177 height 20
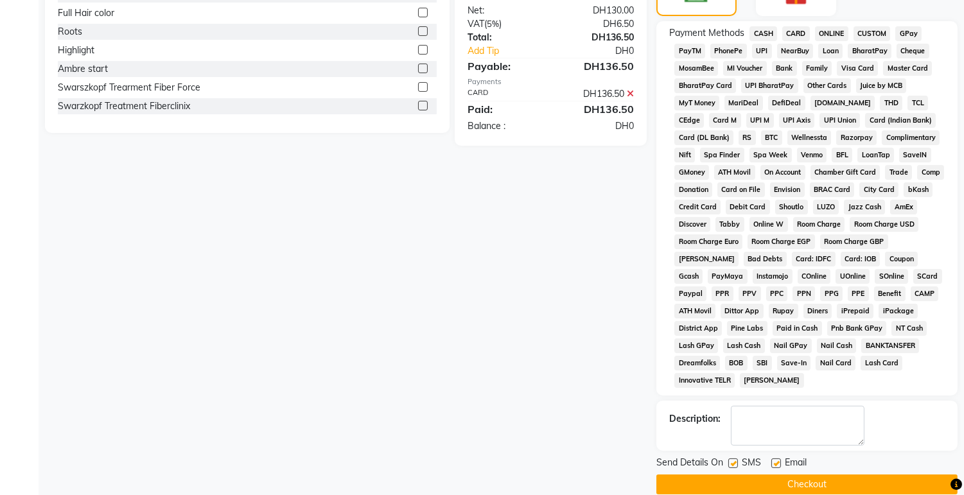
click at [856, 488] on button "Checkout" at bounding box center [806, 485] width 301 height 20
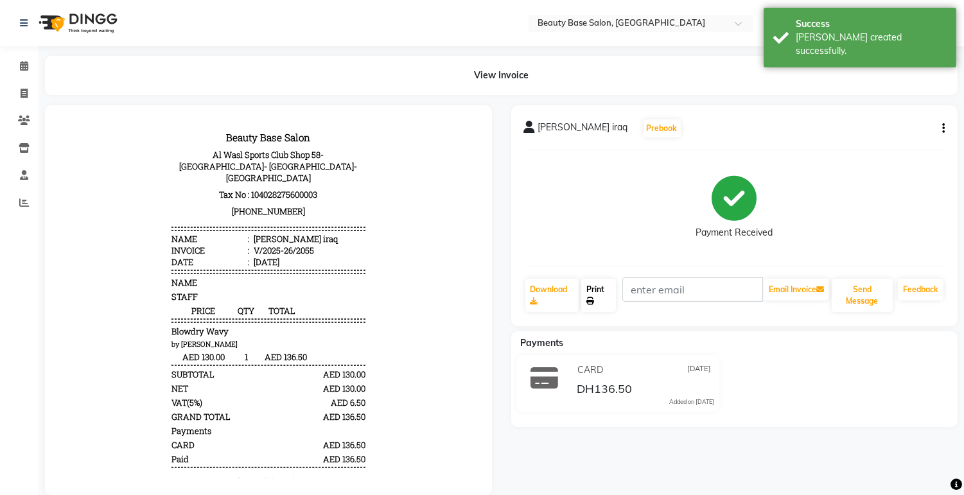
click at [610, 292] on link "Print" at bounding box center [598, 295] width 35 height 33
click at [16, 59] on span at bounding box center [24, 66] width 22 height 15
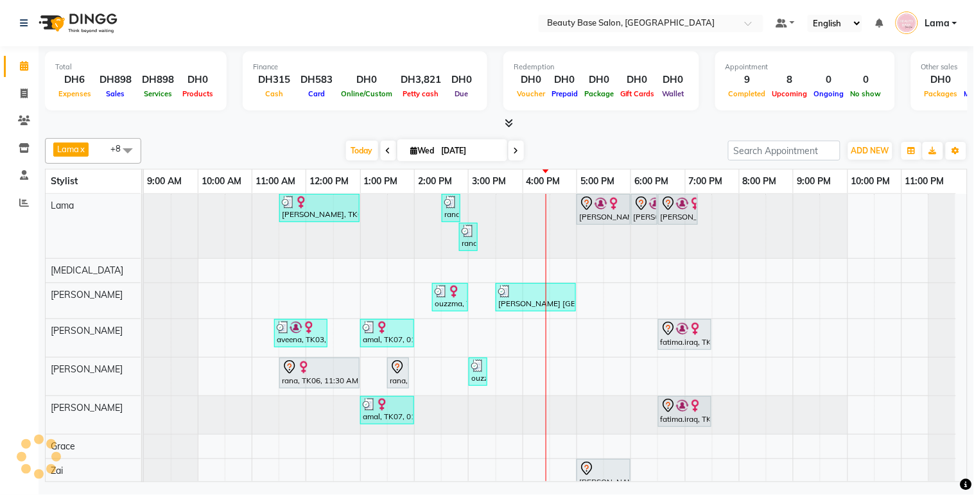
click at [513, 159] on span at bounding box center [516, 151] width 15 height 20
type input "[DATE]"
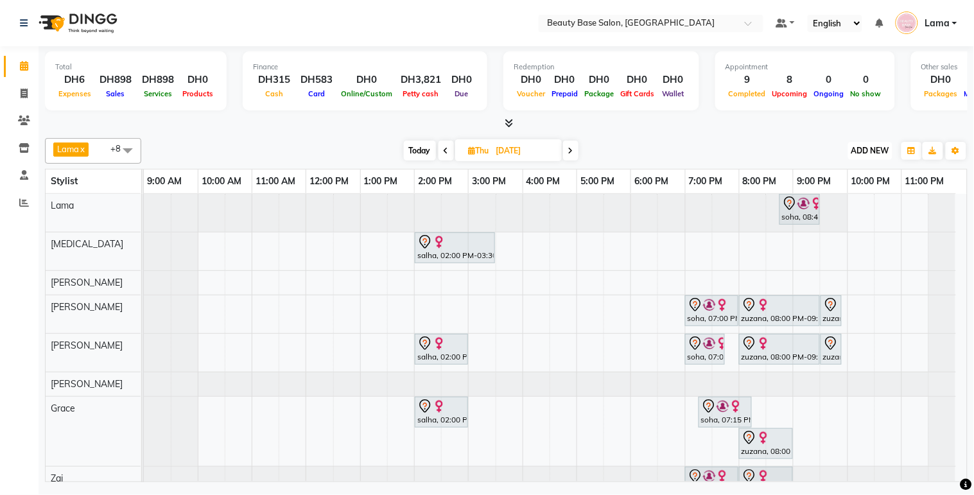
click at [879, 150] on span "ADD NEW" at bounding box center [871, 151] width 38 height 10
click at [861, 175] on button "Add Appointment" at bounding box center [841, 174] width 101 height 17
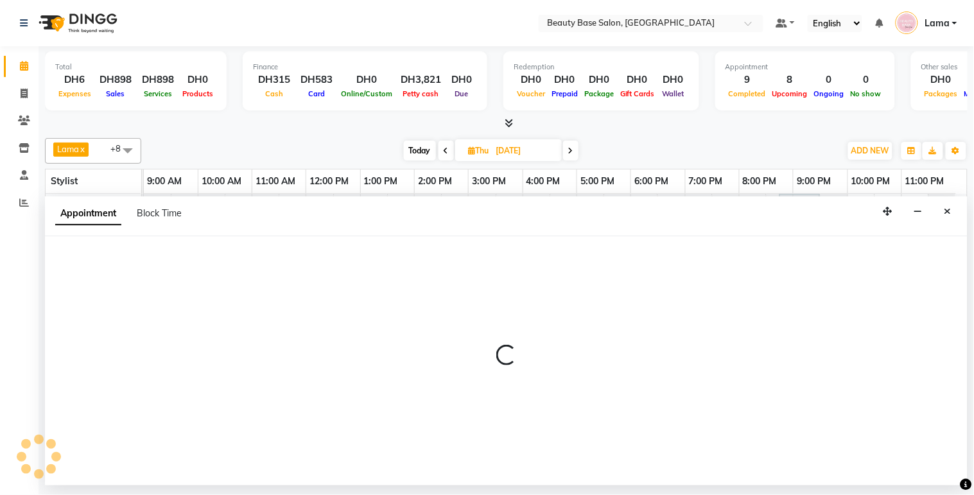
select select "600"
select select "tentative"
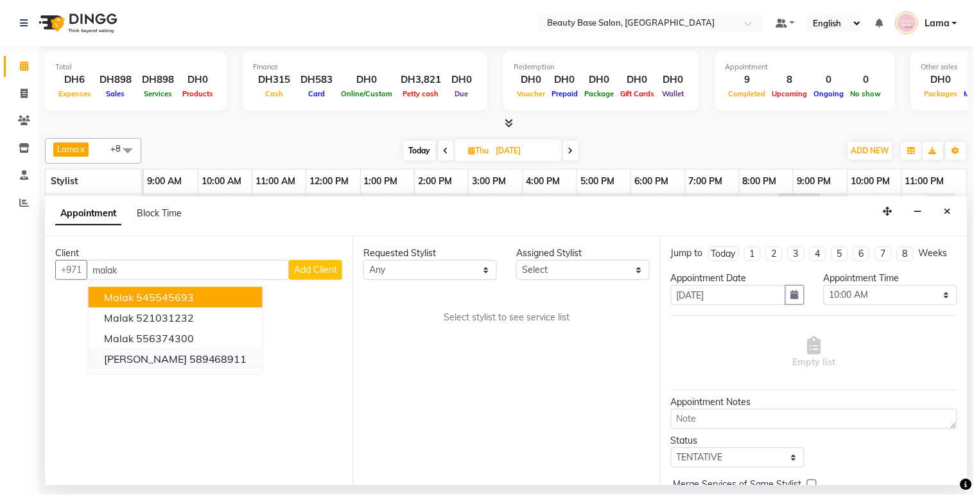
click at [197, 358] on ngb-highlight "589468911" at bounding box center [218, 359] width 58 height 13
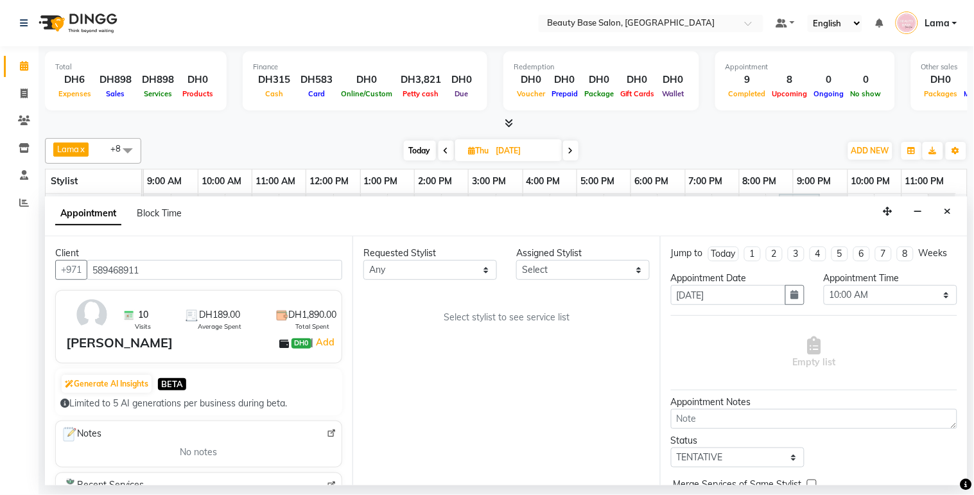
type input "589468911"
click at [441, 272] on select "Any [PERSON_NAME] [PERSON_NAME] [PERSON_NAME] [PERSON_NAME] [PERSON_NAME] [MEDI…" at bounding box center [431, 270] width 134 height 20
select select "61471"
click at [364, 260] on select "Any [PERSON_NAME] [PERSON_NAME] [PERSON_NAME] [PERSON_NAME] [PERSON_NAME] [MEDI…" at bounding box center [431, 270] width 134 height 20
select select "61471"
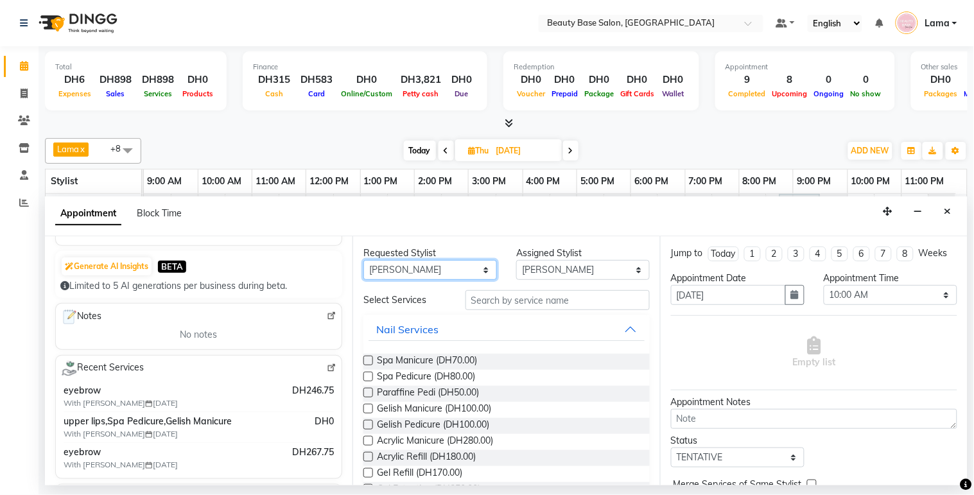
scroll to position [119, 0]
click at [458, 408] on span "Gelish Manicure (DH100.00)" at bounding box center [434, 410] width 114 height 16
checkbox input "false"
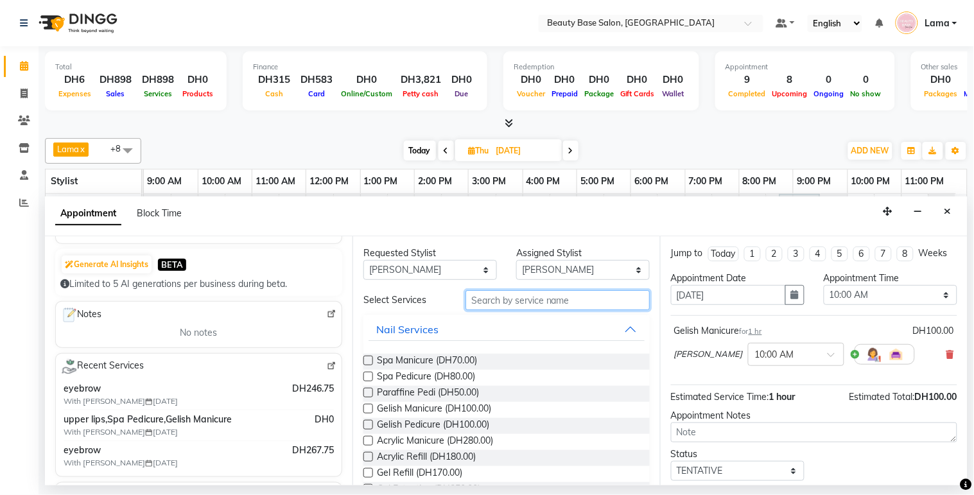
click at [502, 298] on input "text" at bounding box center [558, 300] width 184 height 20
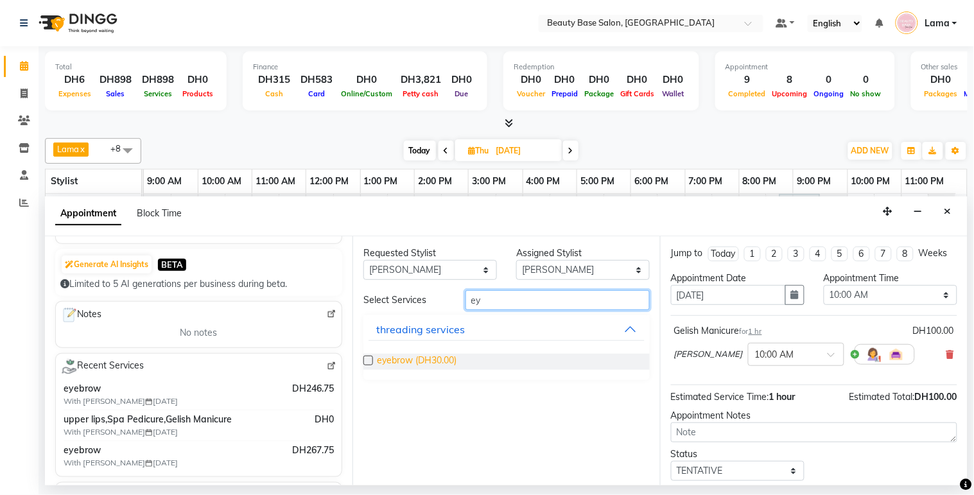
type input "ey"
click at [400, 354] on span "eyebrow (DH30.00)" at bounding box center [417, 362] width 80 height 16
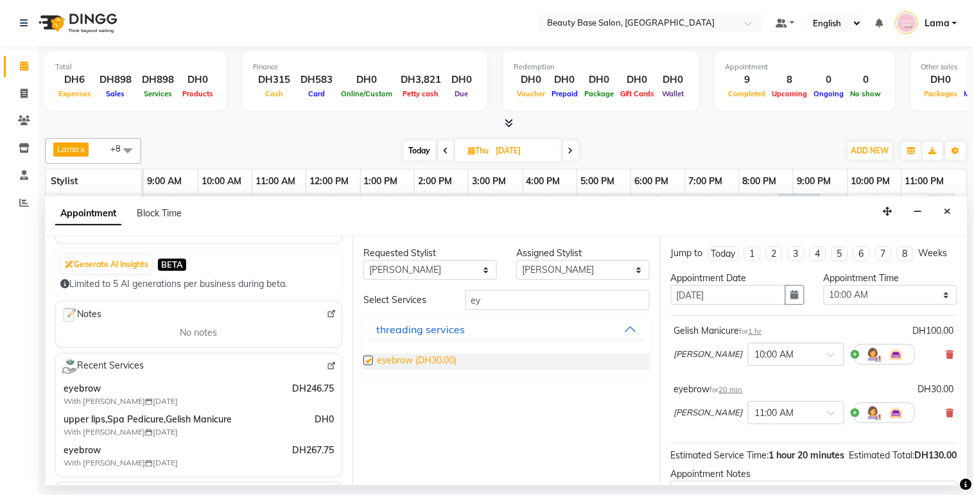
checkbox input "false"
click at [439, 268] on select "Any [PERSON_NAME] [PERSON_NAME] [PERSON_NAME] [PERSON_NAME] [PERSON_NAME] [MEDI…" at bounding box center [431, 270] width 134 height 20
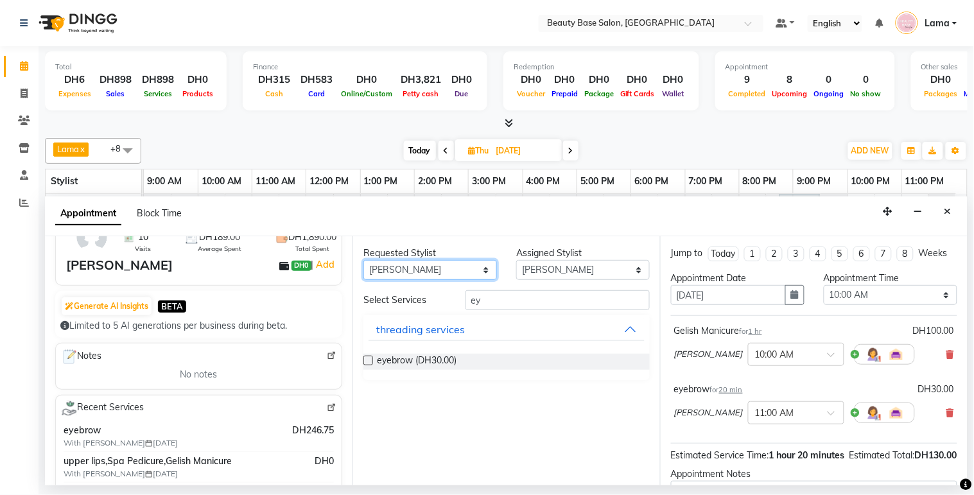
scroll to position [67, 0]
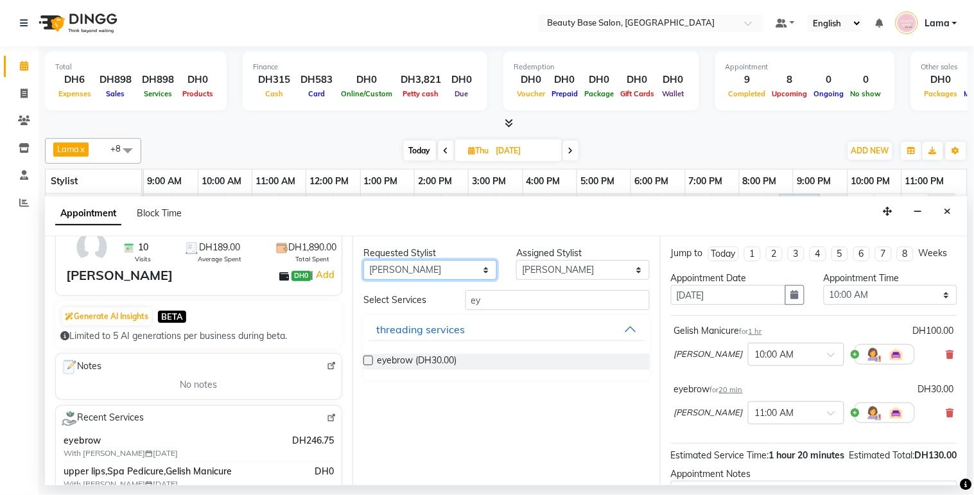
click at [476, 268] on select "Any [PERSON_NAME] [PERSON_NAME] [PERSON_NAME] [PERSON_NAME] [PERSON_NAME] [MEDI…" at bounding box center [431, 270] width 134 height 20
click at [471, 276] on select "Any [PERSON_NAME] [PERSON_NAME] [PERSON_NAME] [PERSON_NAME] [PERSON_NAME] [MEDI…" at bounding box center [431, 270] width 134 height 20
click at [469, 272] on select "Any [PERSON_NAME] [PERSON_NAME] [PERSON_NAME] [PERSON_NAME] [PERSON_NAME] [MEDI…" at bounding box center [431, 270] width 134 height 20
click at [464, 270] on select "Any [PERSON_NAME] [PERSON_NAME] [PERSON_NAME] [PERSON_NAME] [PERSON_NAME] [MEDI…" at bounding box center [431, 270] width 134 height 20
click at [464, 275] on select "Any [PERSON_NAME] [PERSON_NAME] [PERSON_NAME] [PERSON_NAME] [PERSON_NAME] [MEDI…" at bounding box center [431, 270] width 134 height 20
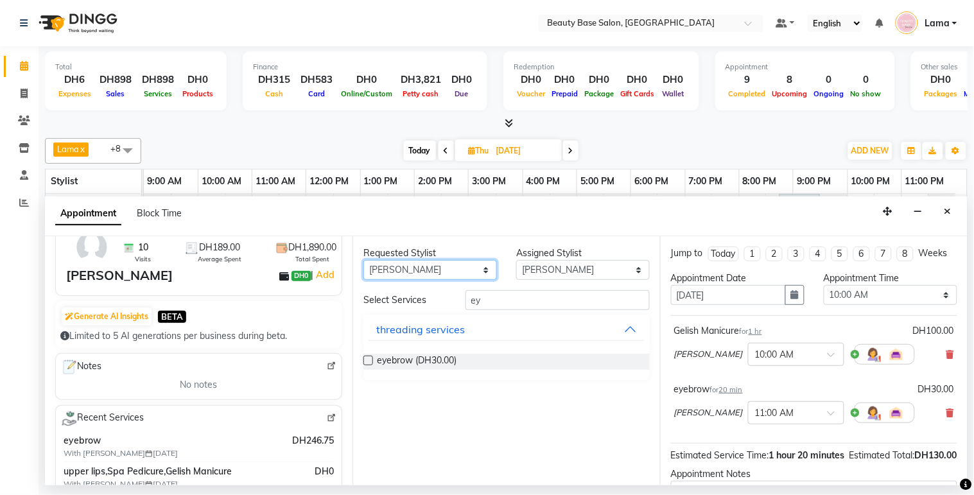
select select "31342"
click at [364, 260] on select "Any [PERSON_NAME] [PERSON_NAME] [PERSON_NAME] [PERSON_NAME] [PERSON_NAME] [MEDI…" at bounding box center [431, 270] width 134 height 20
select select "31342"
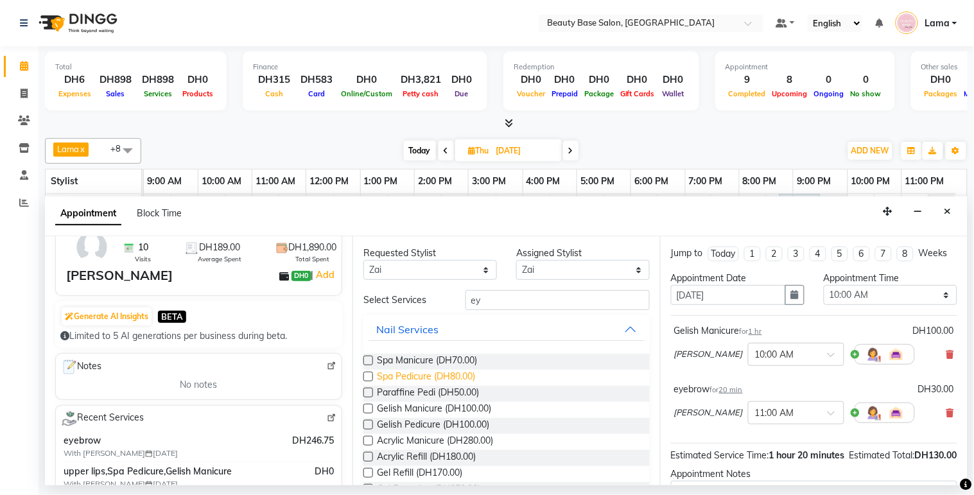
click at [439, 376] on span "Spa Pedicure (DH80.00)" at bounding box center [426, 378] width 98 height 16
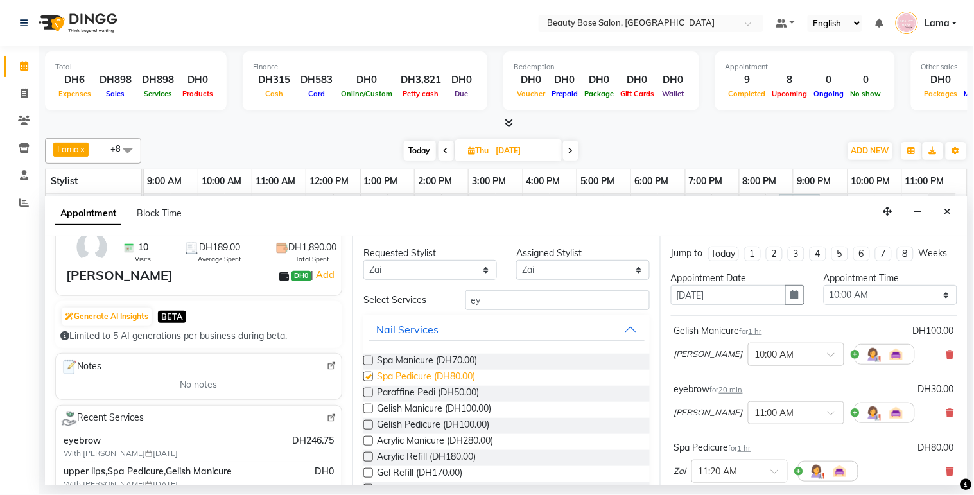
checkbox input "false"
click at [868, 305] on select "Select 10:00 AM 10:05 AM 10:10 AM 10:15 AM 10:20 AM 10:25 AM 10:30 AM 10:35 AM …" at bounding box center [891, 295] width 134 height 20
select select "960"
click at [824, 297] on select "Select 10:00 AM 10:05 AM 10:10 AM 10:15 AM 10:20 AM 10:25 AM 10:30 AM 10:35 AM …" at bounding box center [891, 295] width 134 height 20
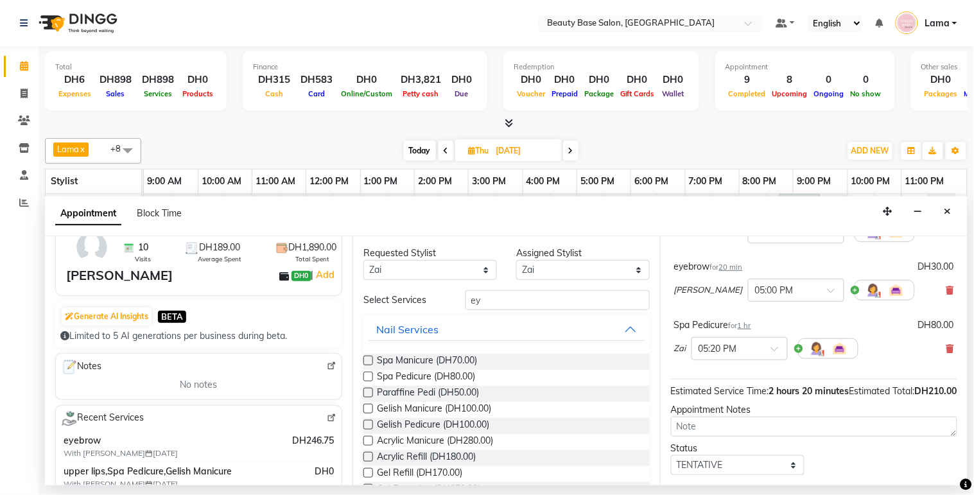
scroll to position [125, 0]
click at [725, 352] on input "text" at bounding box center [727, 345] width 57 height 13
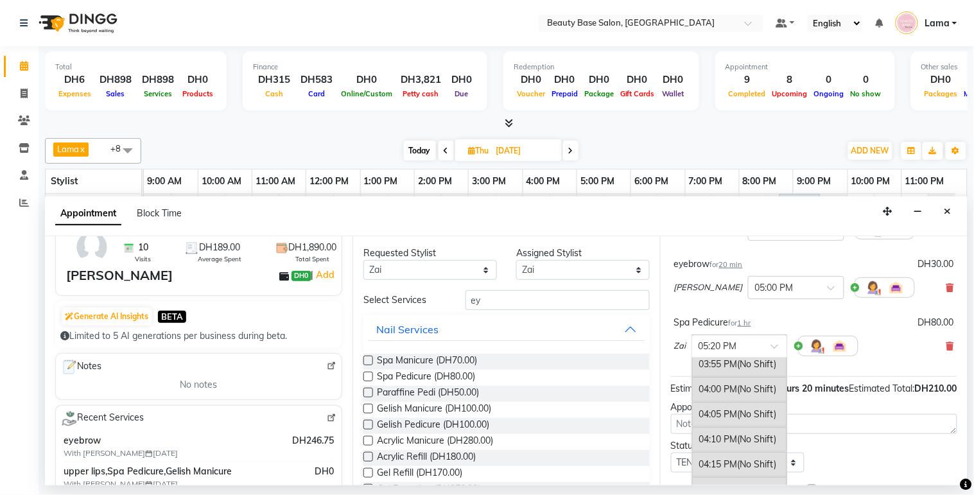
scroll to position [1782, 0]
click at [730, 404] on div "04:00 PM (No Shift)" at bounding box center [739, 391] width 95 height 25
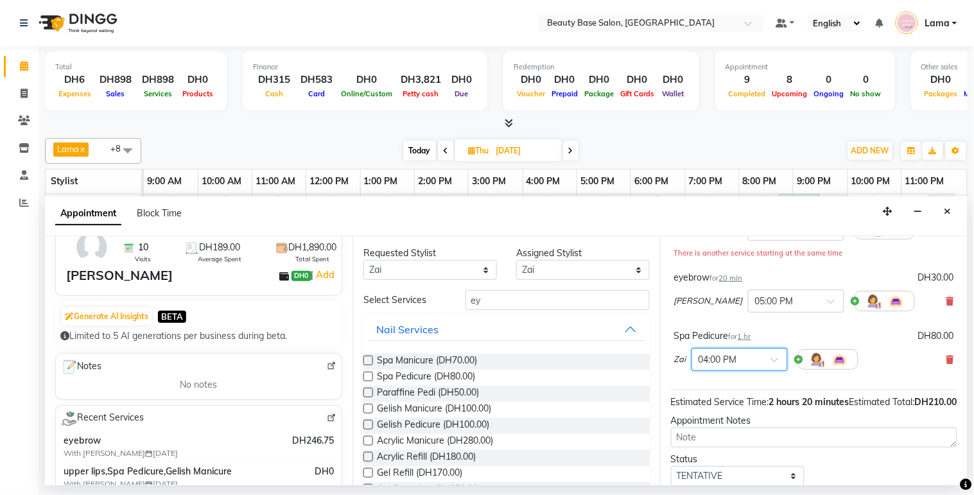
scroll to position [233, 0]
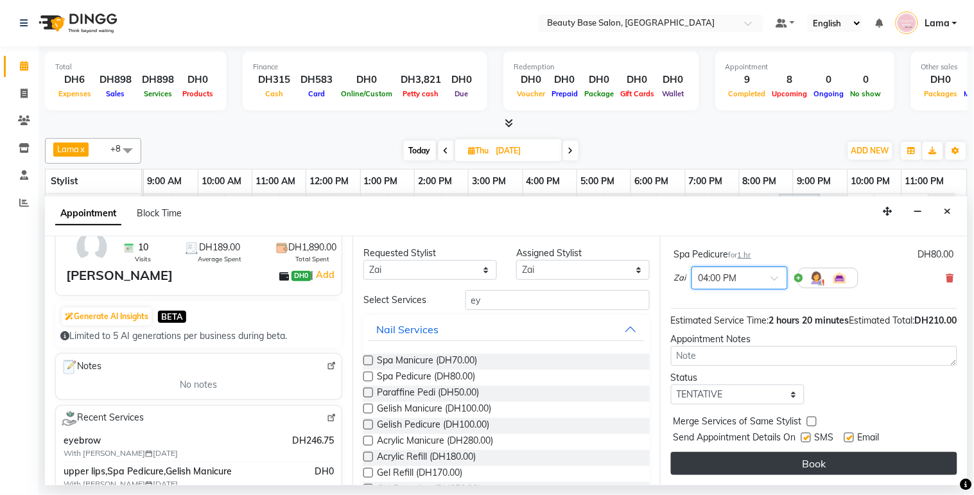
click at [833, 469] on button "Book" at bounding box center [814, 463] width 286 height 23
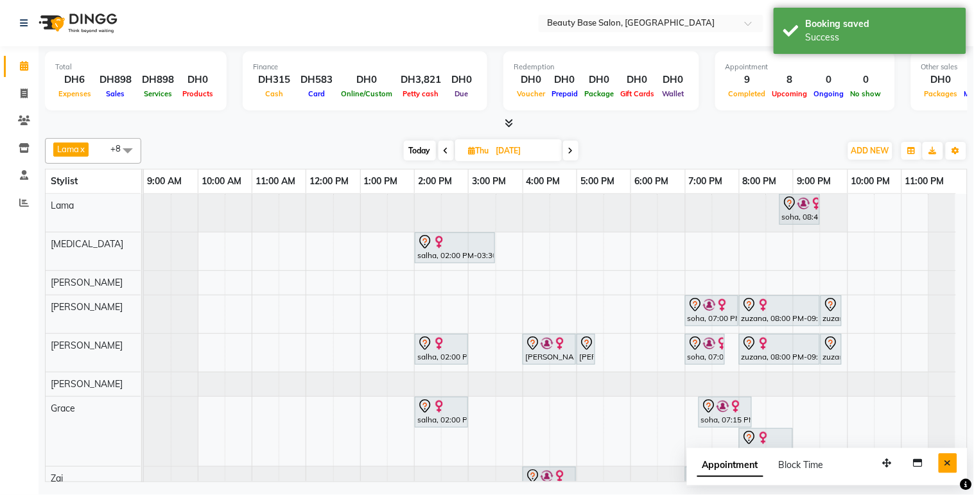
click at [955, 466] on button "Close" at bounding box center [948, 463] width 19 height 20
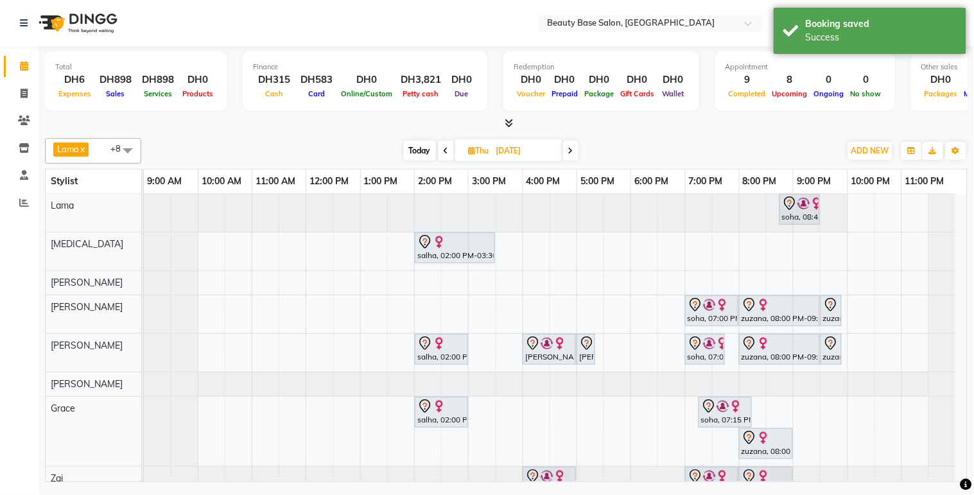
scroll to position [58, 0]
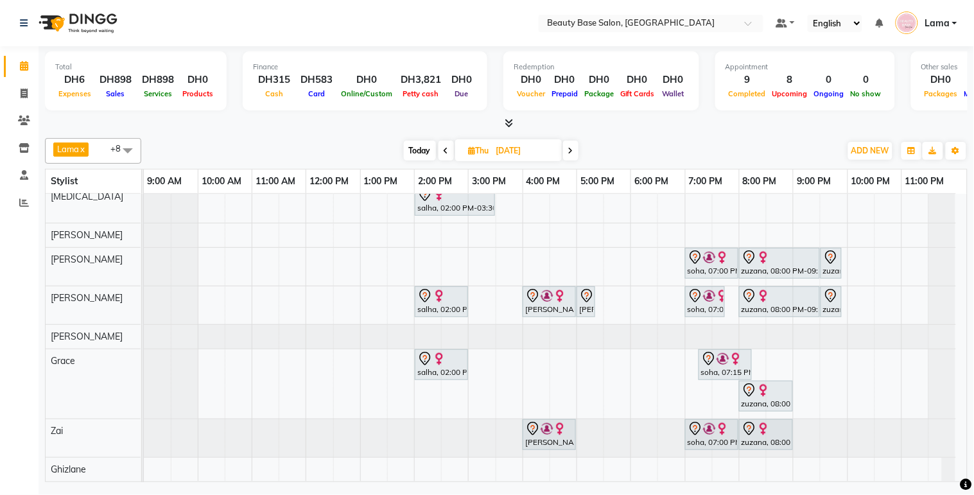
click at [432, 151] on span "Today" at bounding box center [420, 151] width 32 height 20
type input "[DATE]"
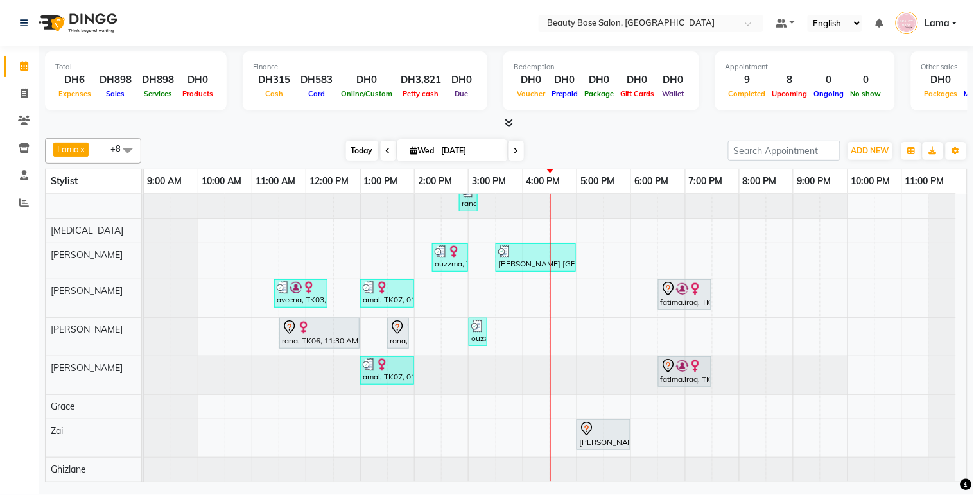
scroll to position [50, 0]
click at [880, 152] on span "ADD NEW" at bounding box center [871, 151] width 38 height 10
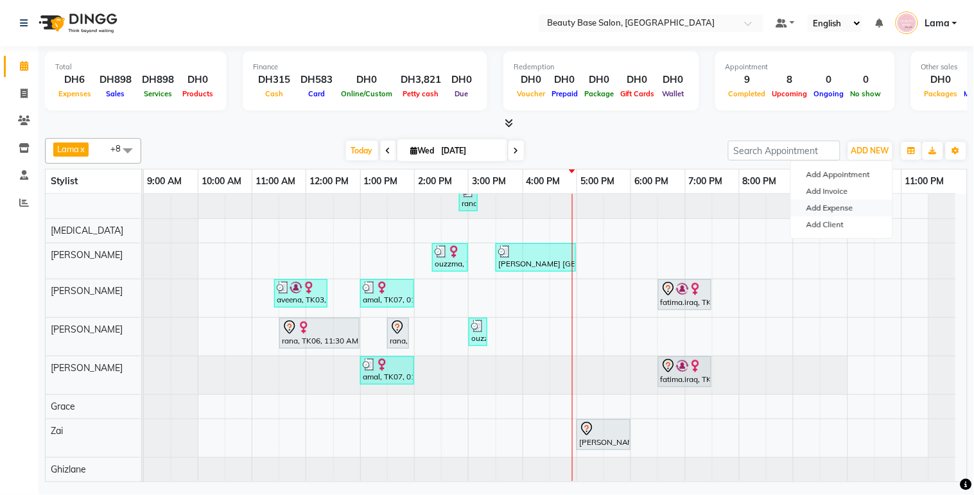
click at [838, 208] on link "Add Expense" at bounding box center [841, 208] width 101 height 17
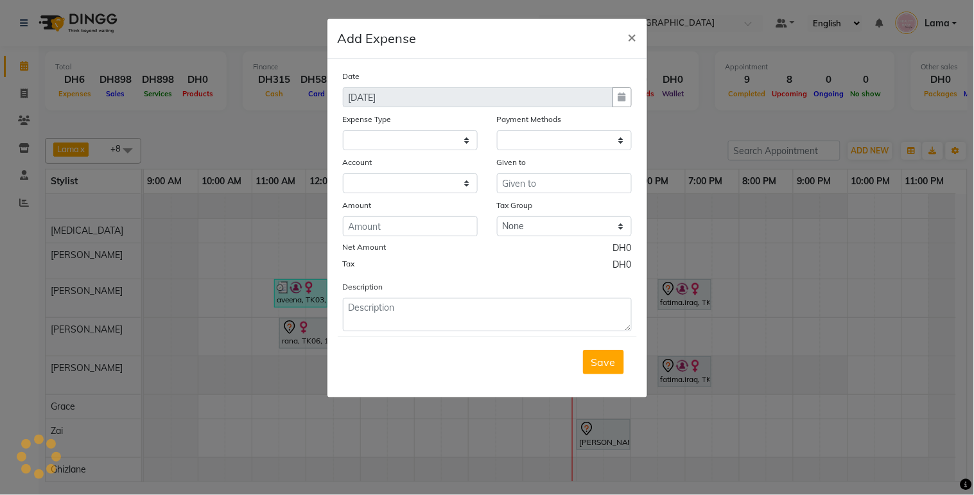
select select
select select "1"
select select "1937"
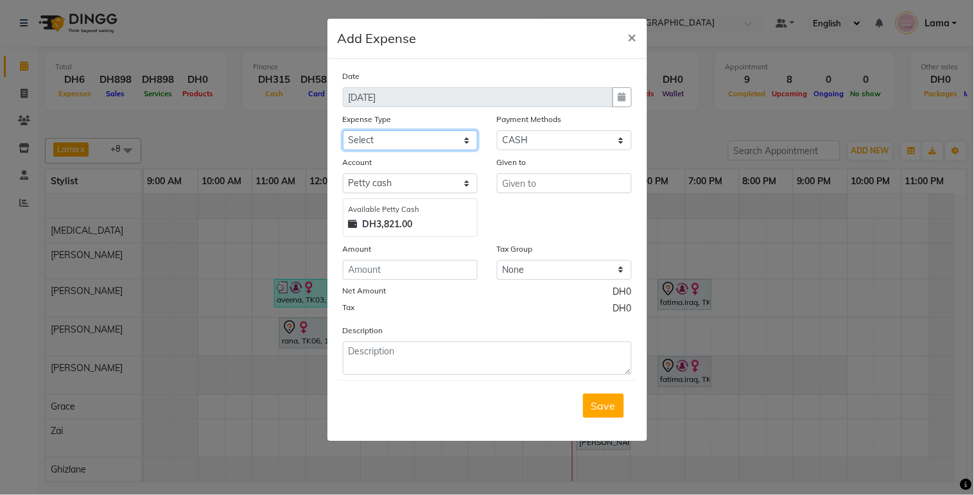
click at [416, 141] on select "Select Advance Salary Car maintenance Cash transfer to bank Clinical charges In…" at bounding box center [410, 140] width 135 height 20
select select "562"
click at [343, 130] on select "Select Advance Salary Car maintenance Cash transfer to bank Clinical charges In…" at bounding box center [410, 140] width 135 height 20
click at [394, 270] on input "number" at bounding box center [410, 270] width 135 height 20
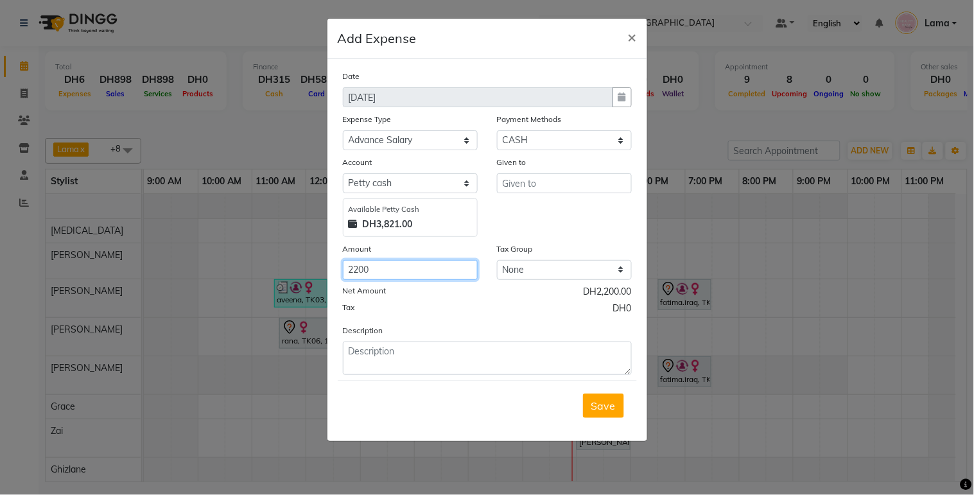
type input "2200"
click at [569, 182] on input "text" at bounding box center [564, 183] width 135 height 20
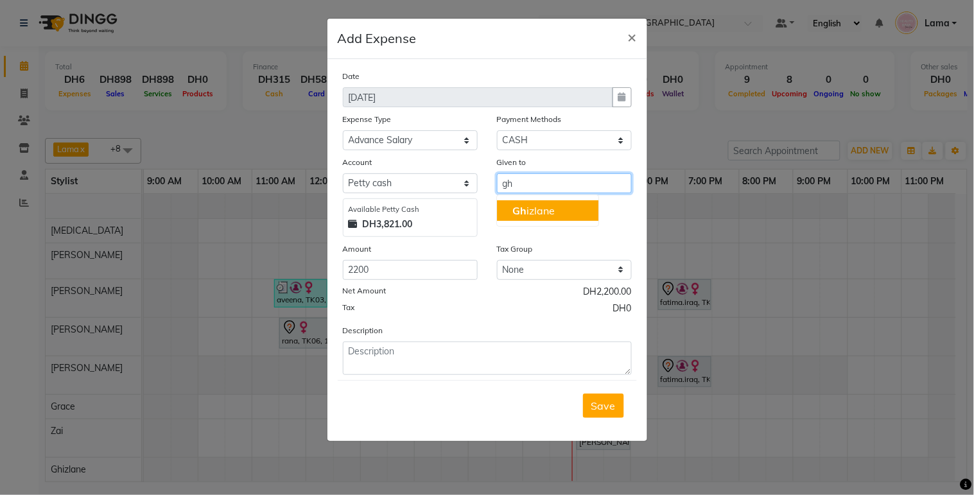
click at [564, 209] on button "Gh izlane" at bounding box center [547, 210] width 101 height 21
type input "Ghizlane"
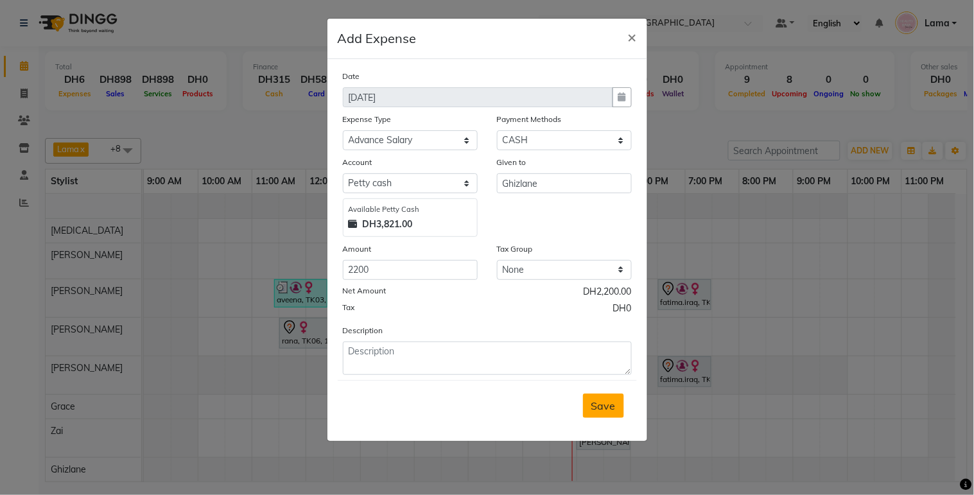
click at [602, 407] on span "Save" at bounding box center [604, 406] width 24 height 13
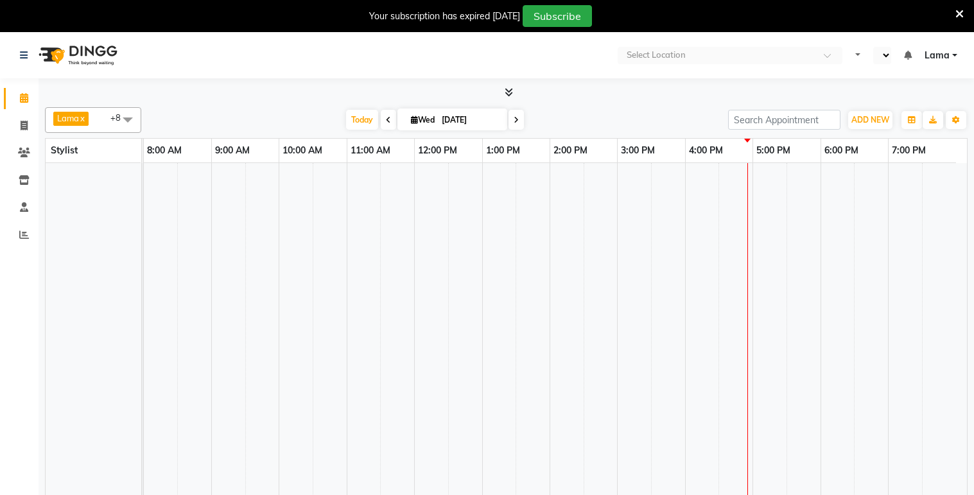
select select "en"
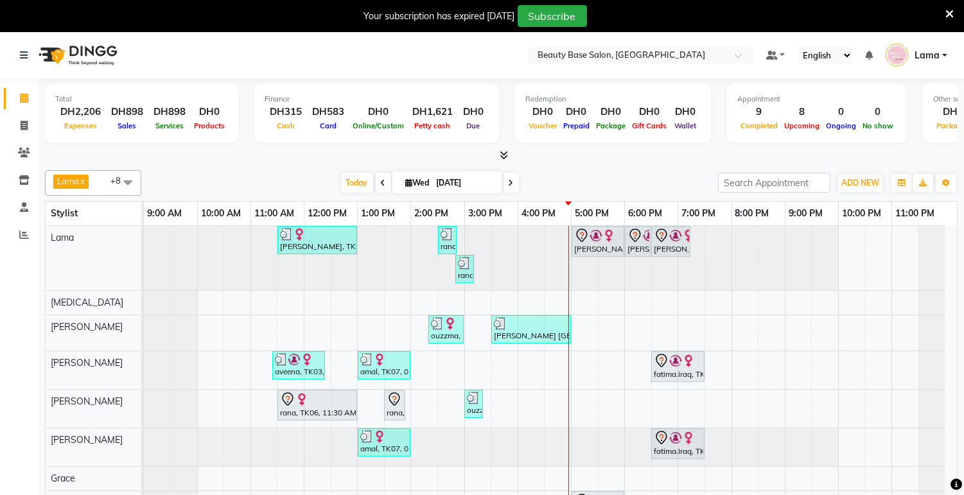
click at [949, 8] on icon at bounding box center [950, 14] width 8 height 12
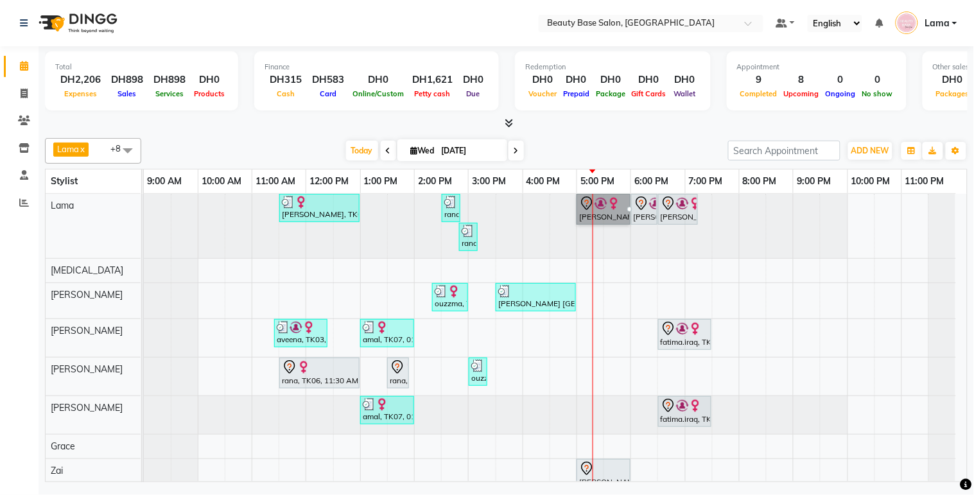
click at [570, 254] on div at bounding box center [496, 226] width 704 height 64
click at [602, 217] on div "[PERSON_NAME], TK05, 05:00 PM-06:00 PM, application of root" at bounding box center [603, 209] width 51 height 27
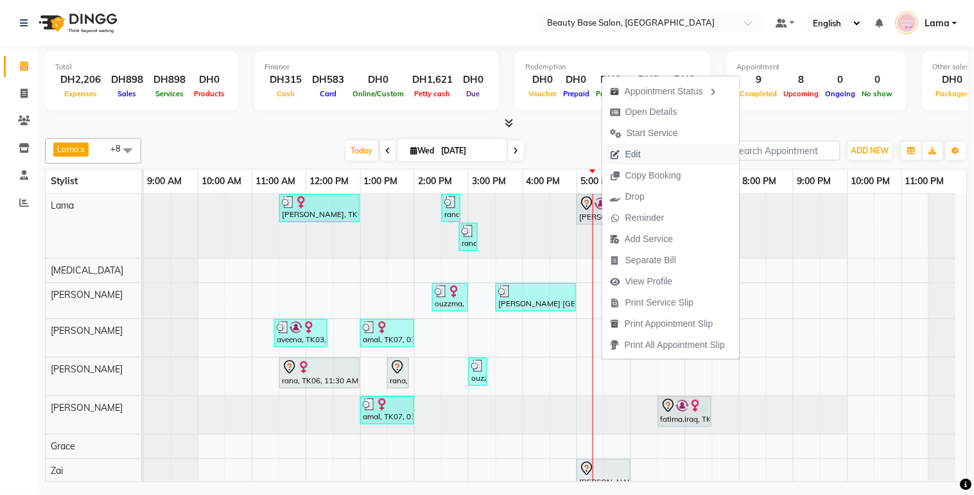
click at [671, 154] on button "Edit" at bounding box center [671, 154] width 137 height 21
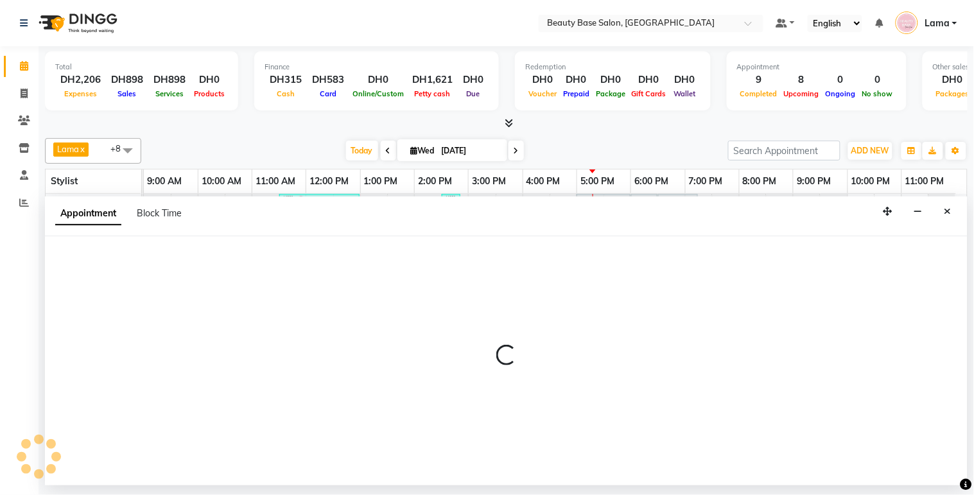
select select "tentative"
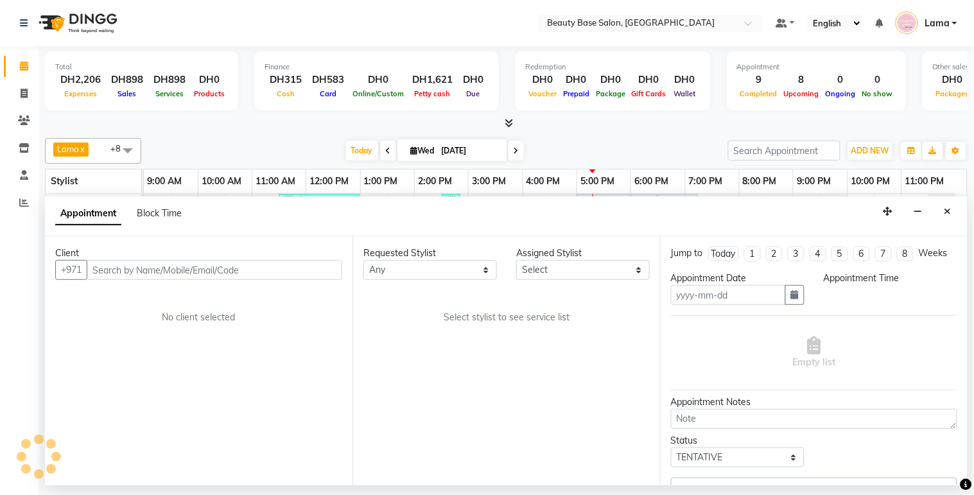
type input "[DATE]"
select select "13437"
select select "1020"
click at [879, 305] on select "Select 10:00 AM 10:05 AM 10:10 AM 10:15 AM 10:20 AM 10:25 AM 10:30 AM 10:35 AM …" at bounding box center [891, 295] width 134 height 20
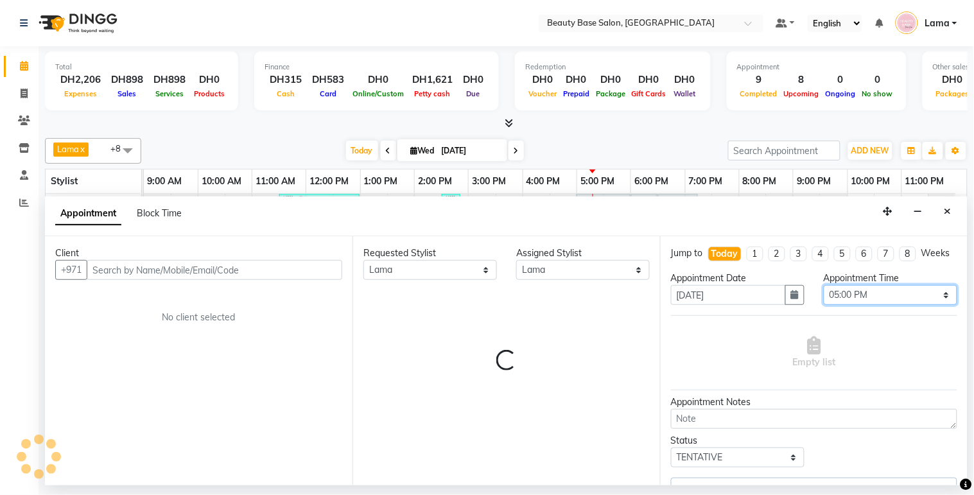
select select "1223"
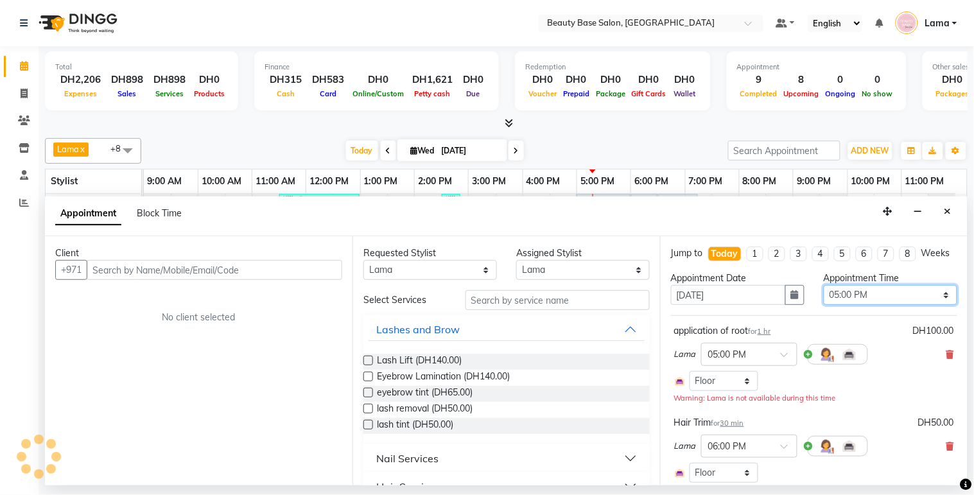
select select "1223"
click at [824, 297] on select "Select 10:00 AM 10:05 AM 10:10 AM 10:15 AM 10:20 AM 10:25 AM 10:30 AM 10:35 AM …" at bounding box center [891, 295] width 134 height 20
click at [879, 305] on select "Select 10:00 AM 10:05 AM 10:10 AM 10:15 AM 10:20 AM 10:25 AM 10:30 AM 10:35 AM …" at bounding box center [891, 295] width 134 height 20
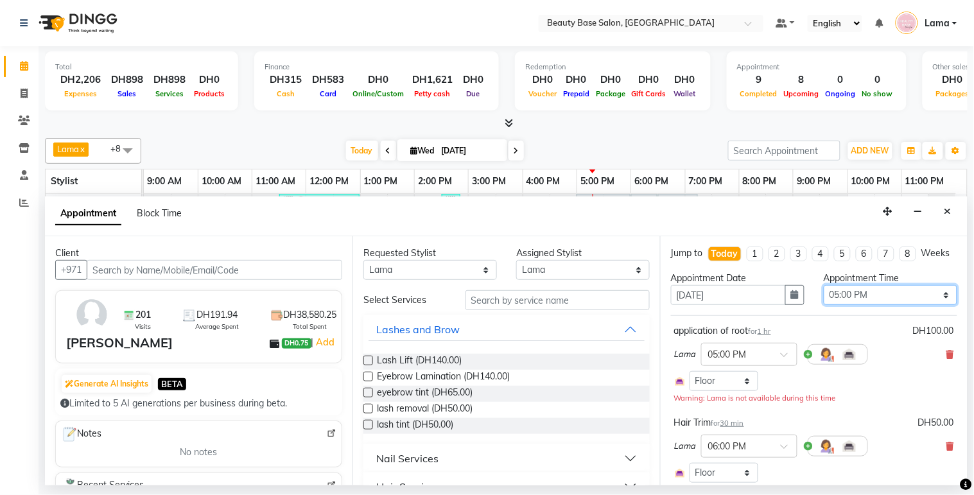
select select "1050"
click at [824, 297] on select "Select 10:00 AM 10:05 AM 10:10 AM 10:15 AM 10:20 AM 10:25 AM 10:30 AM 10:35 AM …" at bounding box center [891, 295] width 134 height 20
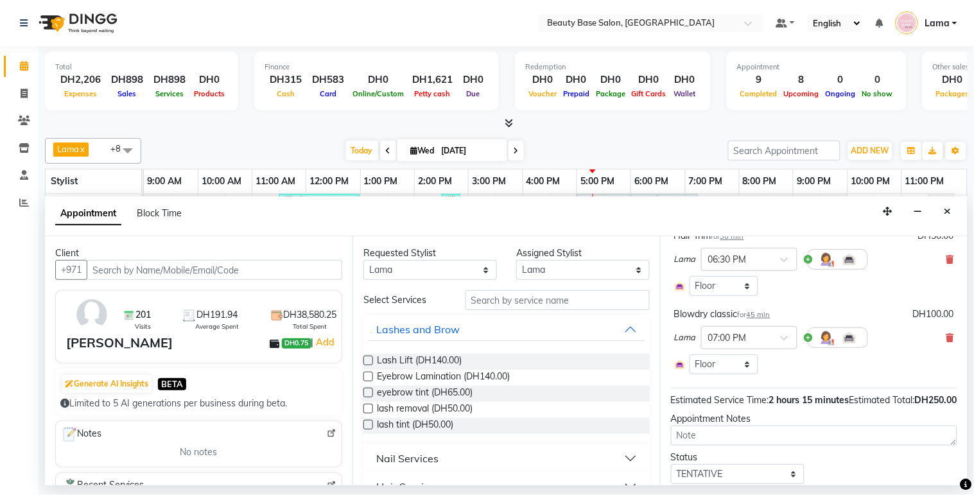
scroll to position [255, 0]
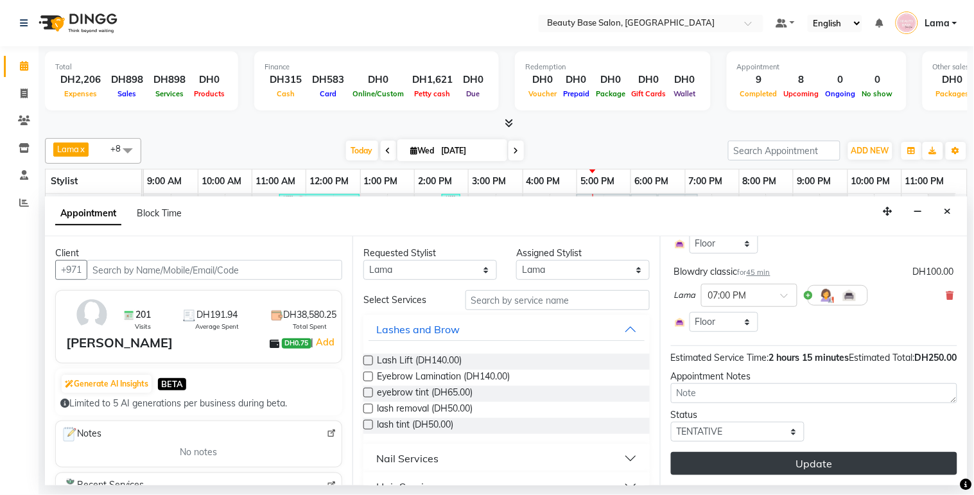
click at [865, 471] on button "Update" at bounding box center [814, 463] width 286 height 23
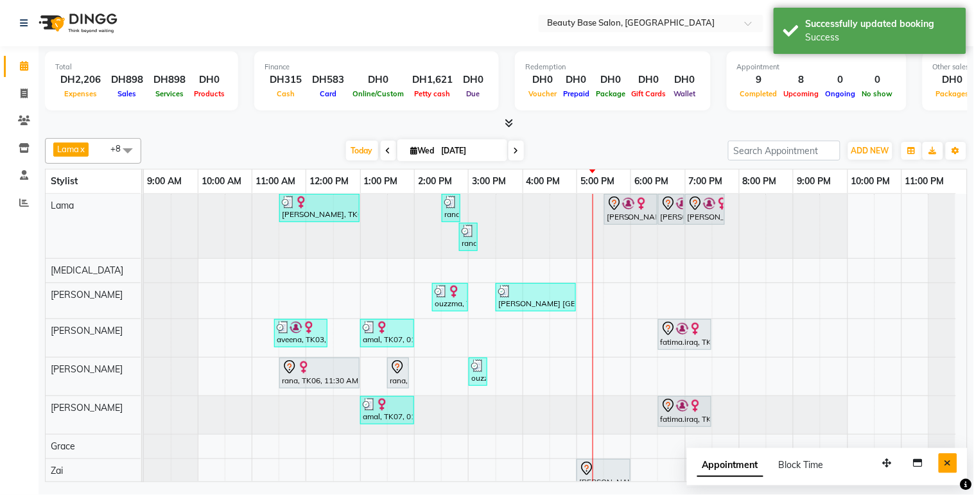
click at [955, 468] on button "Close" at bounding box center [948, 463] width 19 height 20
